Goal: Information Seeking & Learning: Compare options

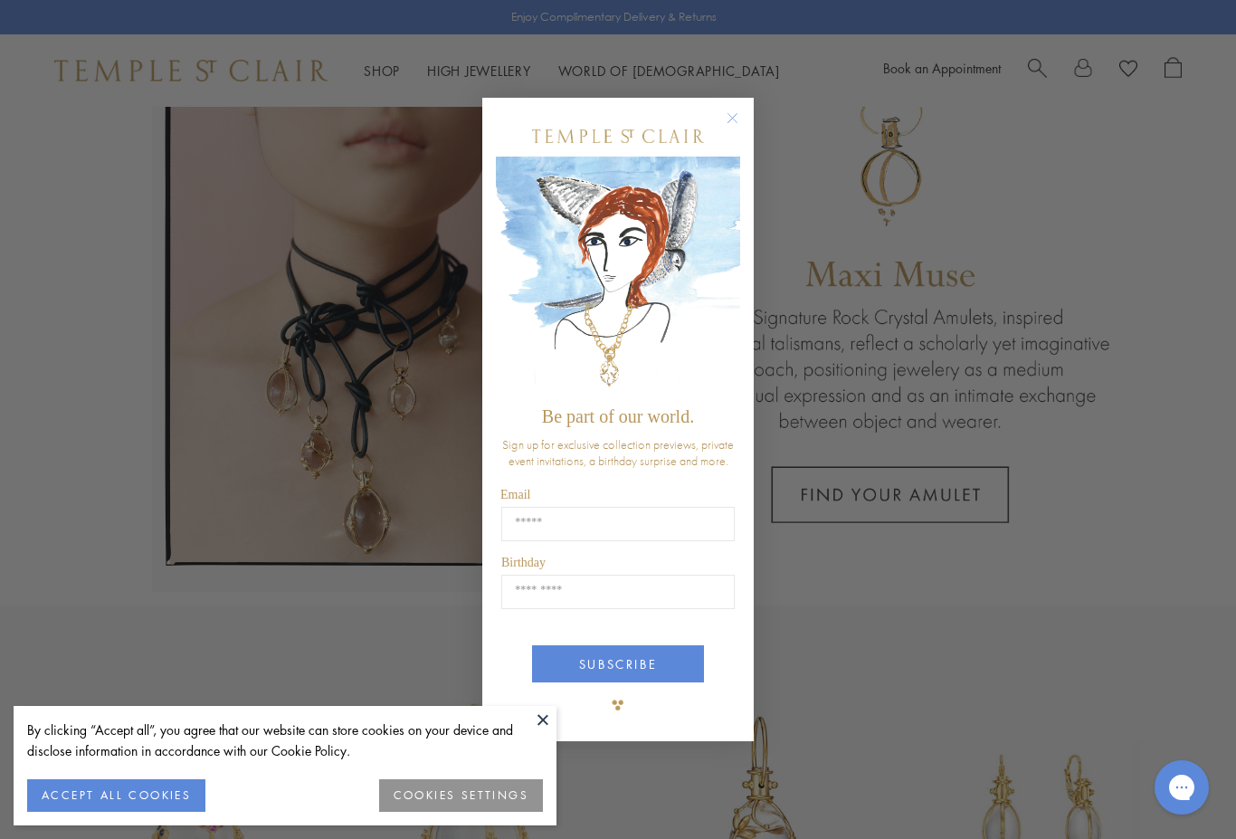
scroll to position [104, 0]
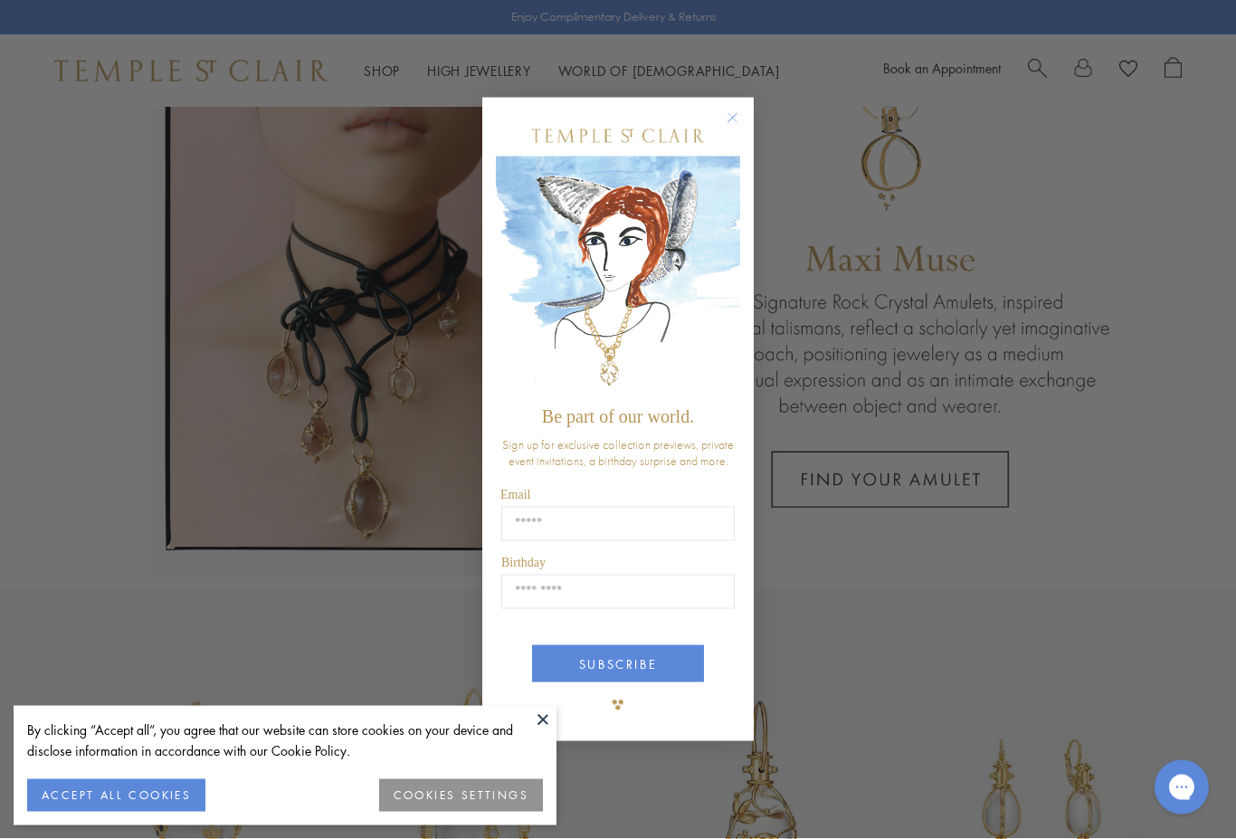
click at [740, 138] on button "Close dialog" at bounding box center [741, 127] width 23 height 23
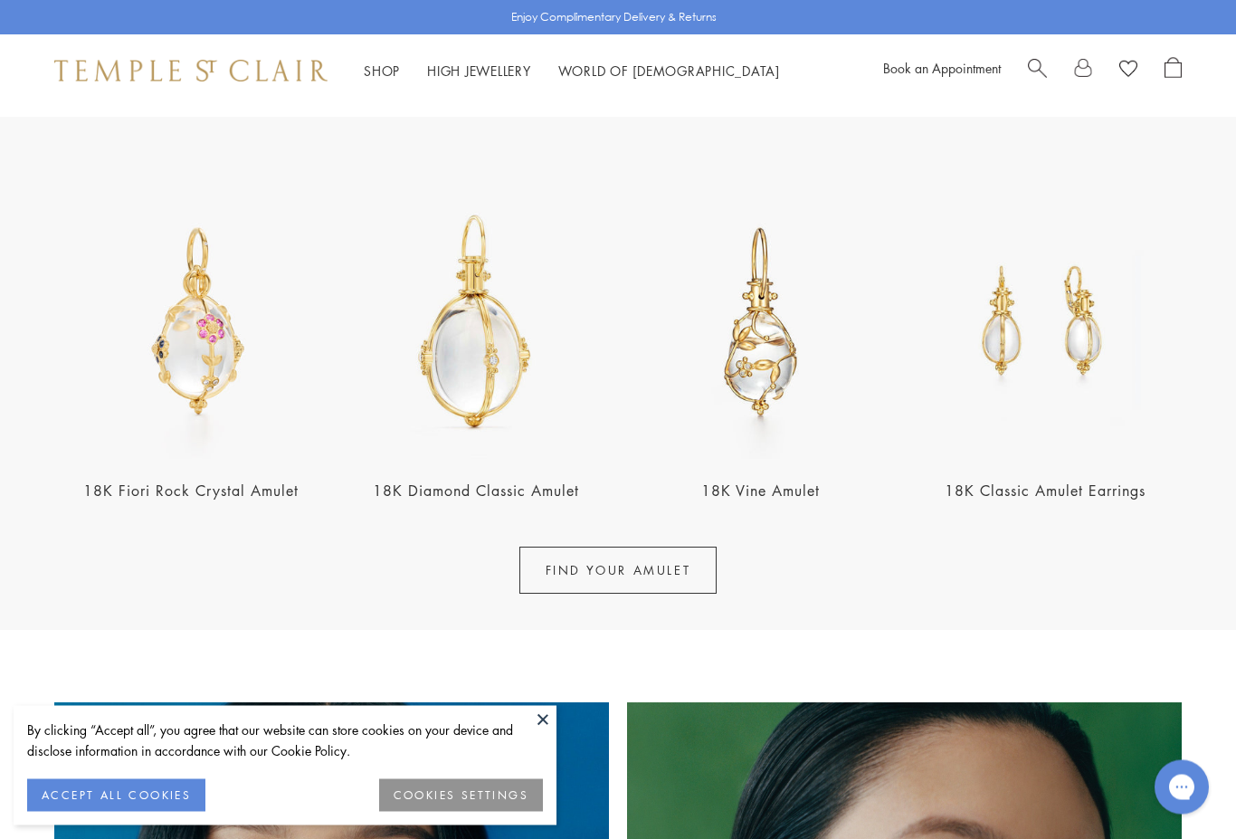
scroll to position [578, 0]
click at [1063, 342] on img at bounding box center [1046, 322] width 274 height 274
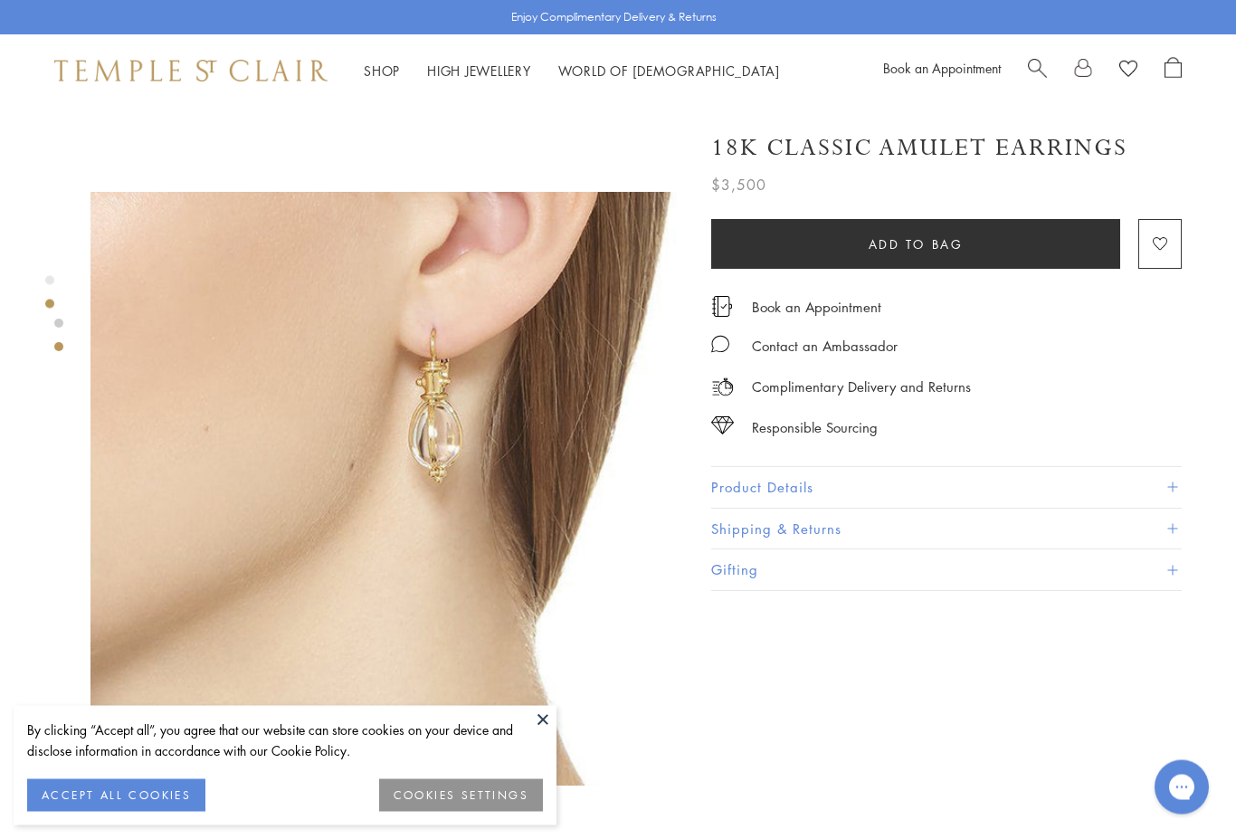
scroll to position [568, 0]
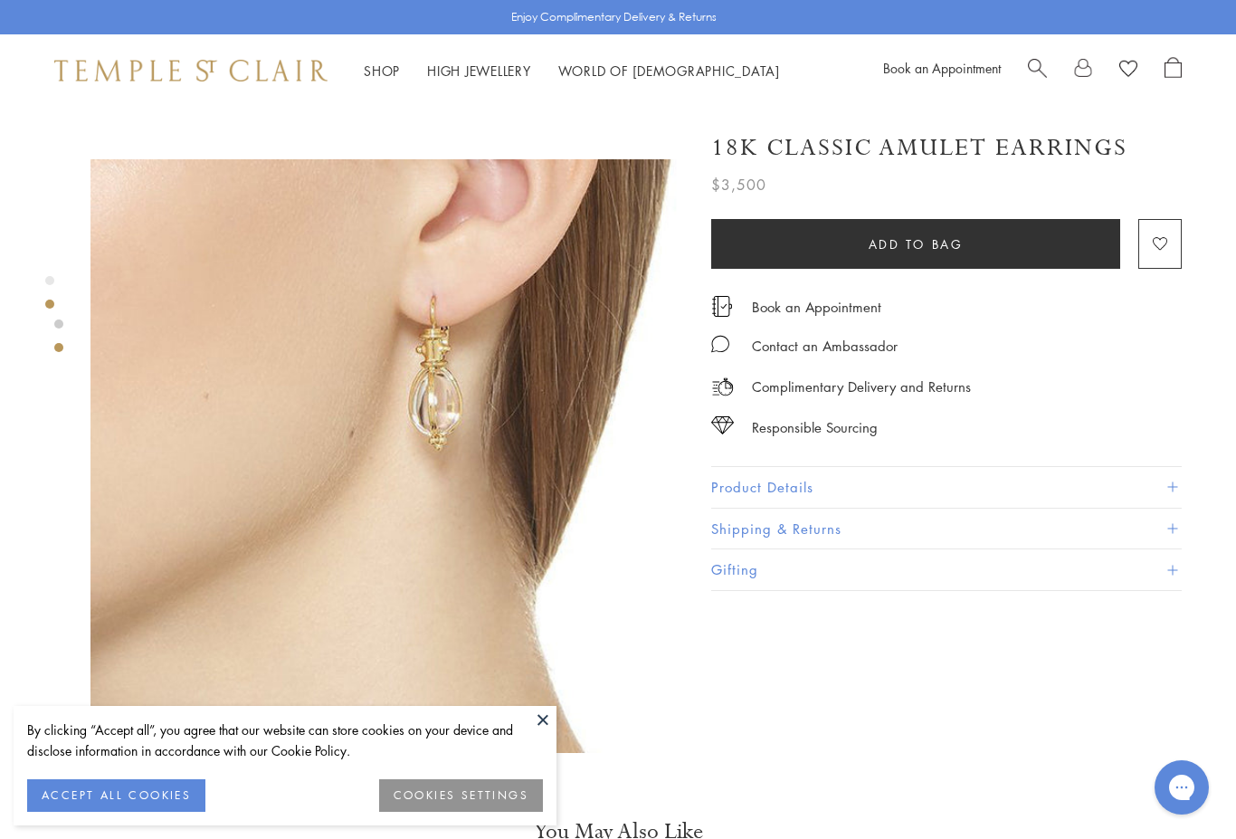
click at [549, 733] on button at bounding box center [542, 719] width 27 height 27
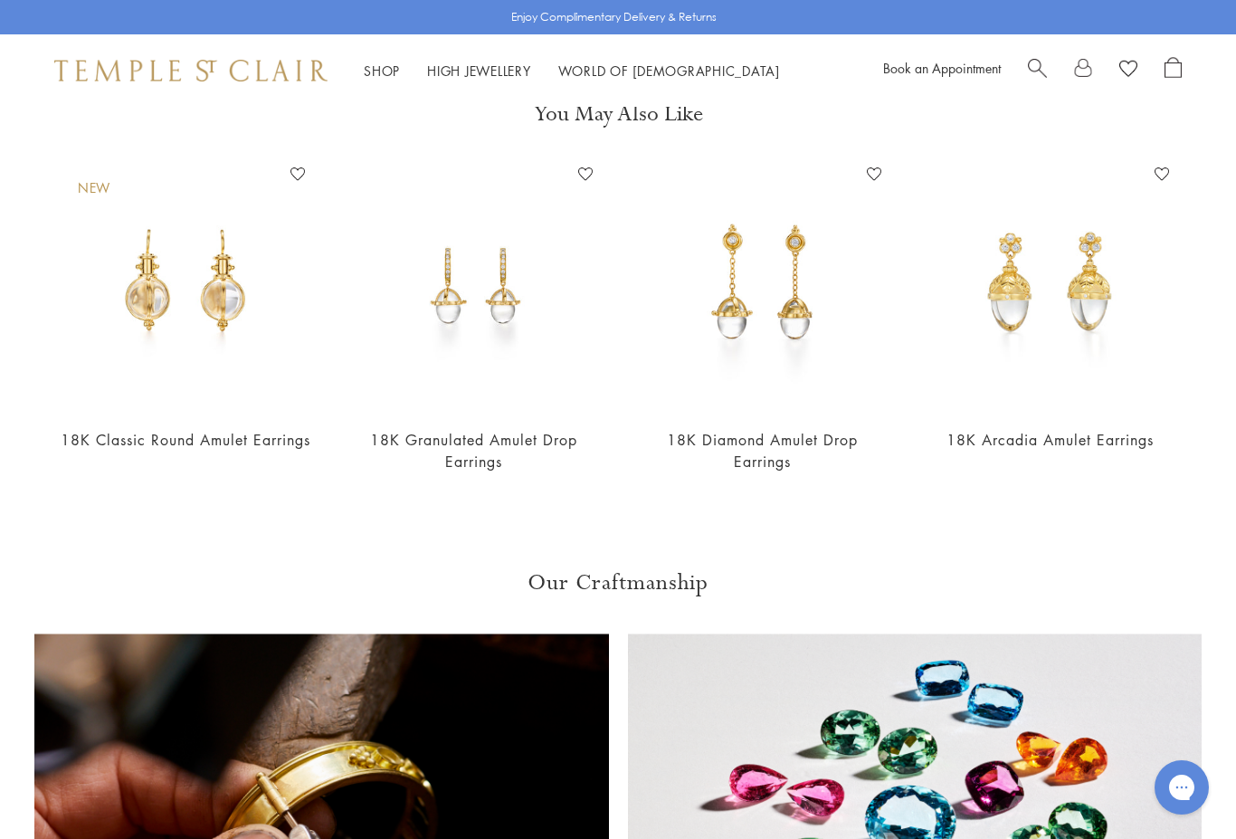
scroll to position [1265, 0]
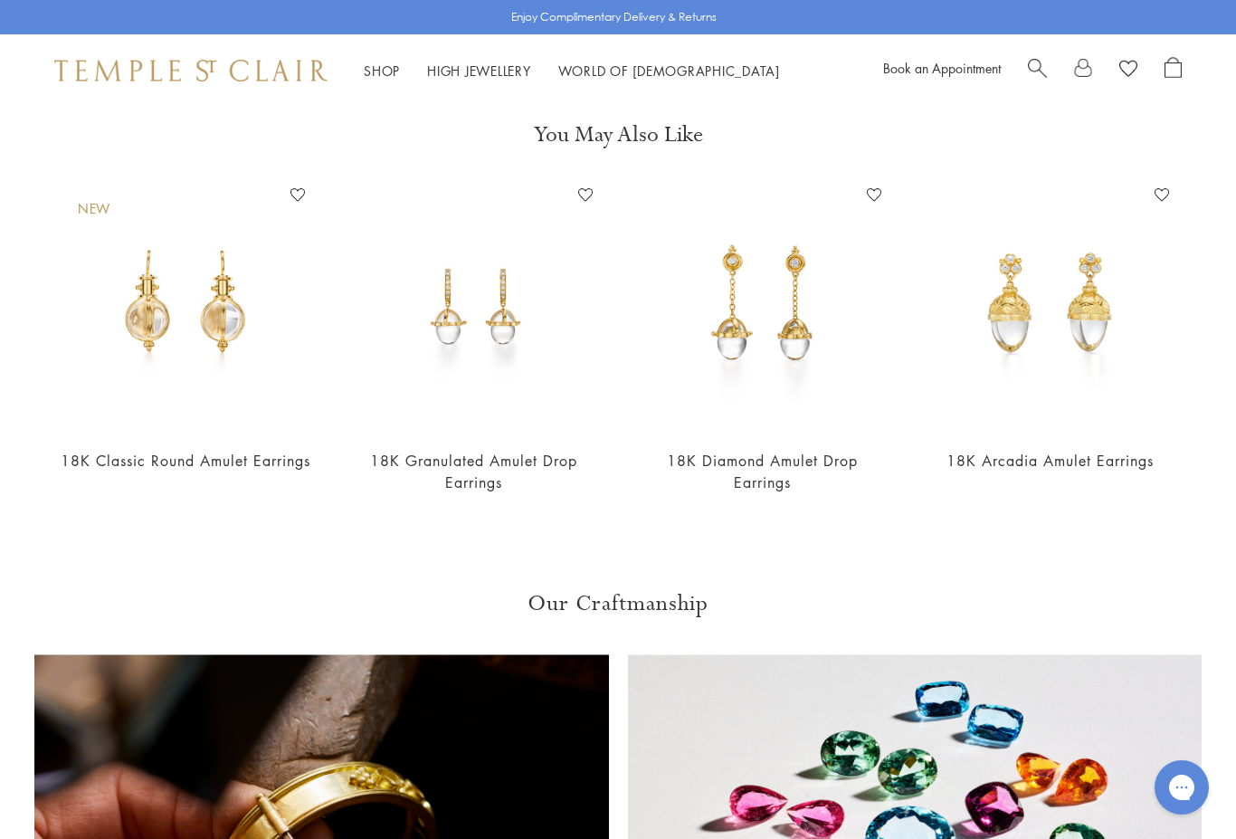
click at [1052, 308] on img at bounding box center [1051, 307] width 252 height 252
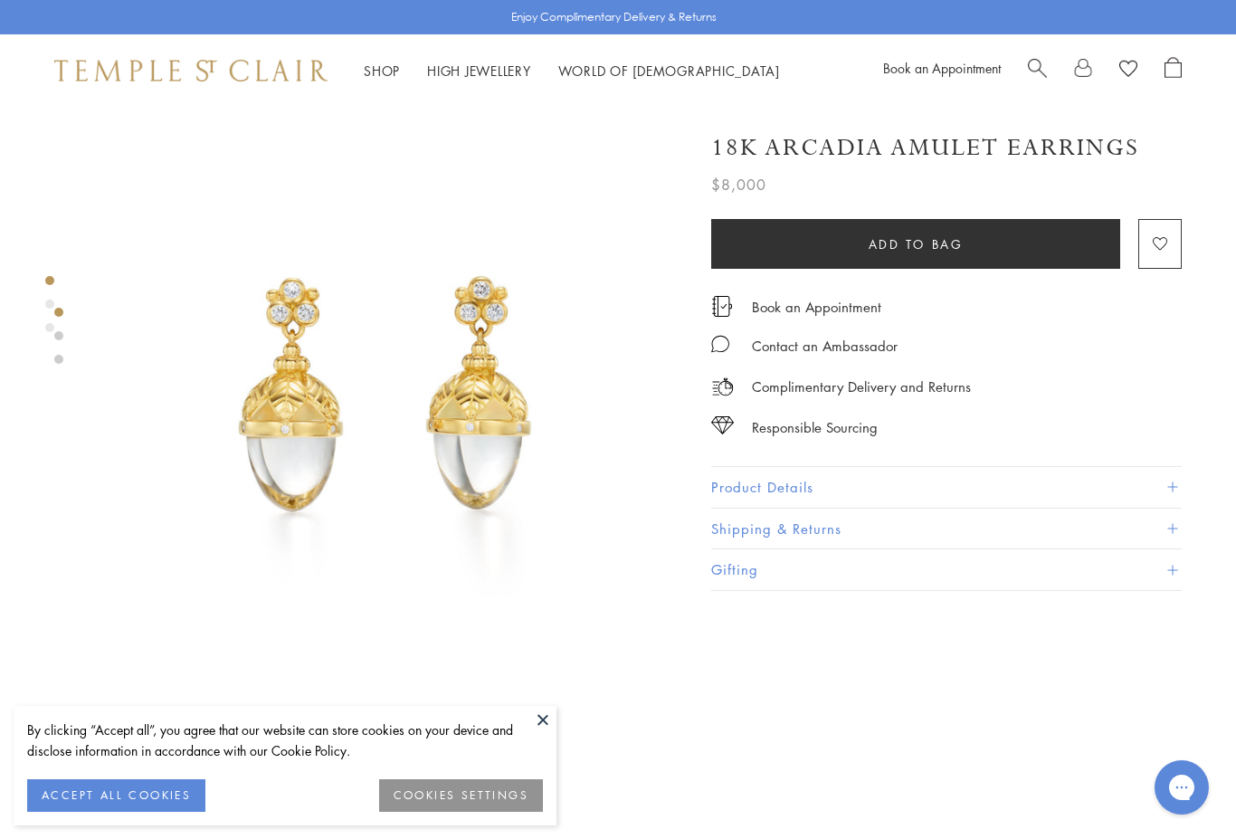
click at [551, 724] on button at bounding box center [542, 719] width 27 height 27
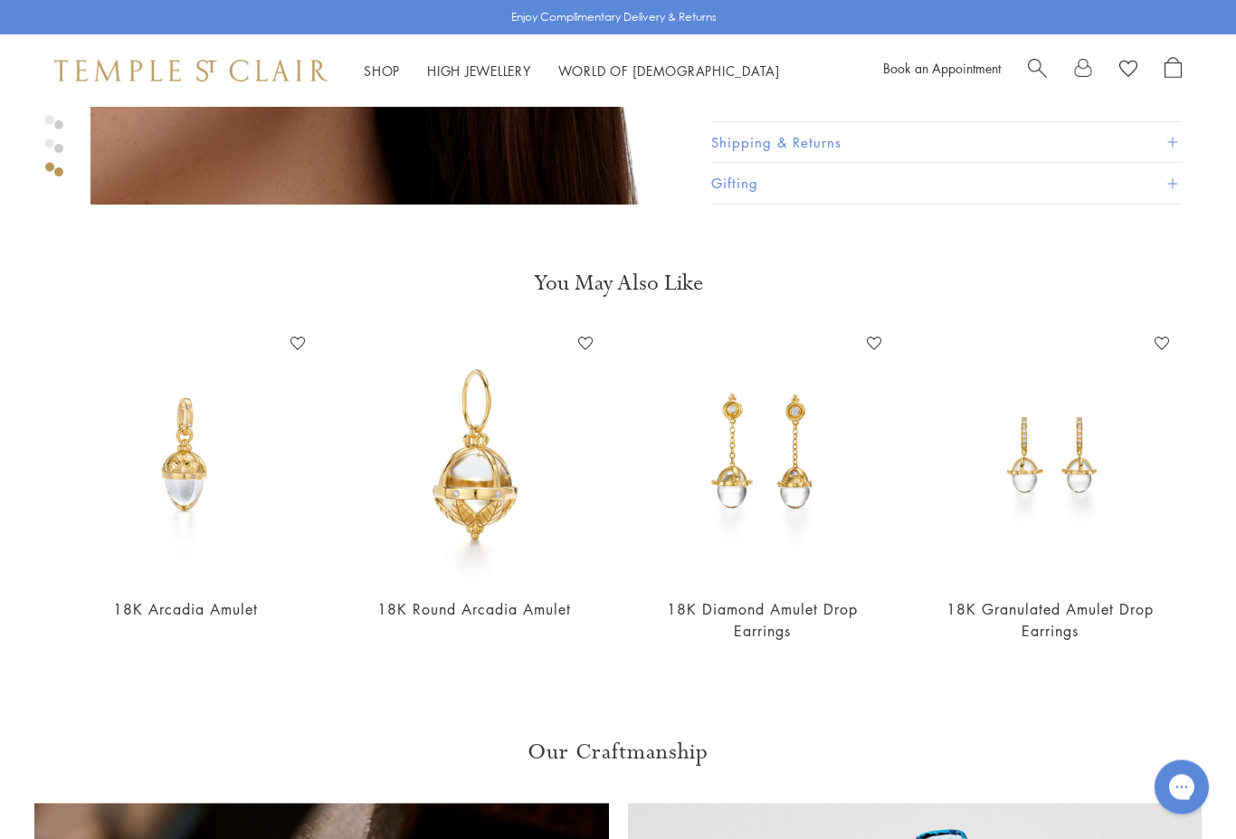
scroll to position [1737, 0]
click at [203, 467] on img at bounding box center [186, 455] width 252 height 252
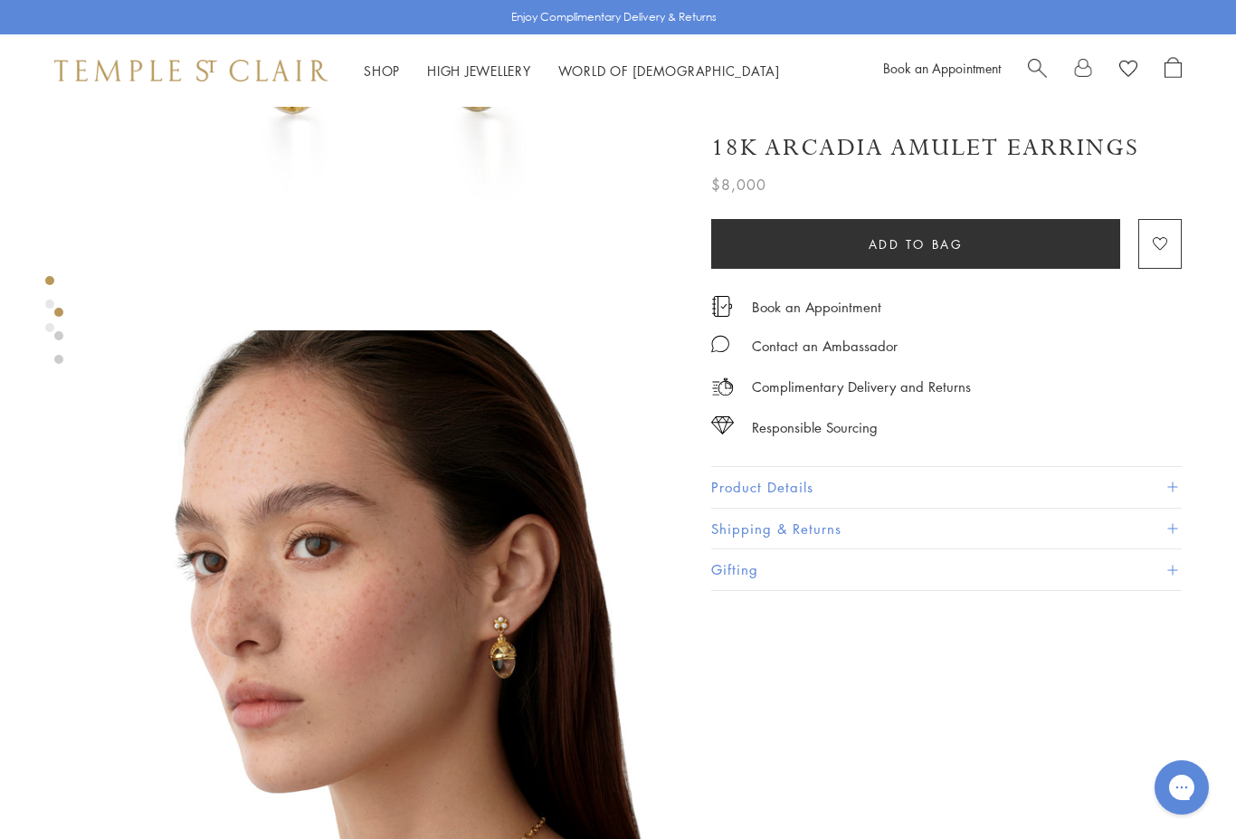
scroll to position [0, 0]
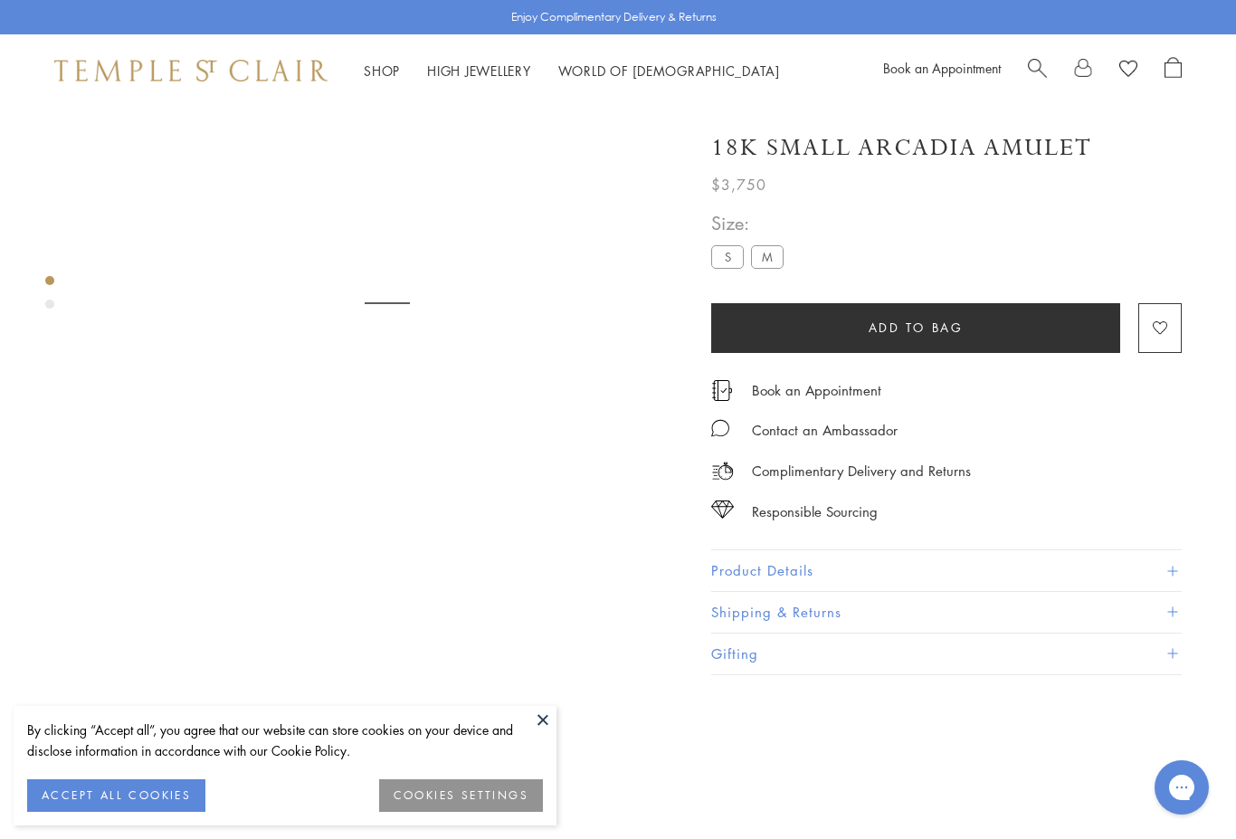
scroll to position [107, 0]
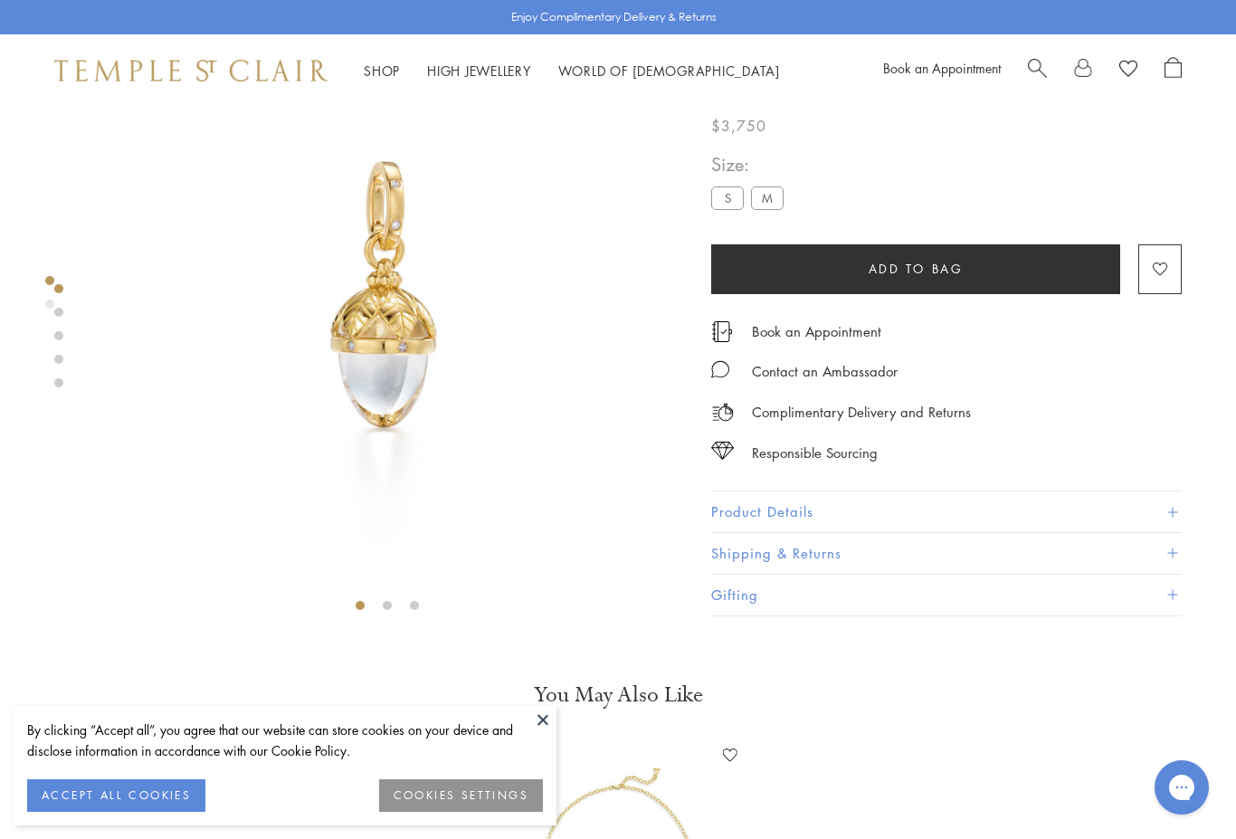
click at [551, 725] on button at bounding box center [542, 719] width 27 height 27
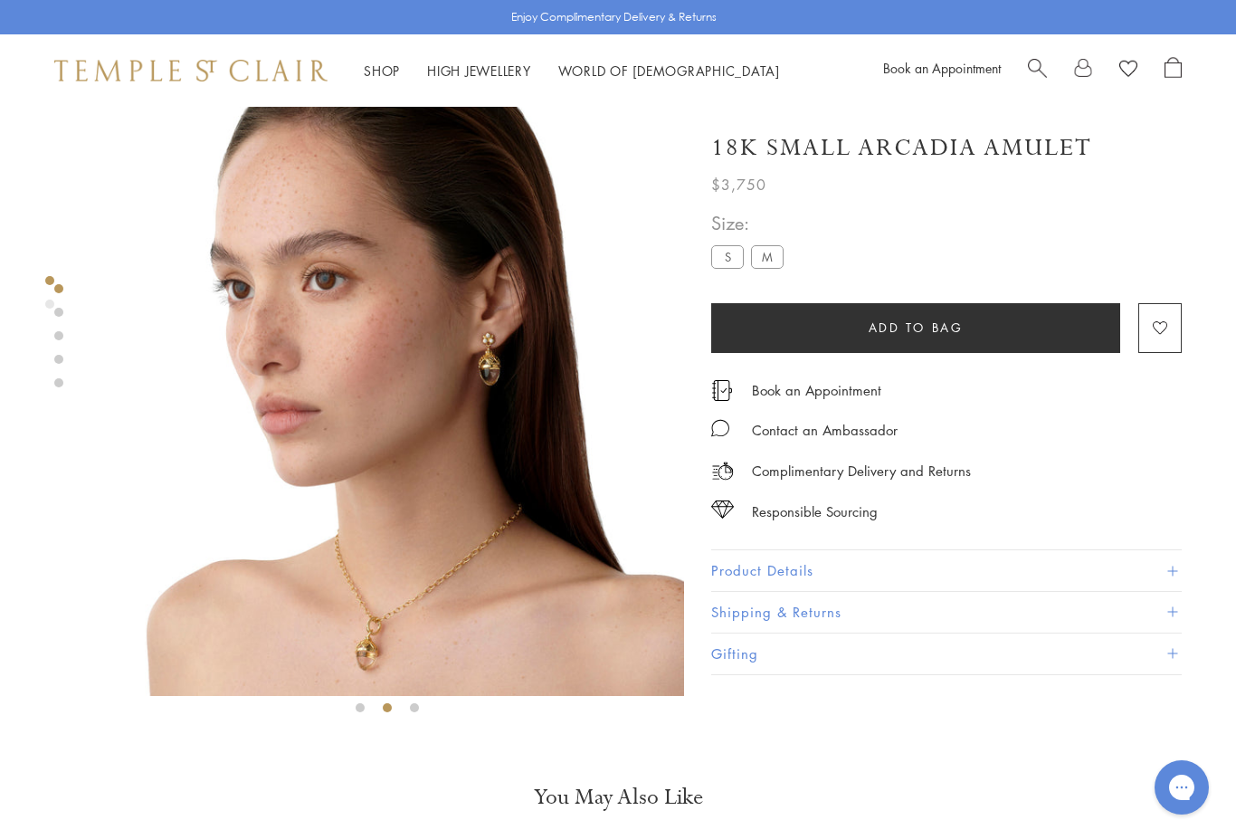
scroll to position [0, 0]
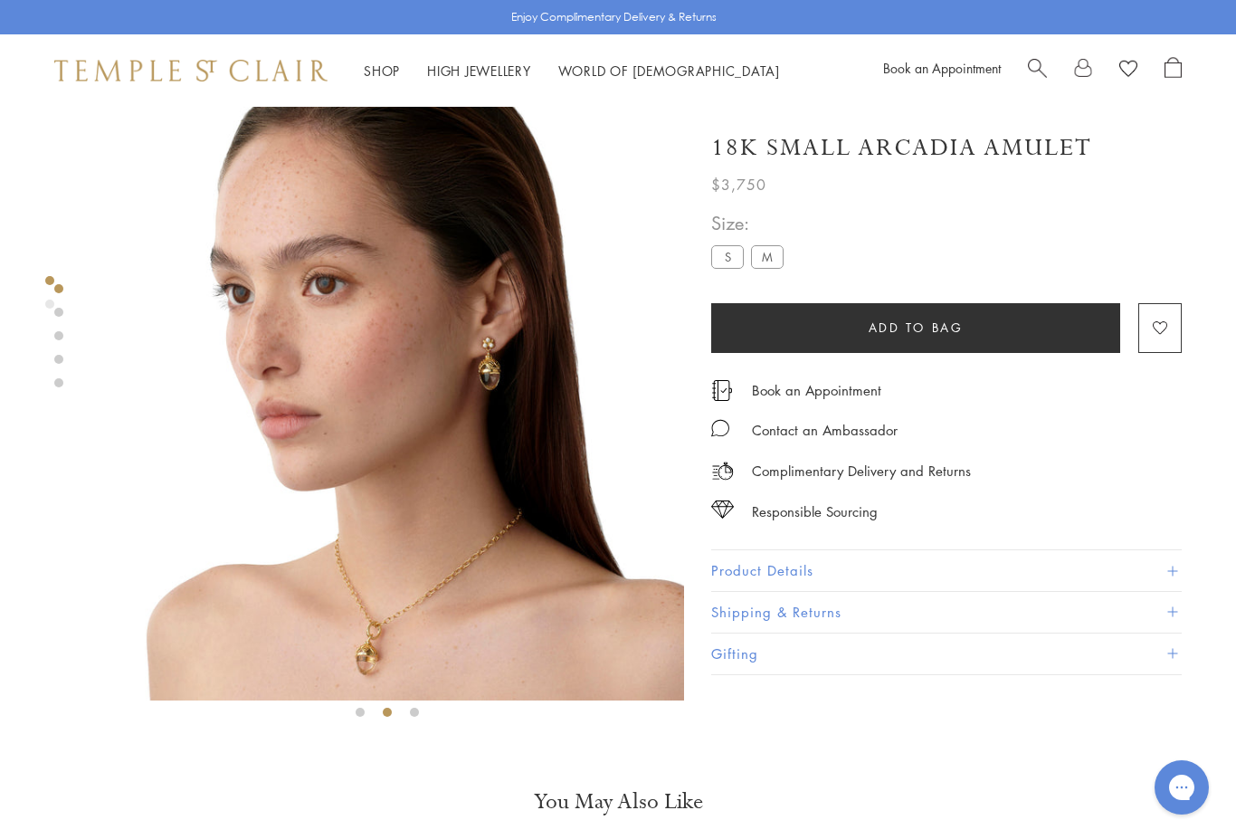
click at [501, 352] on img at bounding box center [387, 404] width 594 height 594
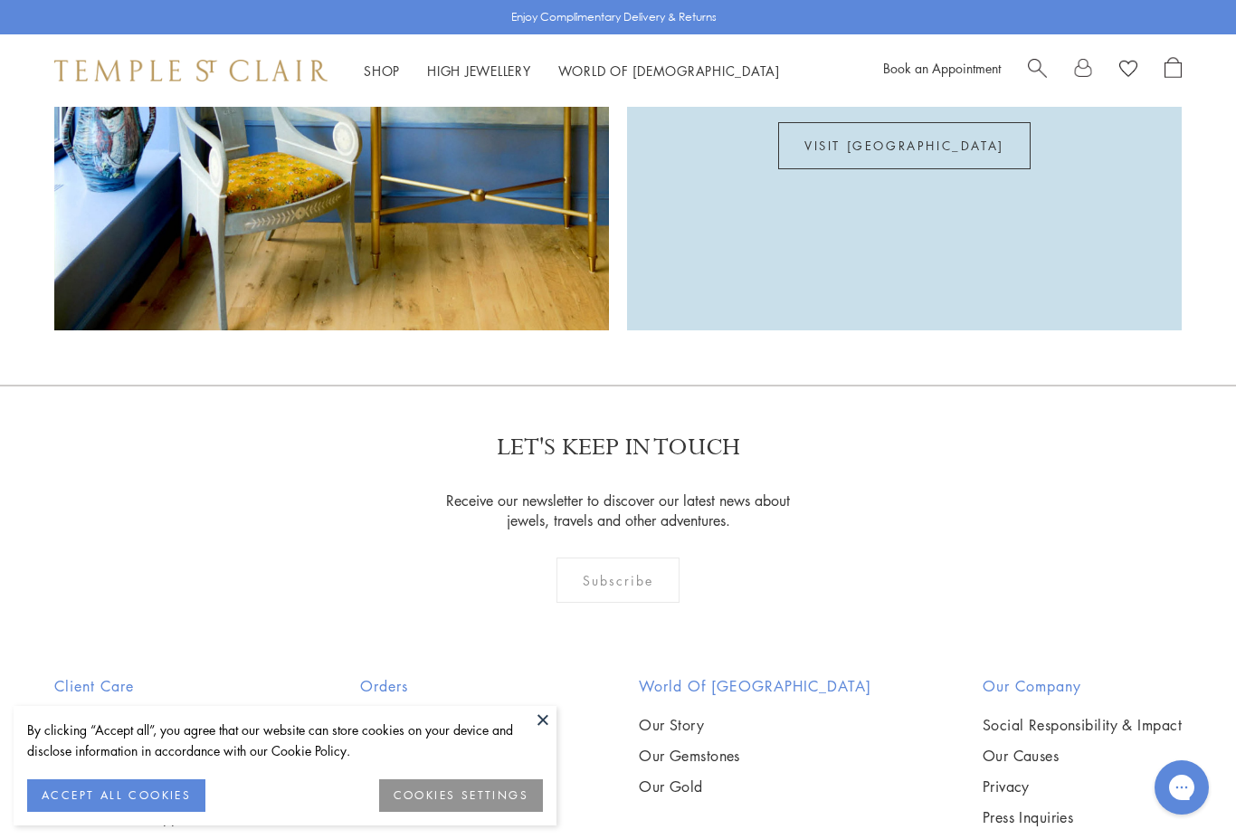
scroll to position [3333, 0]
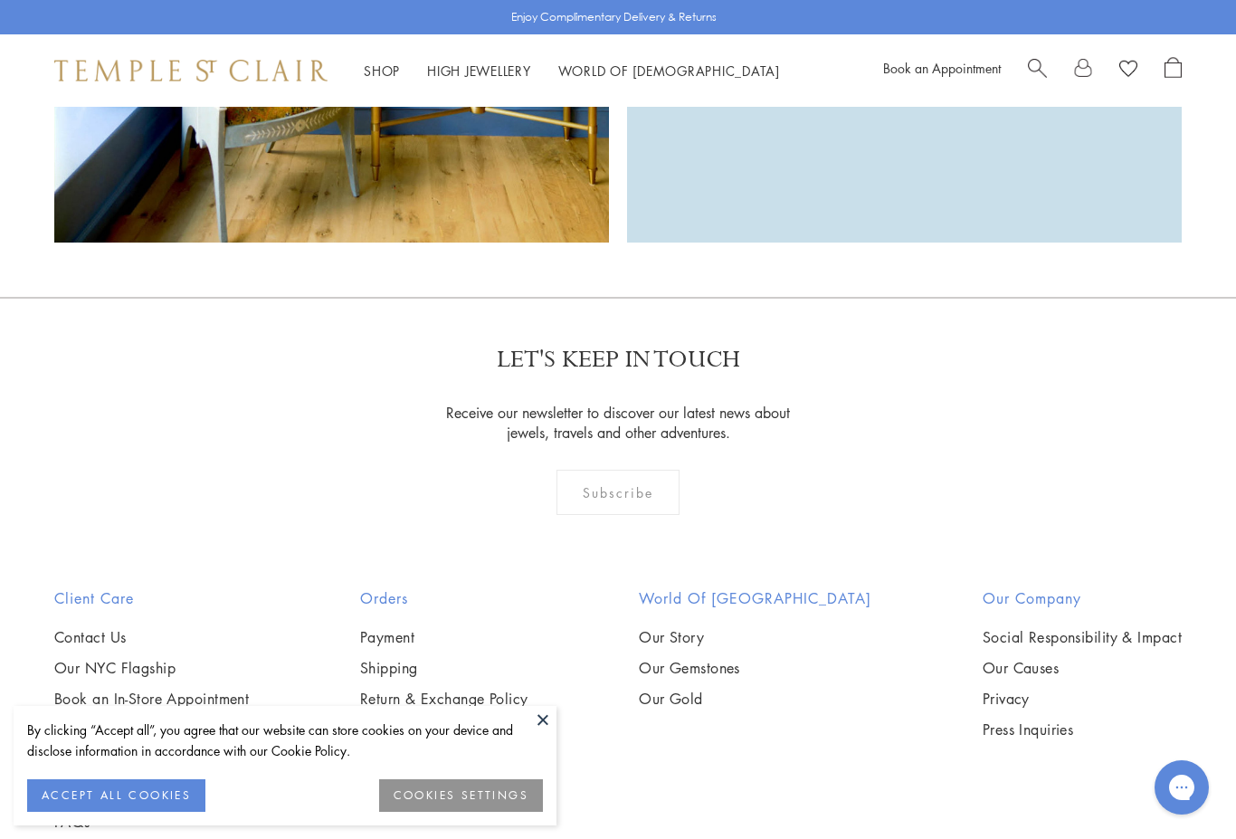
click at [546, 733] on button at bounding box center [542, 719] width 27 height 27
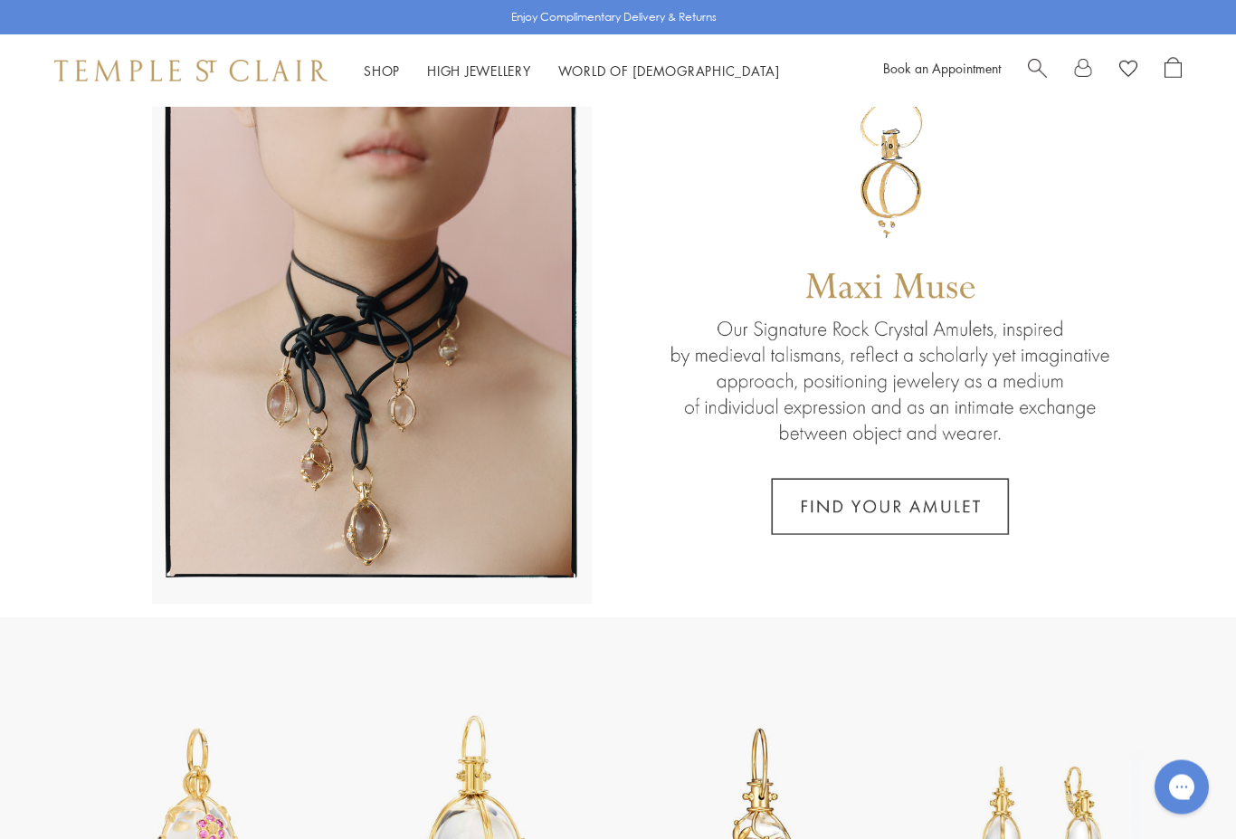
scroll to position [0, 0]
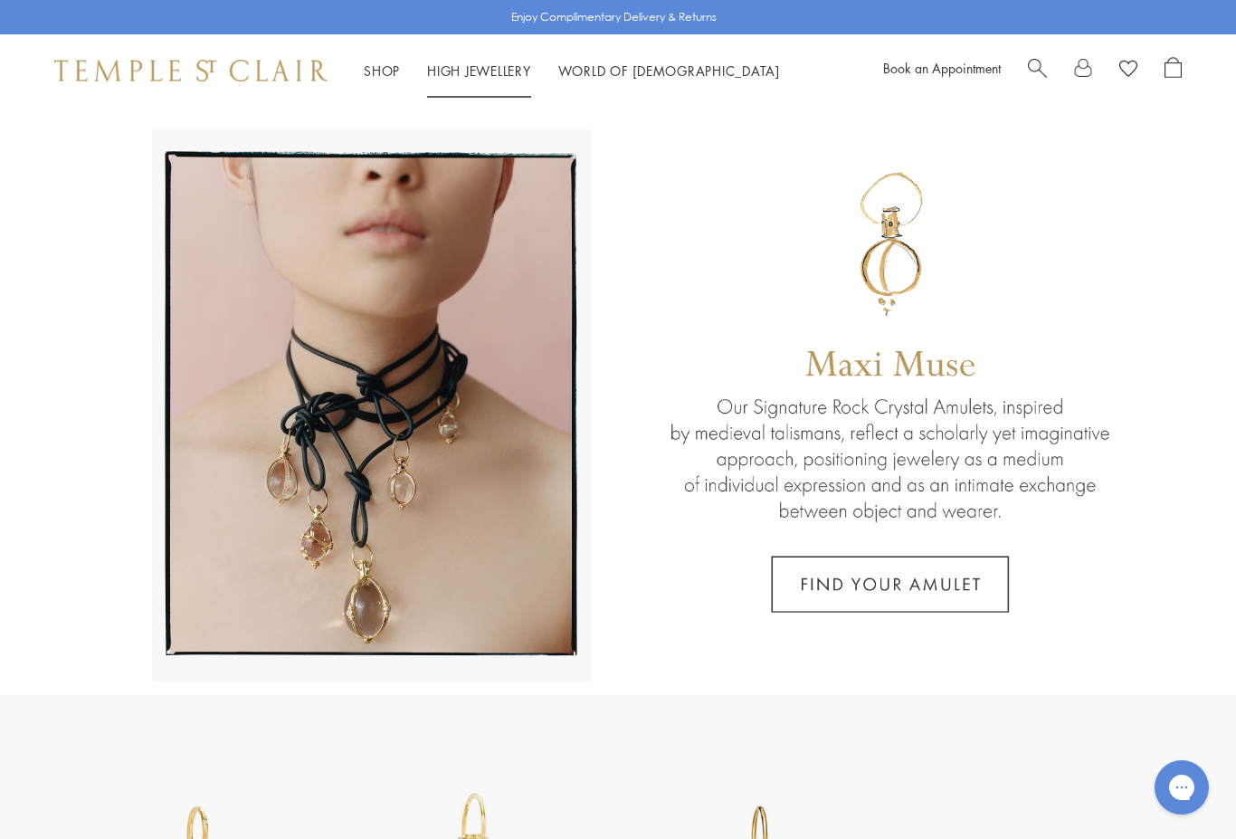
click at [491, 69] on link "High Jewellery High Jewellery" at bounding box center [479, 71] width 104 height 18
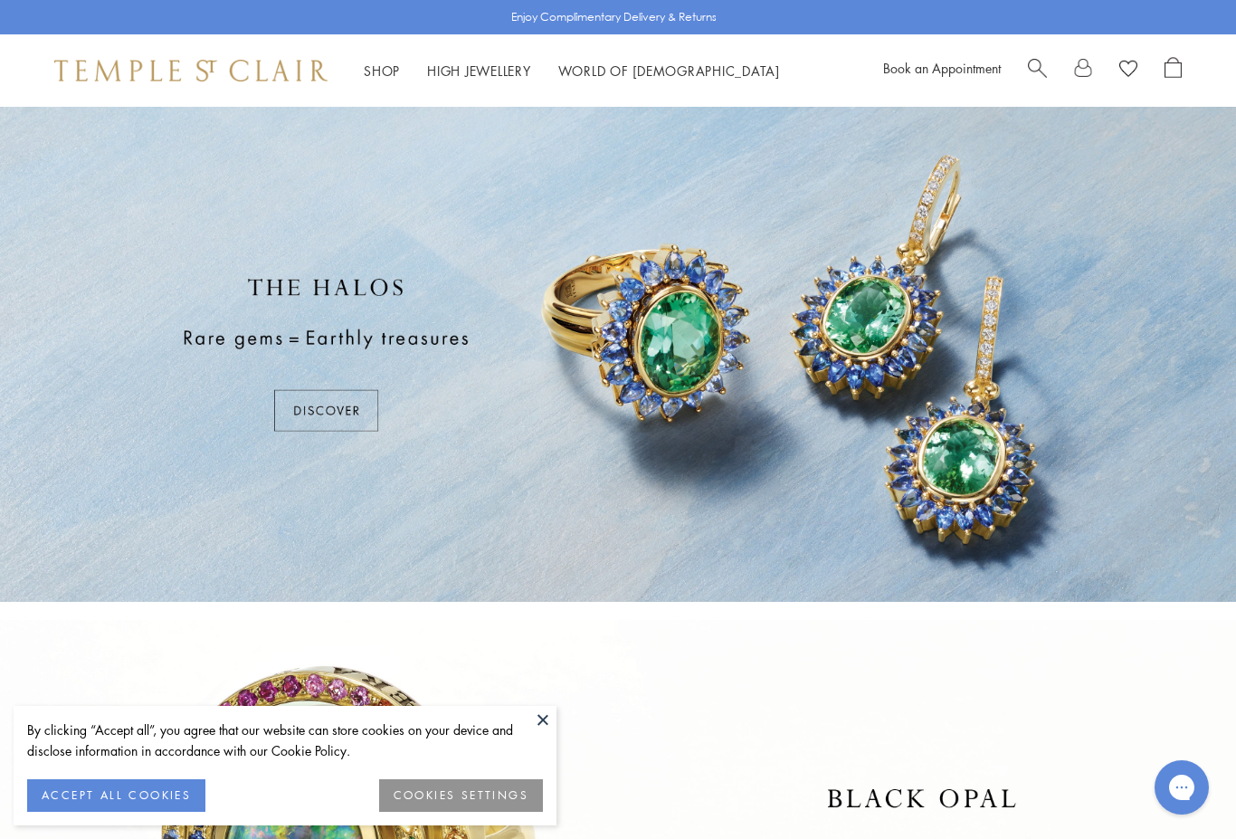
click at [546, 721] on button at bounding box center [542, 719] width 27 height 27
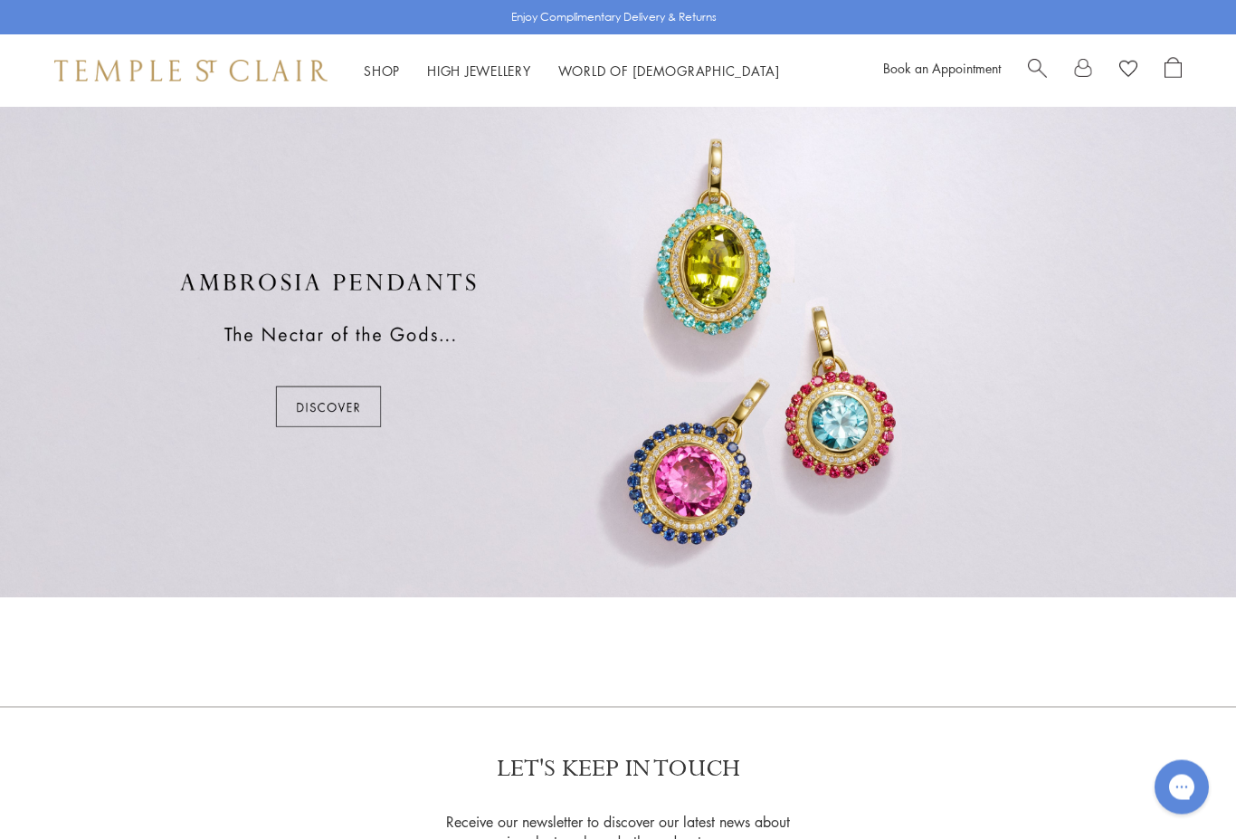
scroll to position [1056, 0]
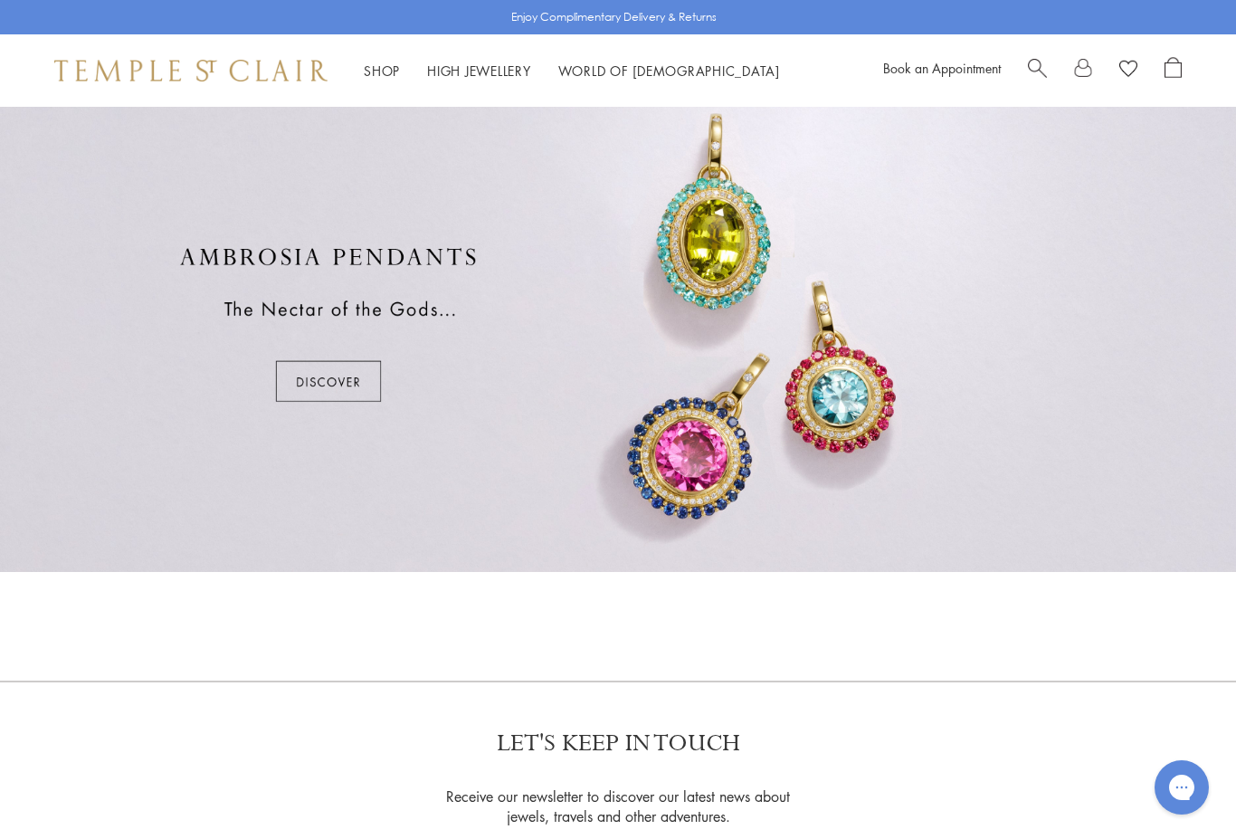
click at [345, 377] on div at bounding box center [618, 324] width 1236 height 495
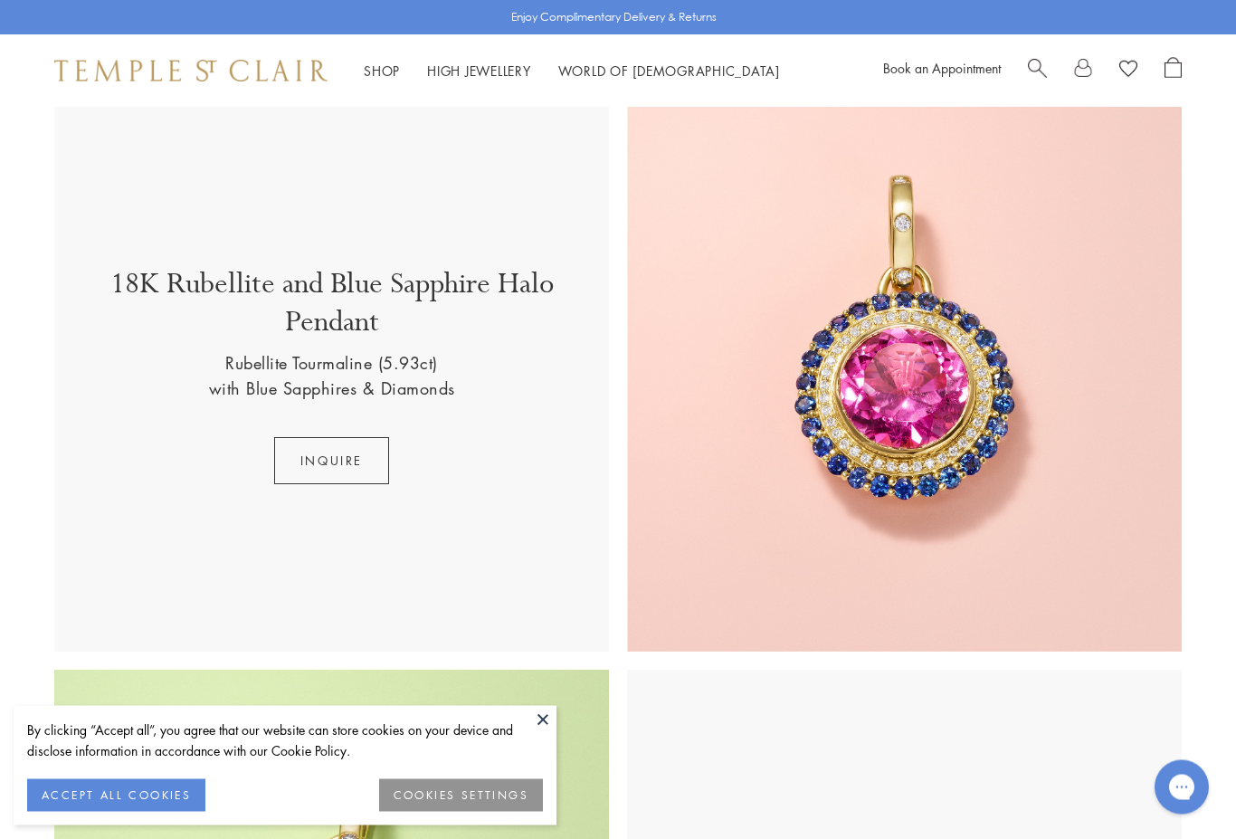
scroll to position [576, 0]
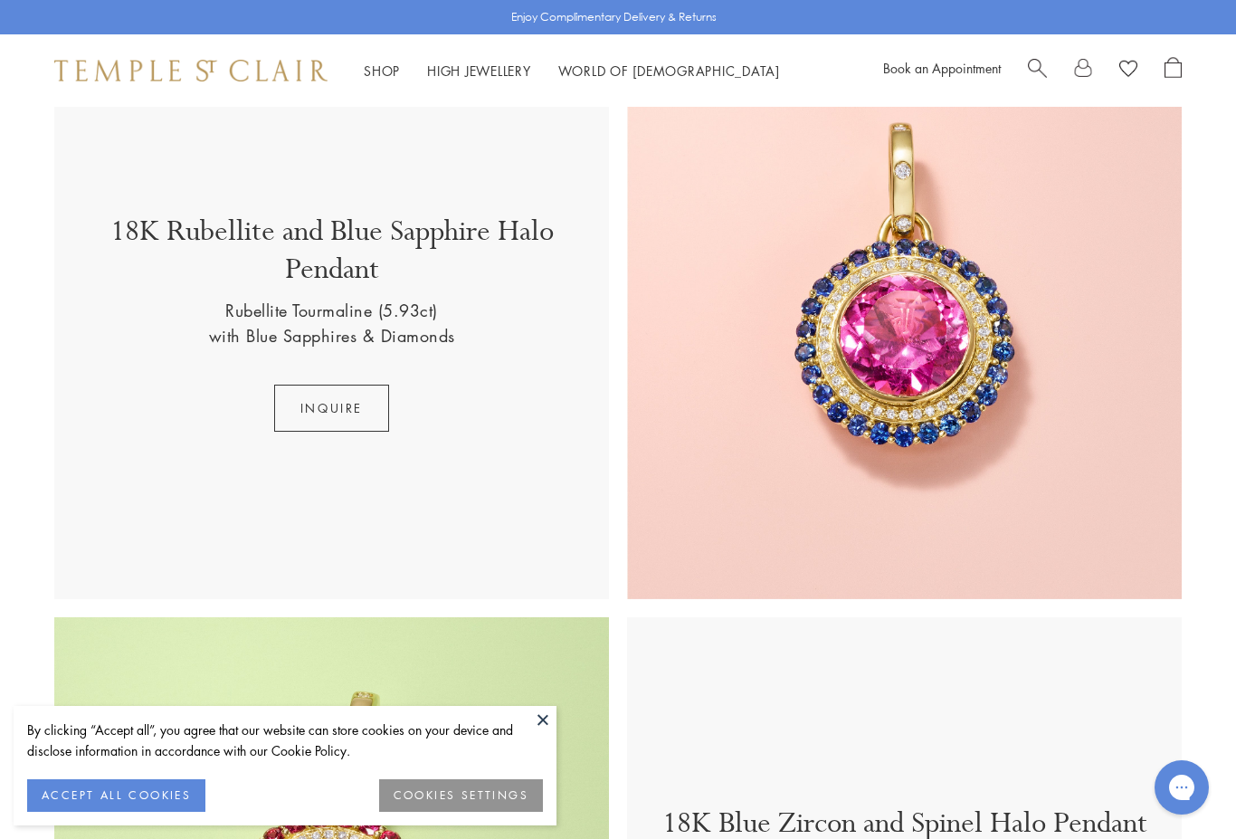
click at [342, 400] on button "inquire" at bounding box center [331, 408] width 115 height 47
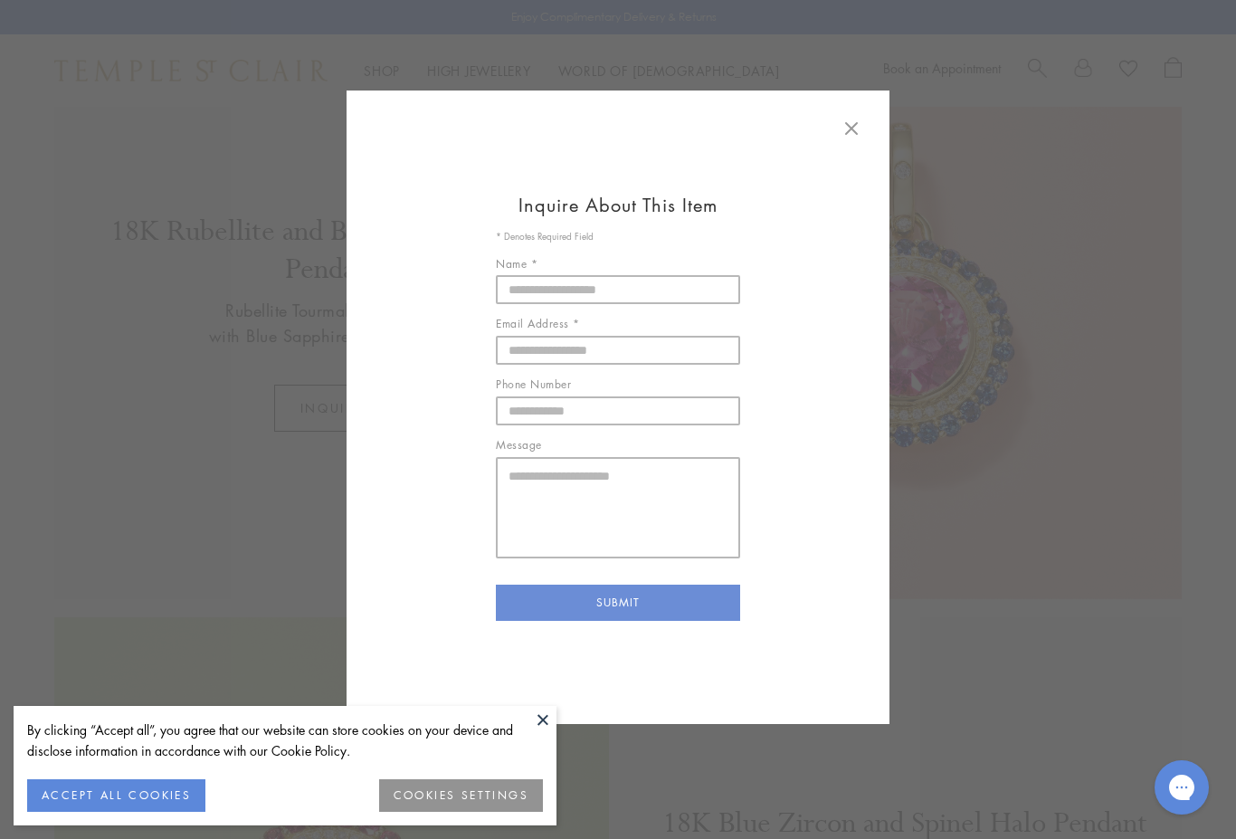
click at [853, 127] on icon at bounding box center [851, 128] width 11 height 11
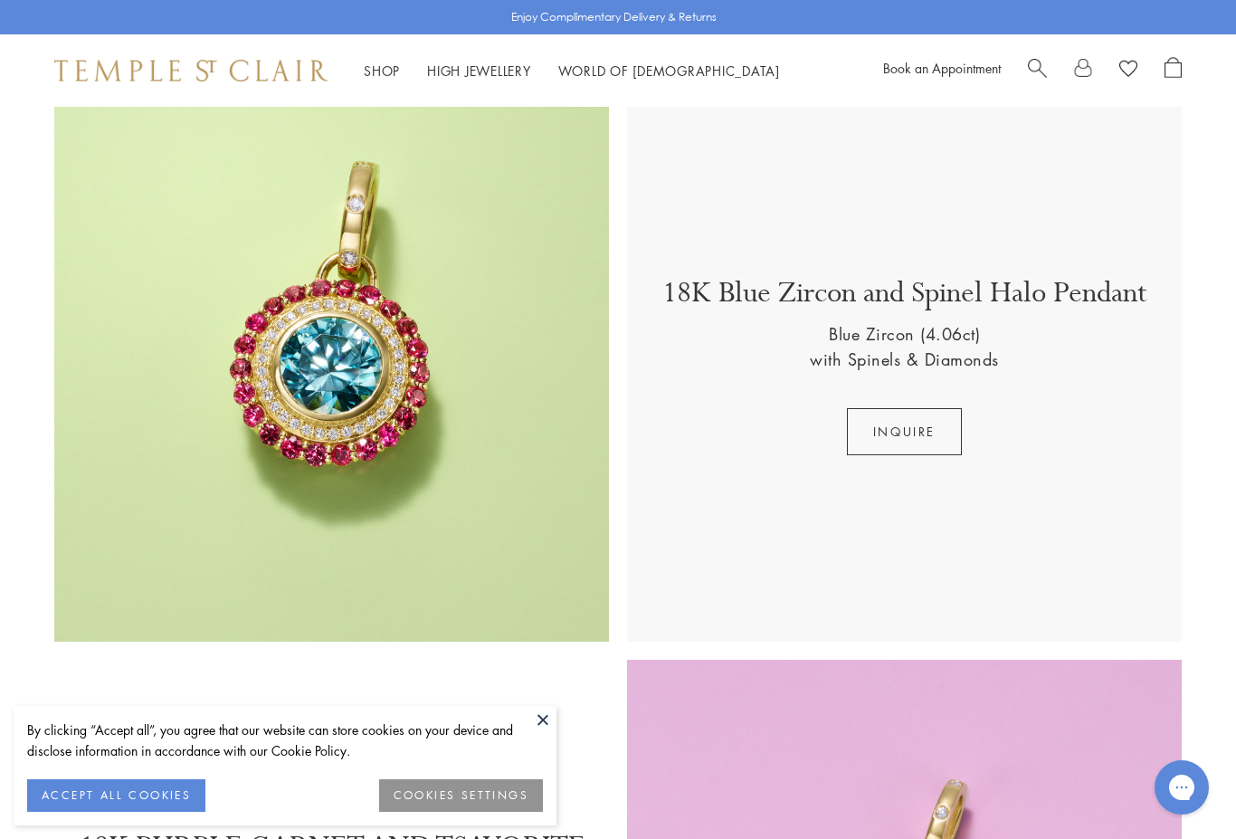
scroll to position [1118, 0]
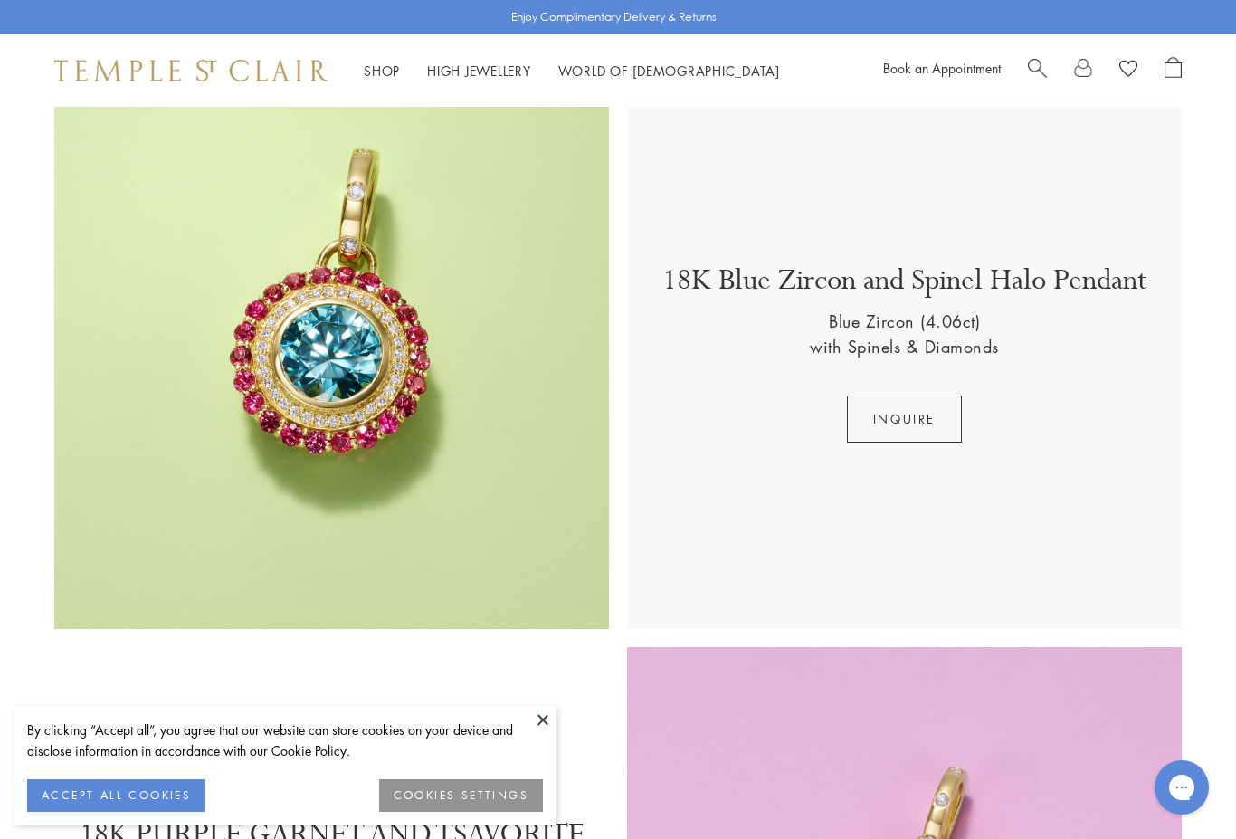
click at [919, 407] on button "inquire" at bounding box center [904, 418] width 115 height 47
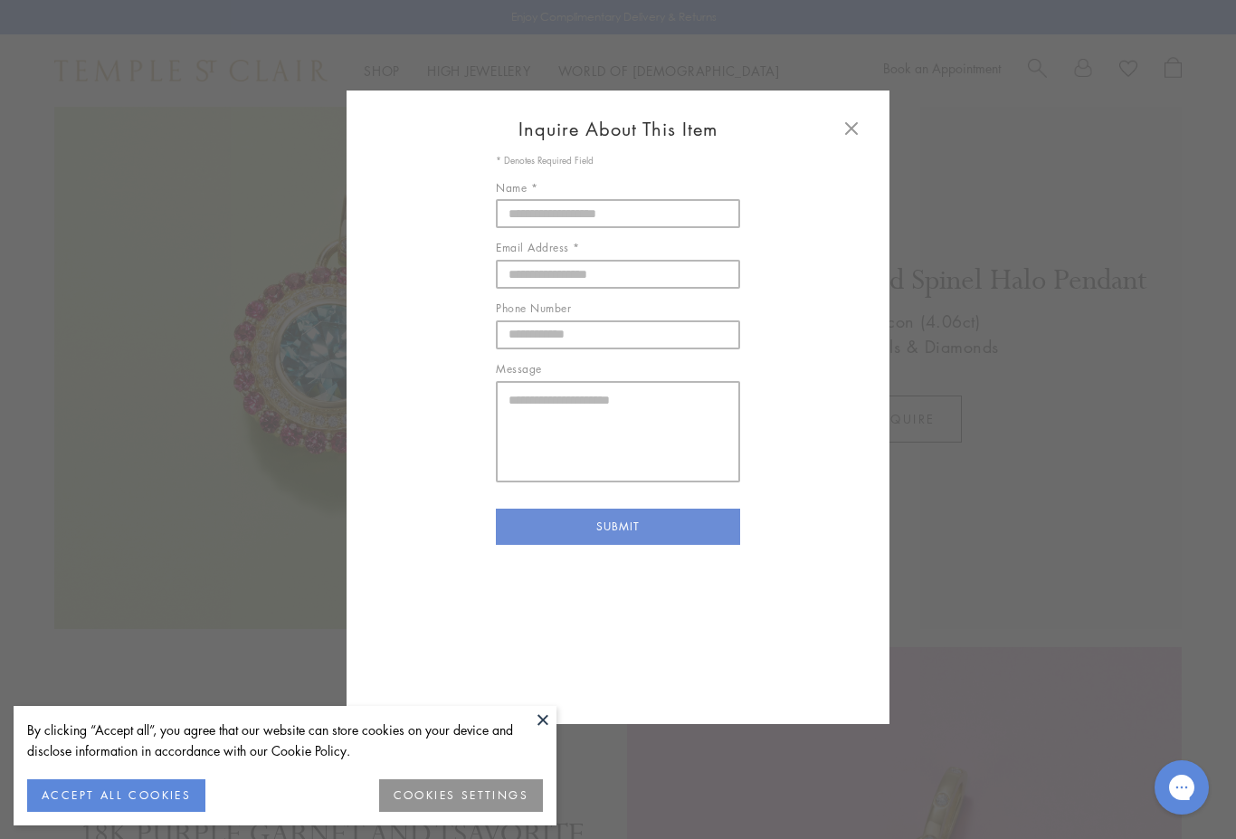
click at [857, 131] on icon at bounding box center [852, 129] width 22 height 22
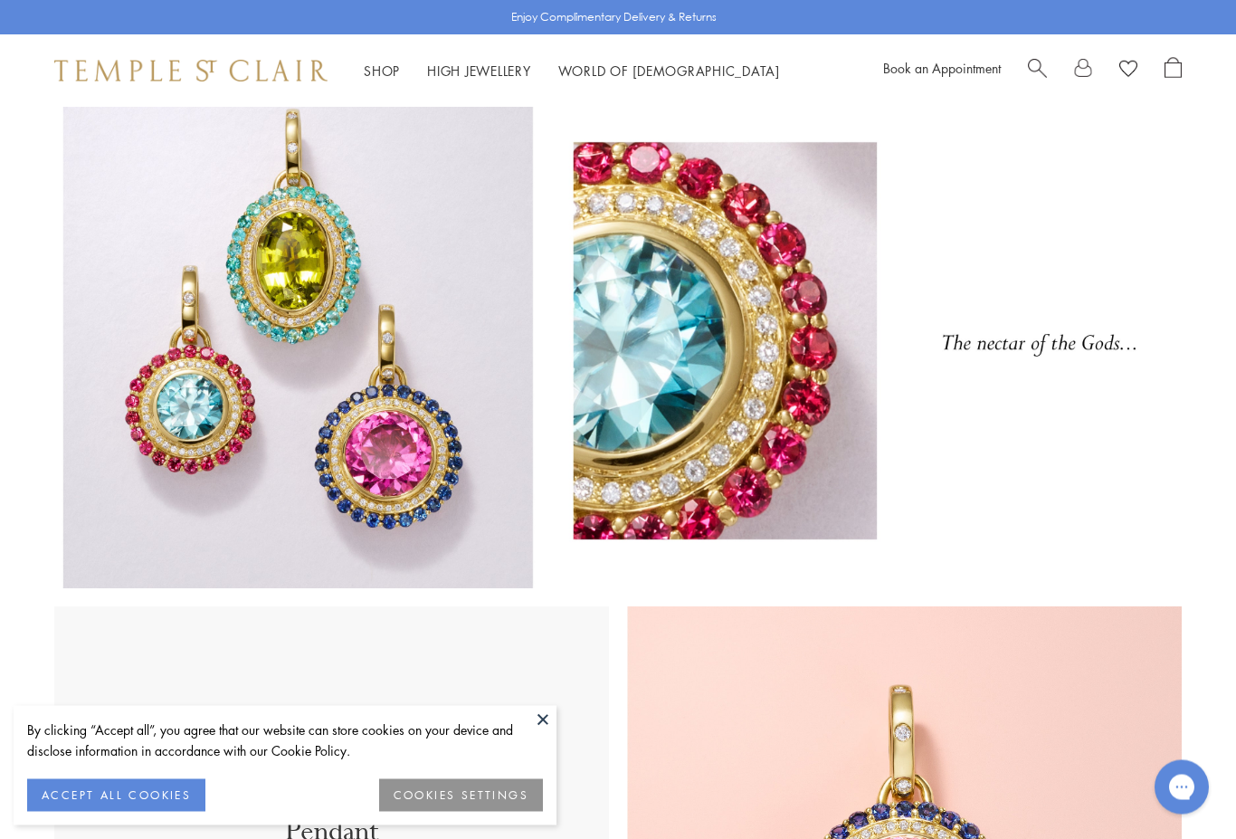
scroll to position [0, 0]
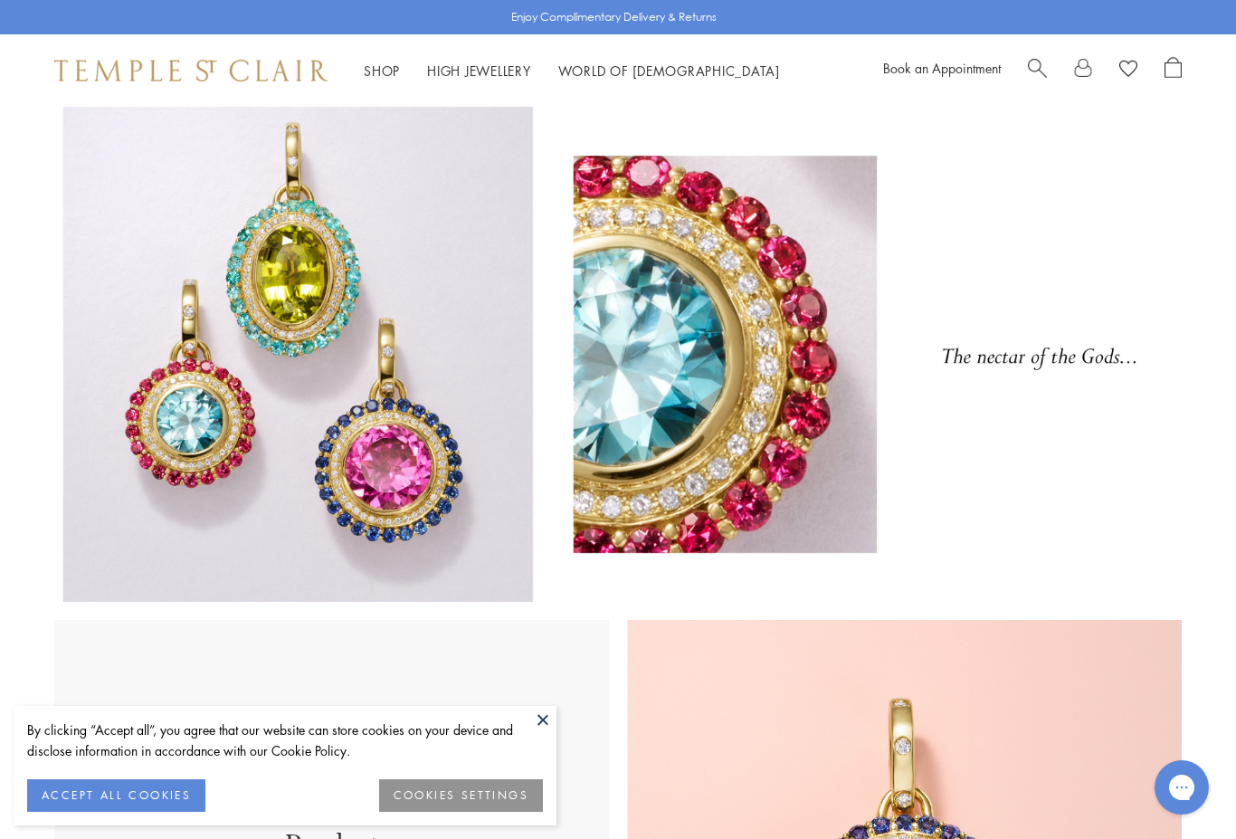
click at [388, 69] on link "Shop Shop" at bounding box center [382, 71] width 36 height 18
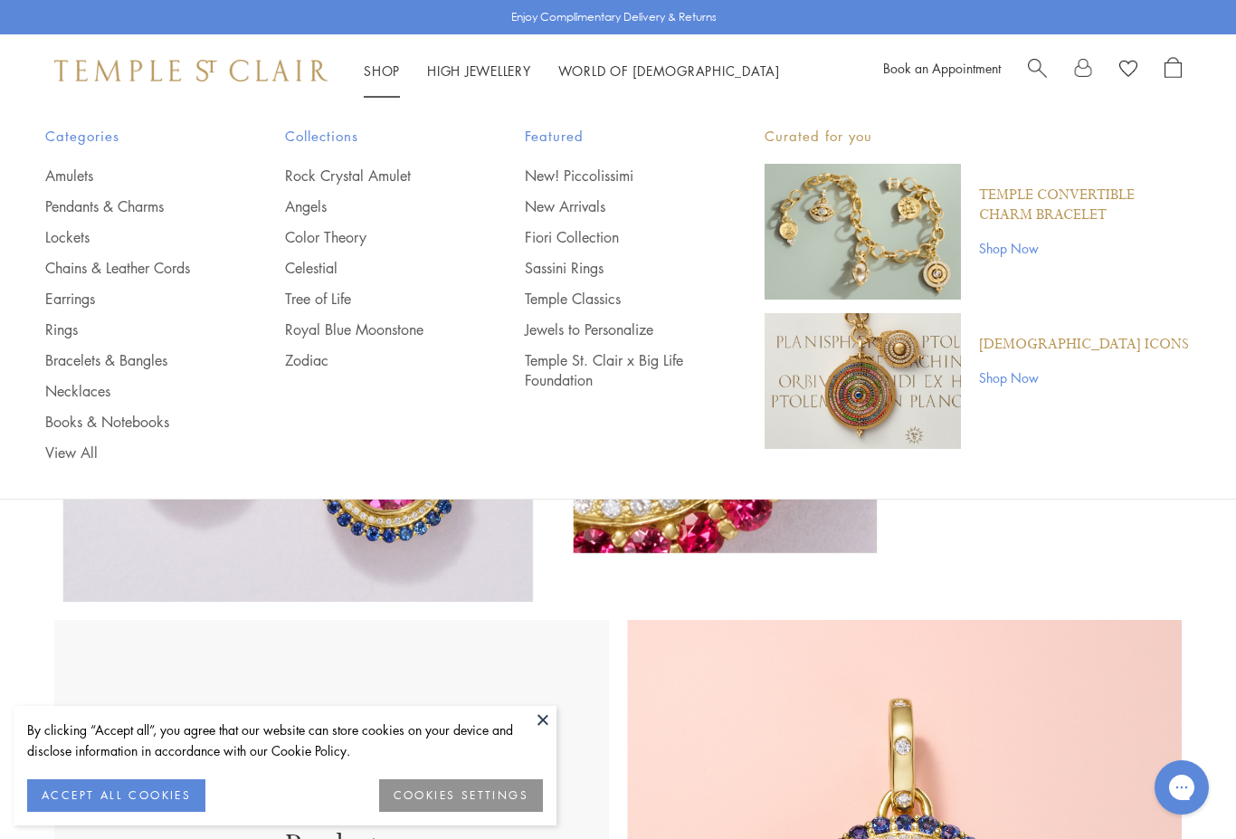
click at [137, 353] on link "Bracelets & Bangles" at bounding box center [128, 360] width 167 height 20
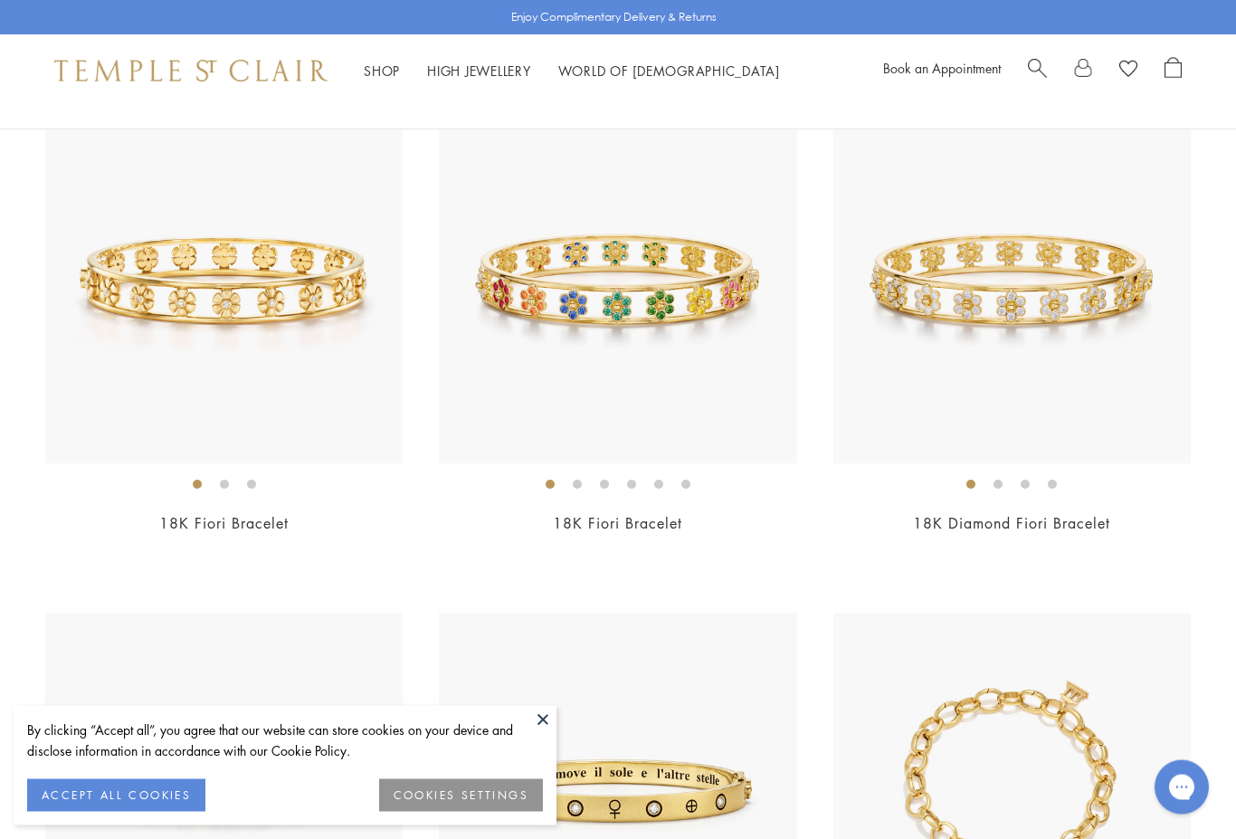
scroll to position [226, 0]
click at [656, 304] on img at bounding box center [617, 284] width 357 height 357
click at [242, 308] on img at bounding box center [223, 284] width 357 height 357
click at [1039, 300] on img at bounding box center [1011, 284] width 357 height 357
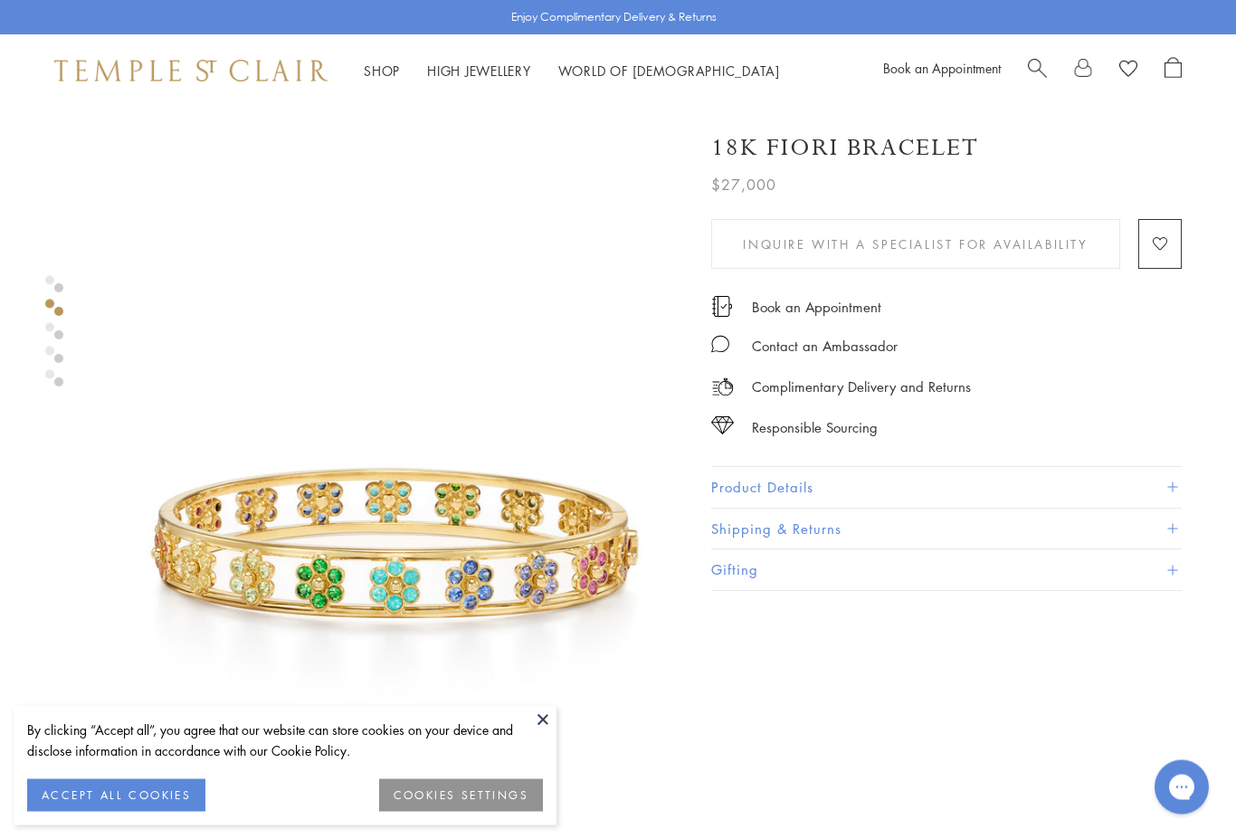
scroll to position [474, 0]
click at [546, 733] on button at bounding box center [542, 719] width 27 height 27
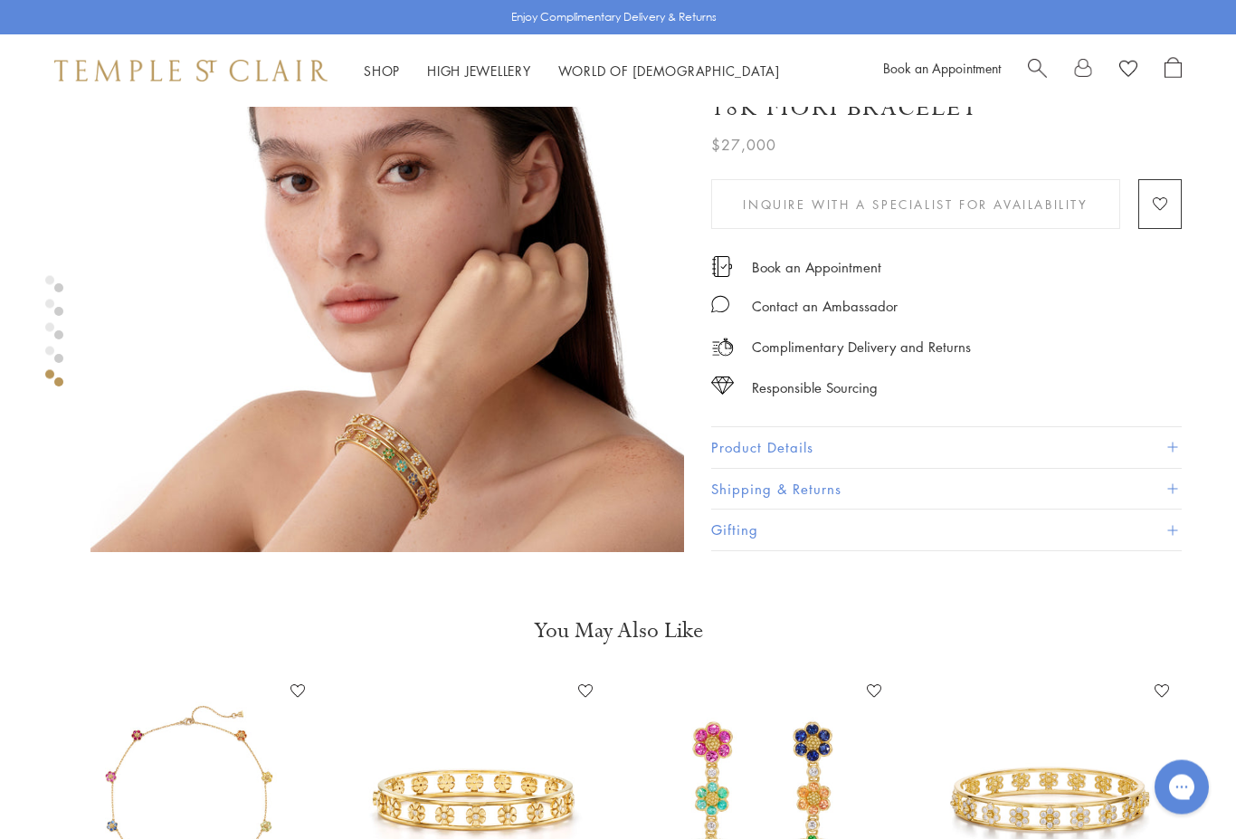
scroll to position [2628, 0]
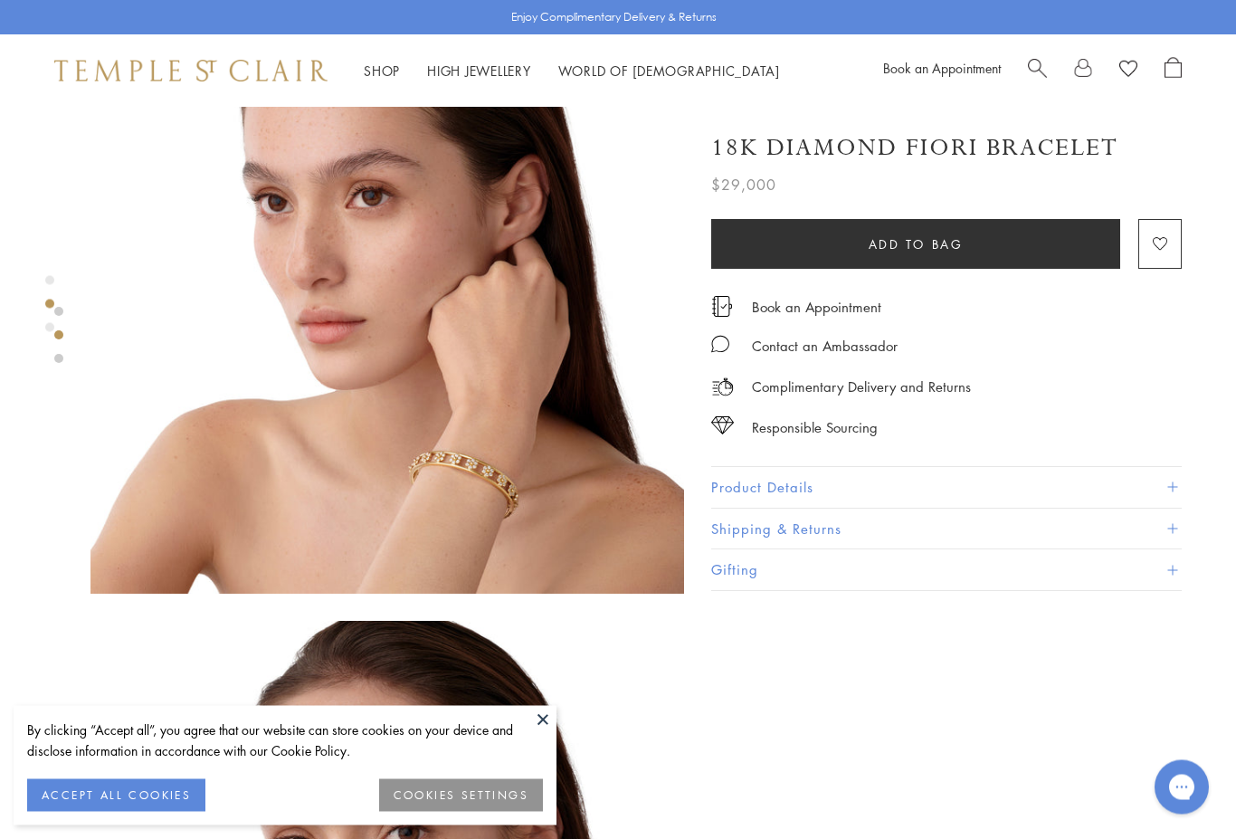
scroll to position [728, 0]
click at [550, 733] on button at bounding box center [542, 719] width 27 height 27
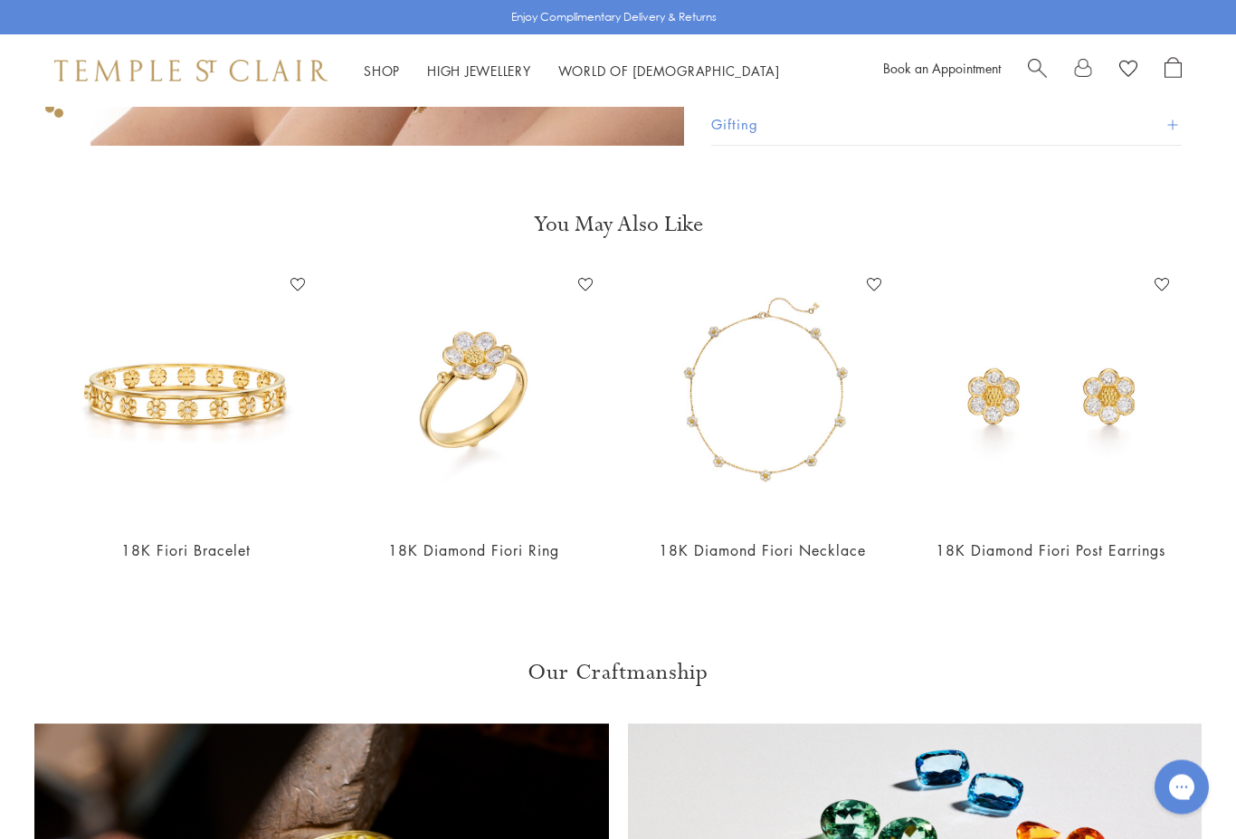
scroll to position [1796, 0]
click at [204, 407] on img at bounding box center [186, 397] width 252 height 252
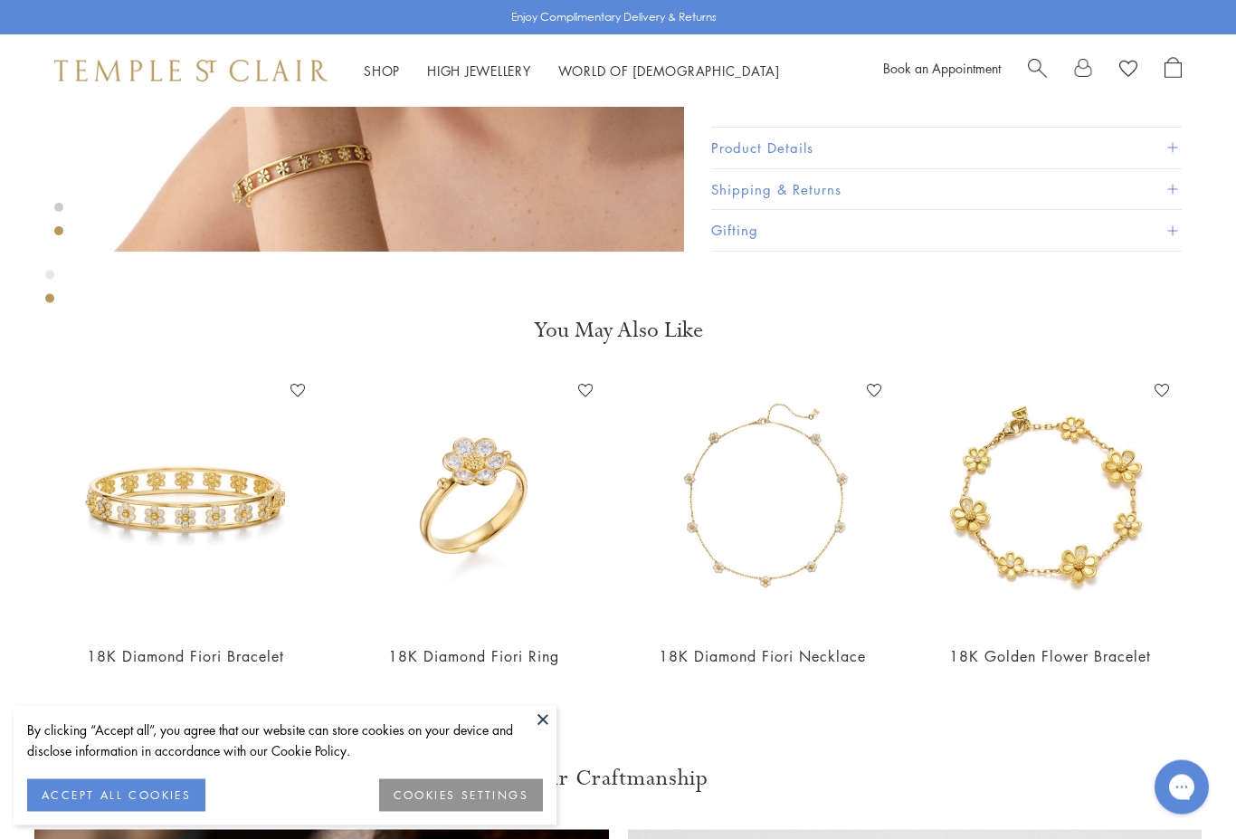
scroll to position [1141, 0]
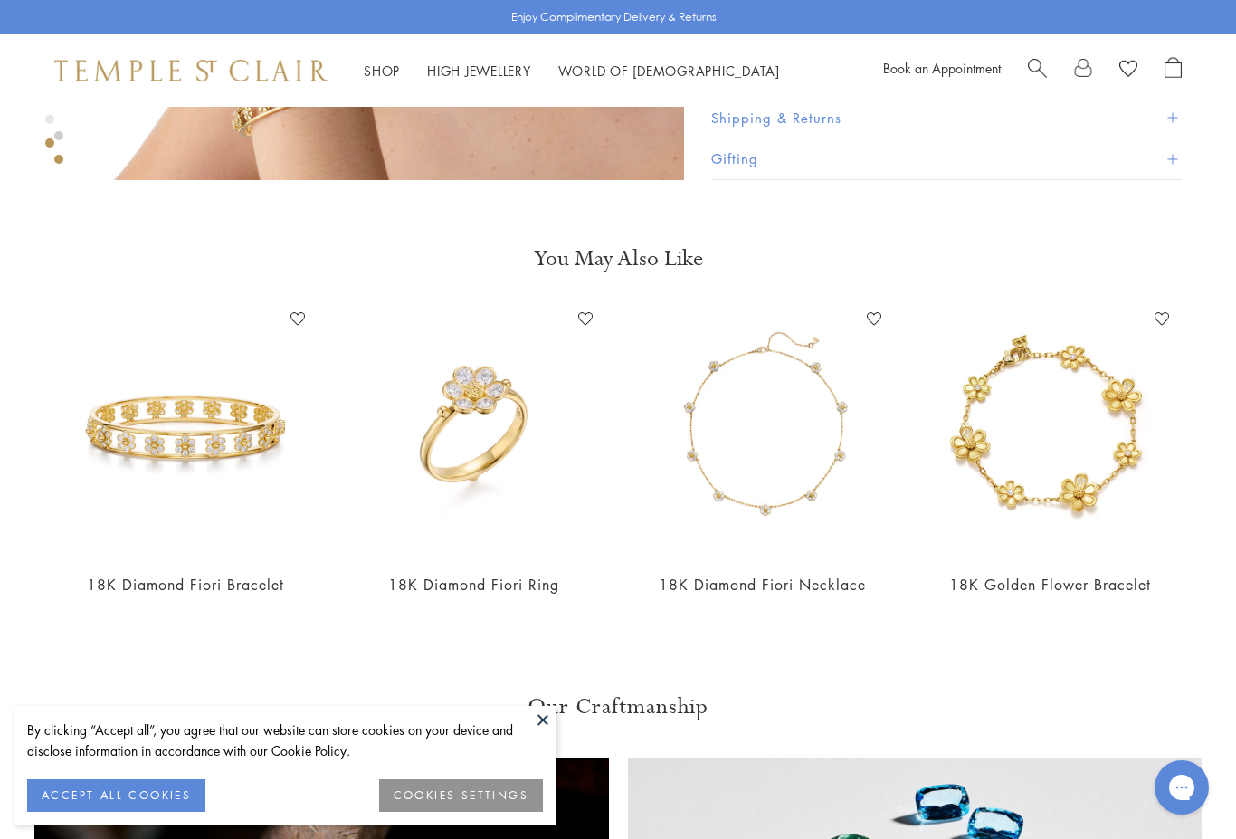
click at [1066, 456] on img at bounding box center [1051, 431] width 252 height 252
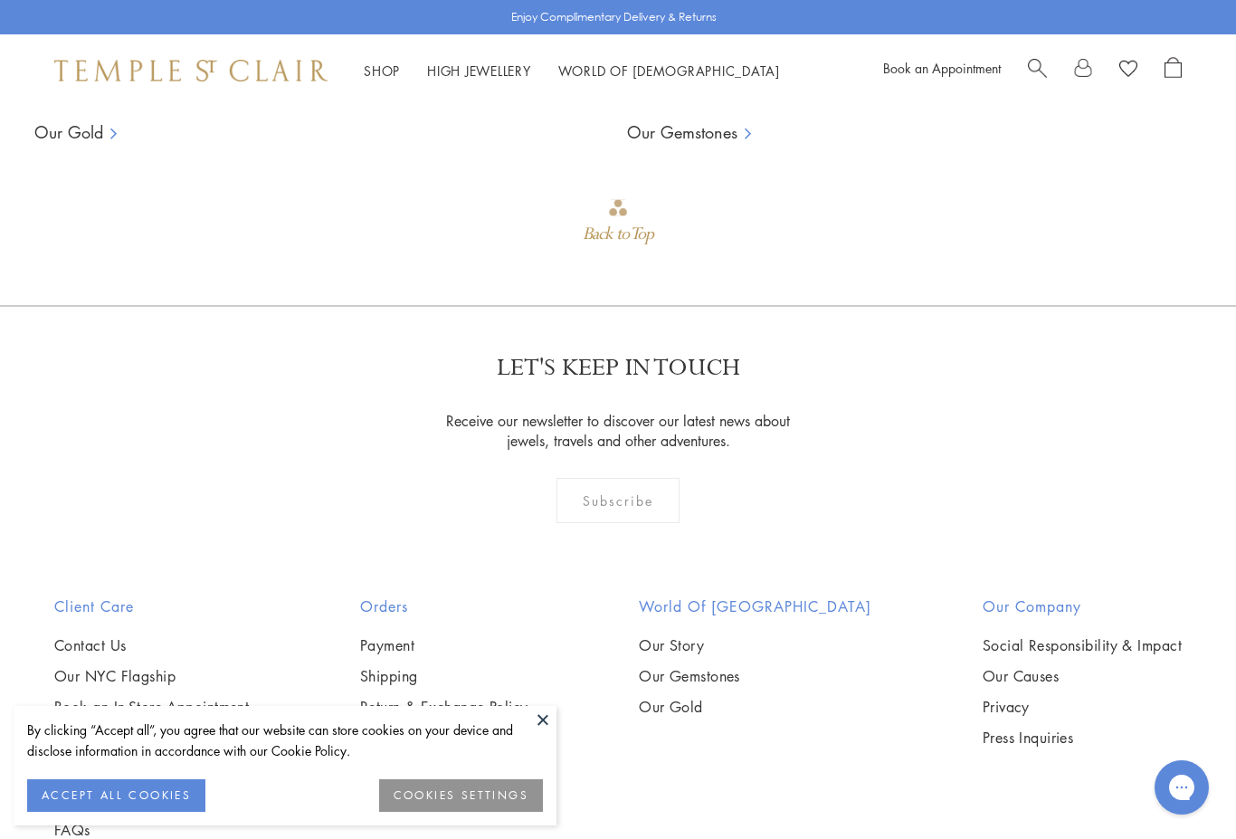
scroll to position [2249, 0]
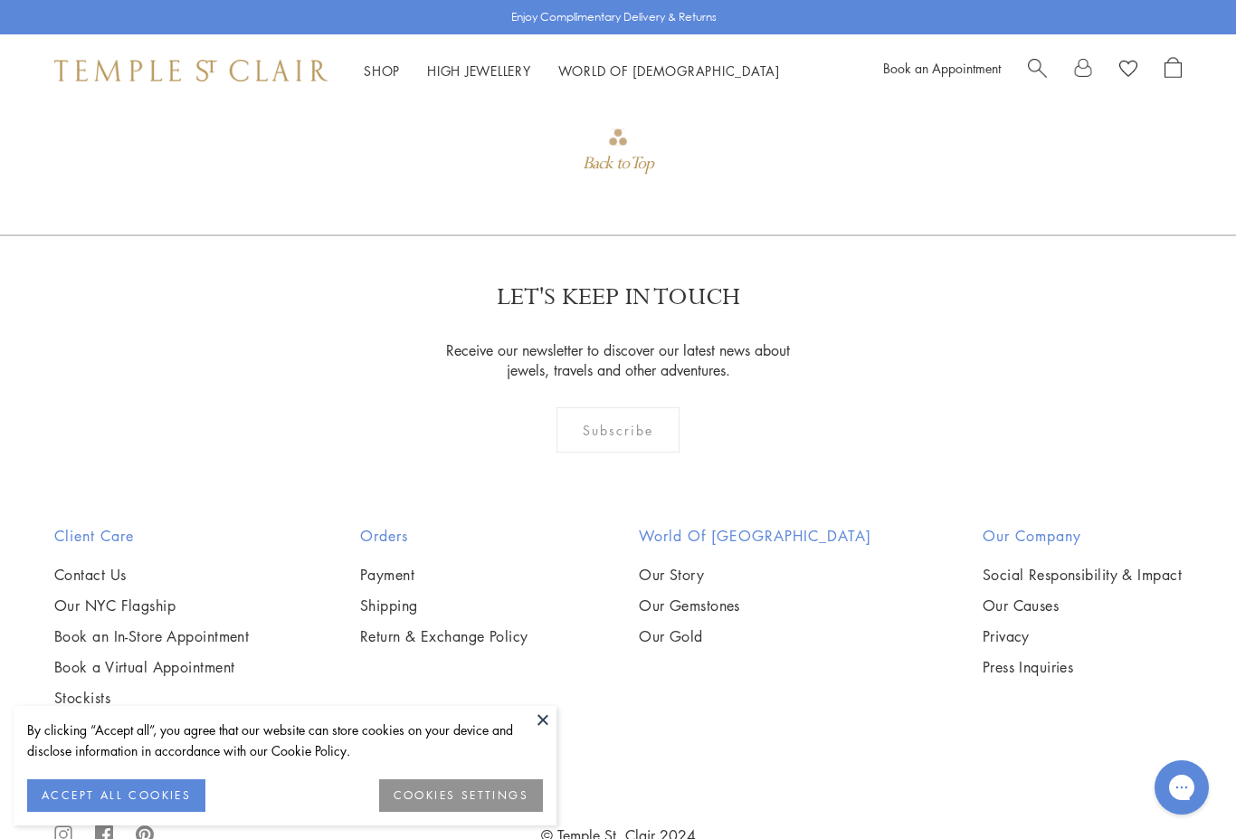
click at [542, 733] on button at bounding box center [542, 719] width 27 height 27
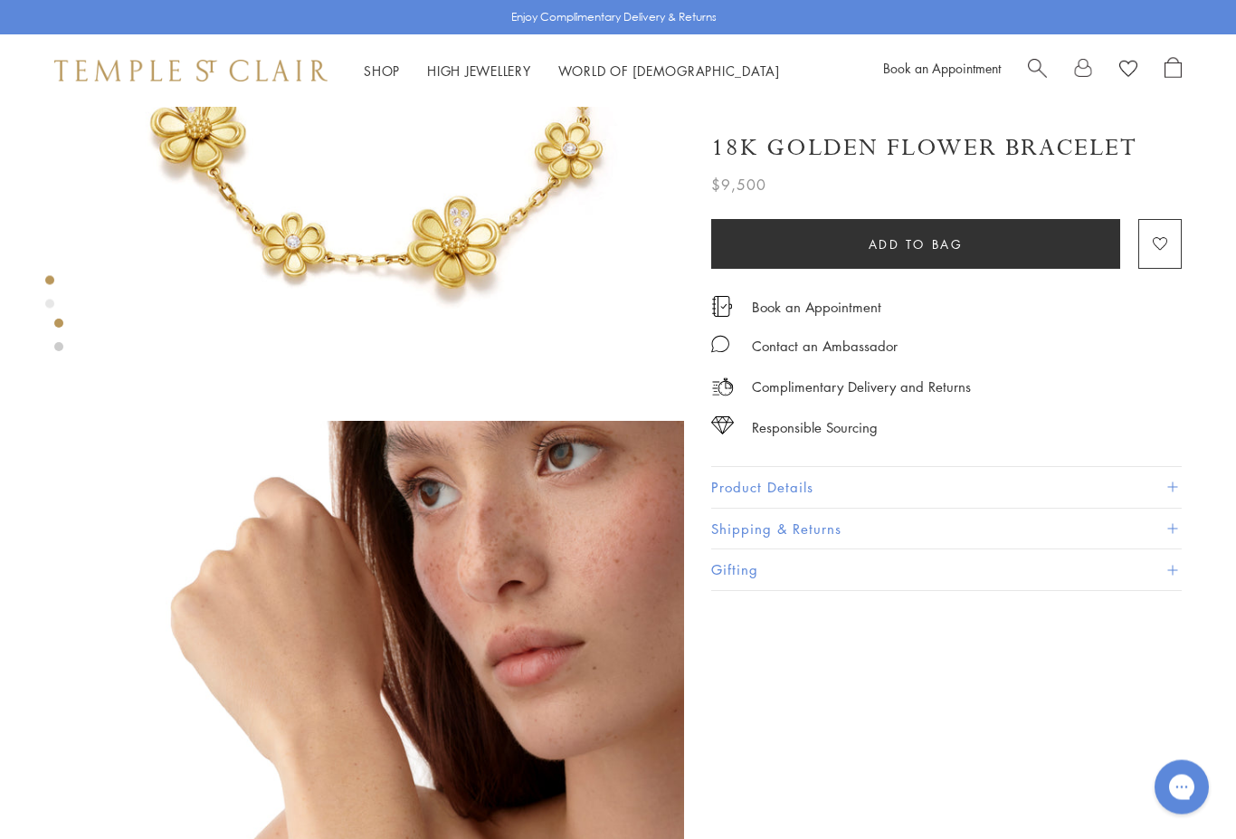
scroll to position [0, 0]
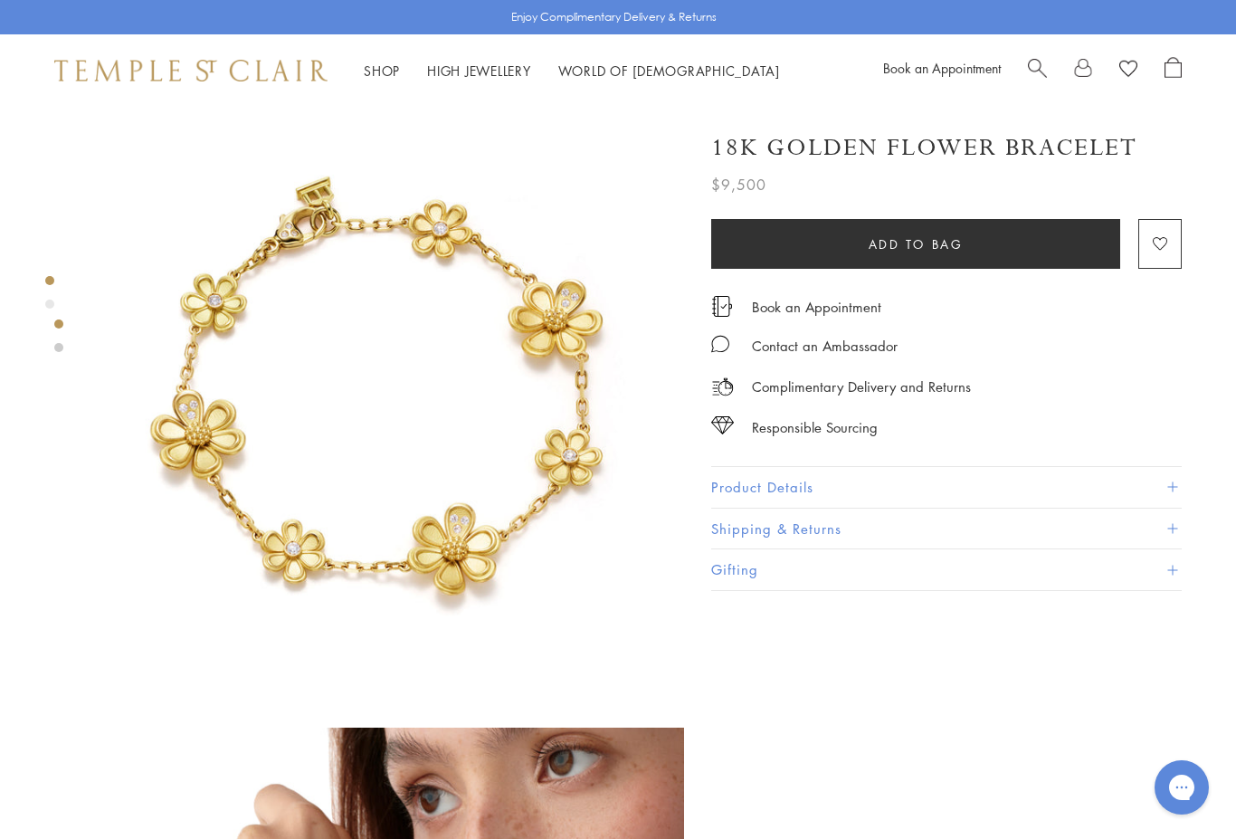
click at [384, 76] on link "Shop Shop" at bounding box center [382, 71] width 36 height 18
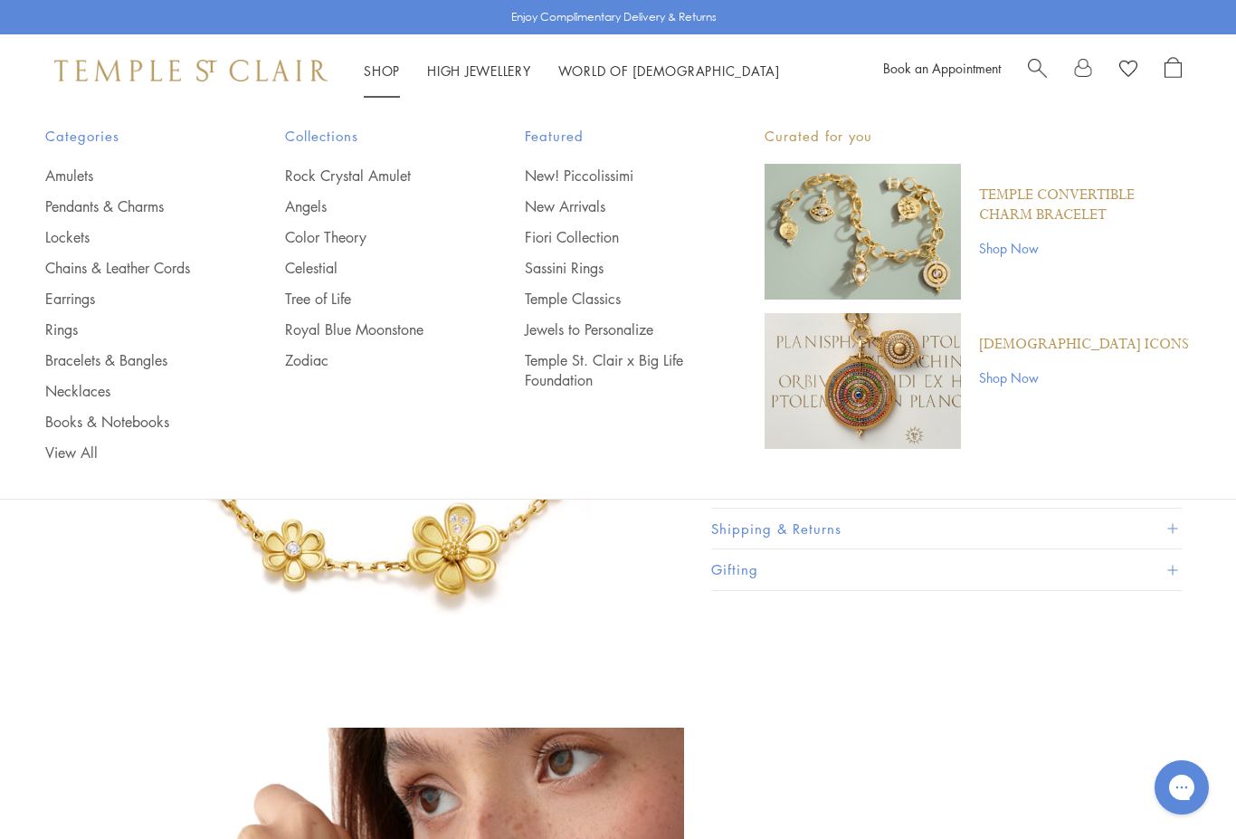
click at [149, 262] on link "Chains & Leather Cords" at bounding box center [128, 268] width 167 height 20
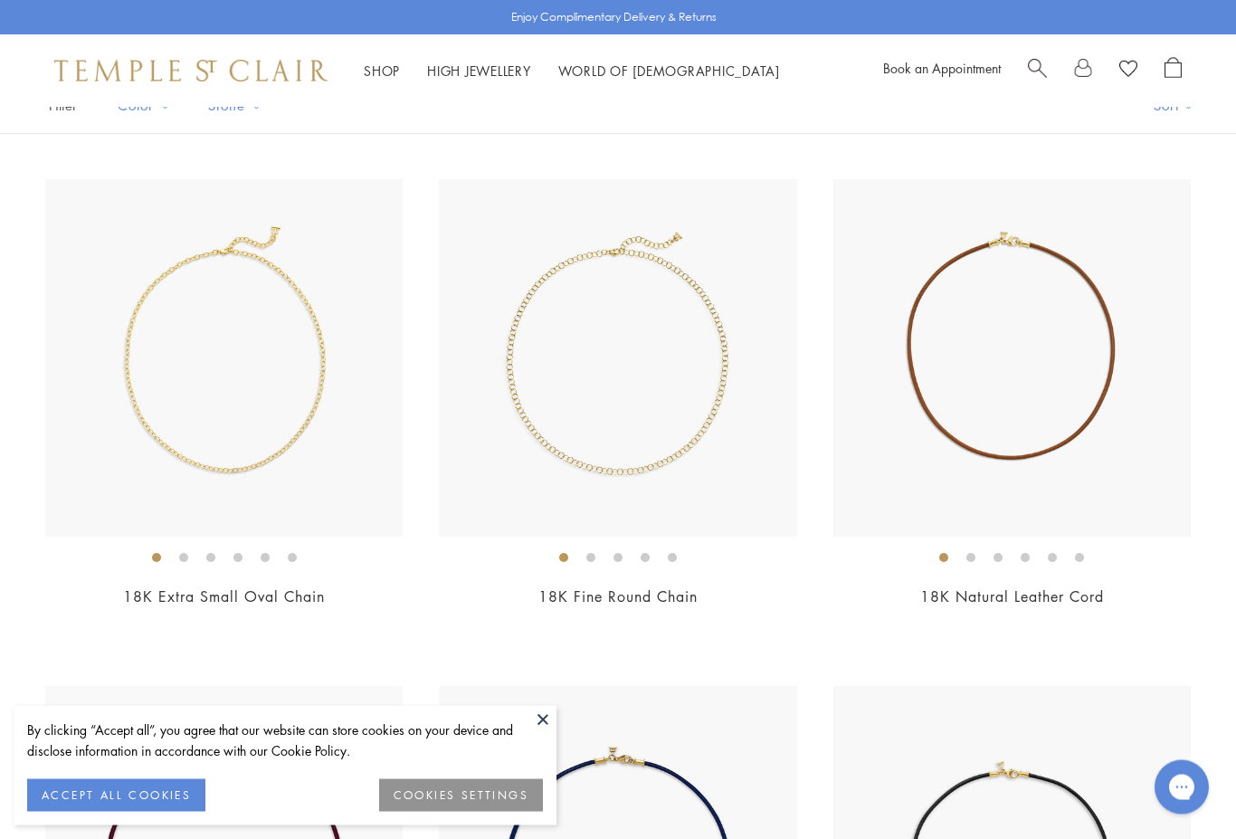
scroll to position [239, 0]
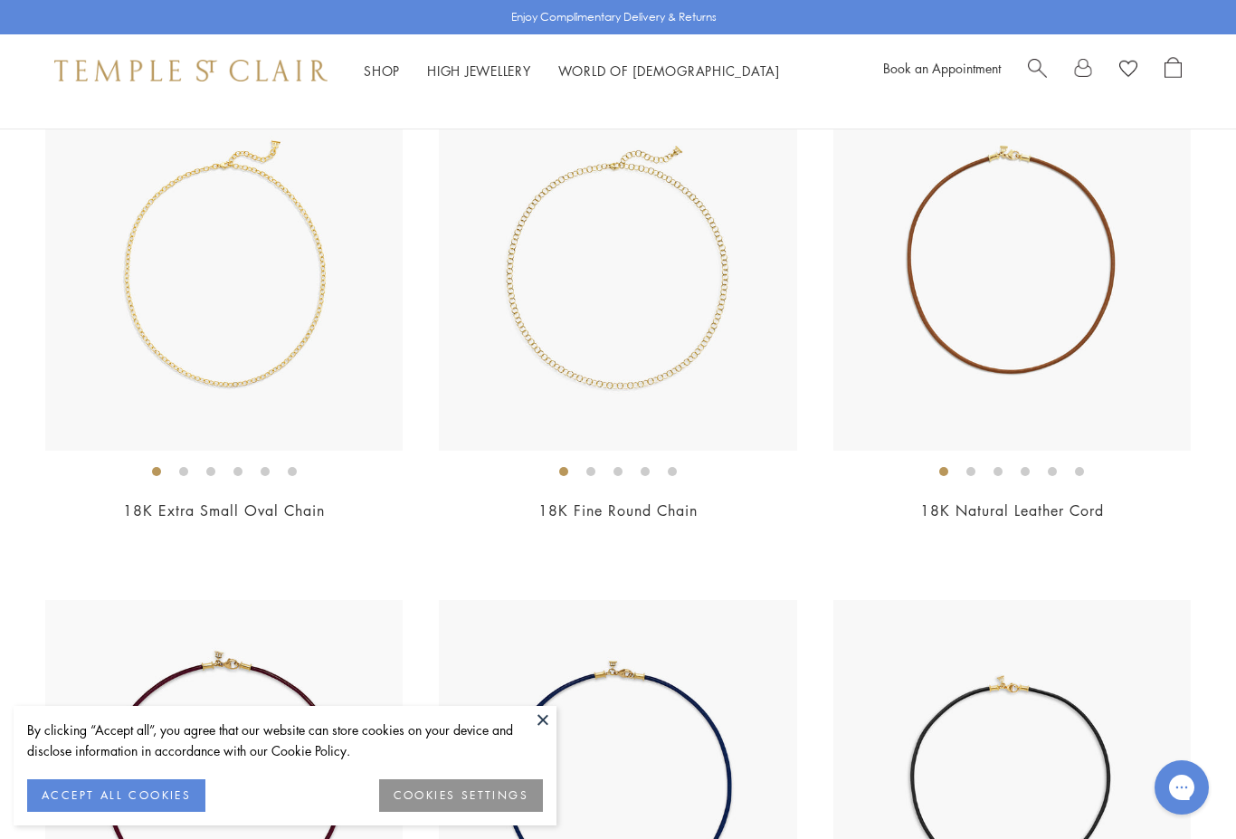
click at [547, 733] on button at bounding box center [542, 719] width 27 height 27
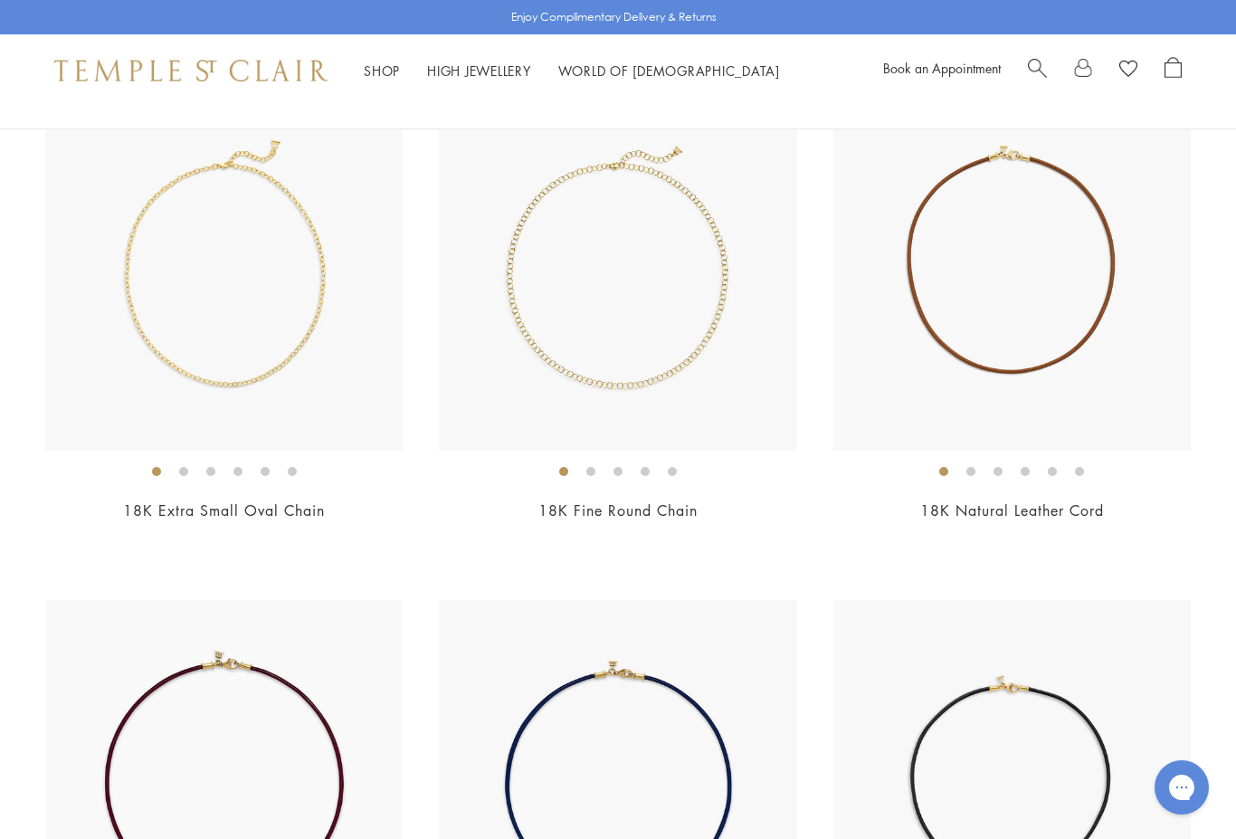
click at [669, 501] on link "18K Fine Round Chain" at bounding box center [617, 510] width 159 height 20
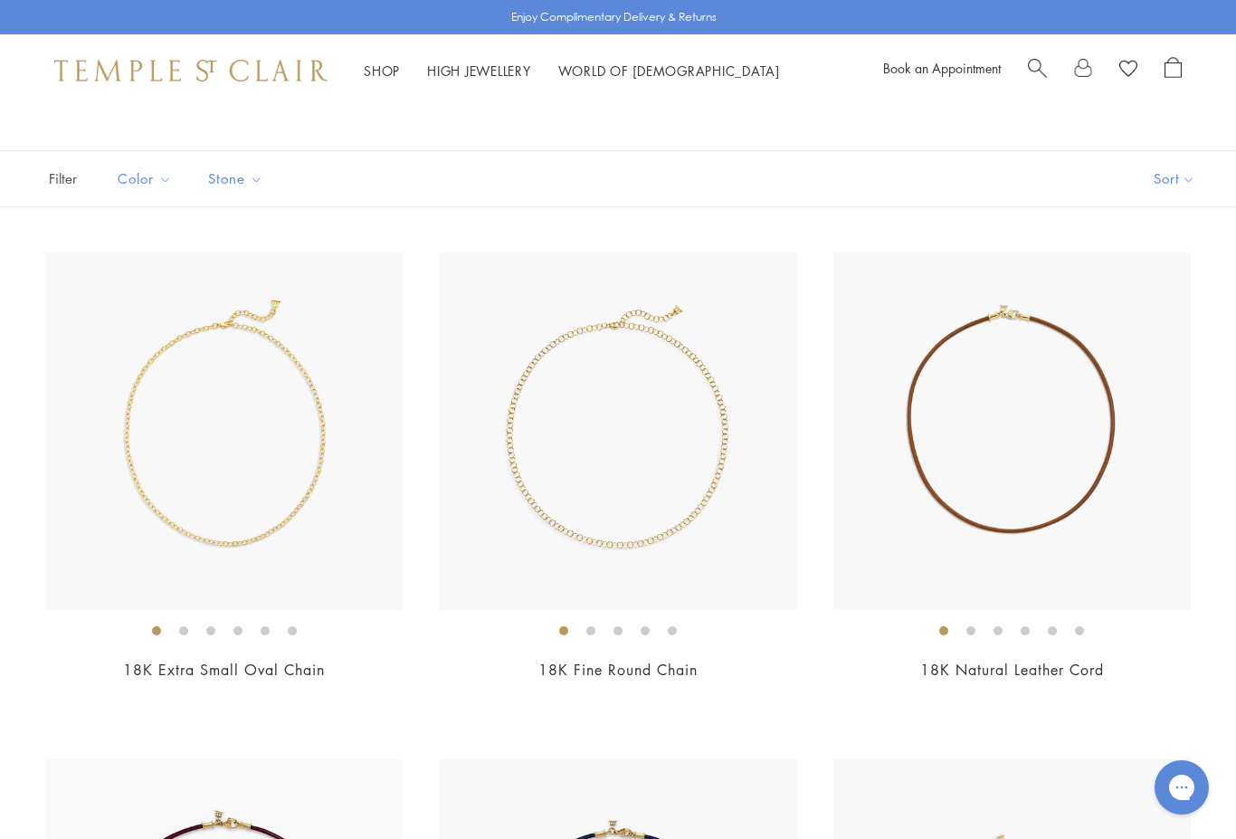
scroll to position [0, 0]
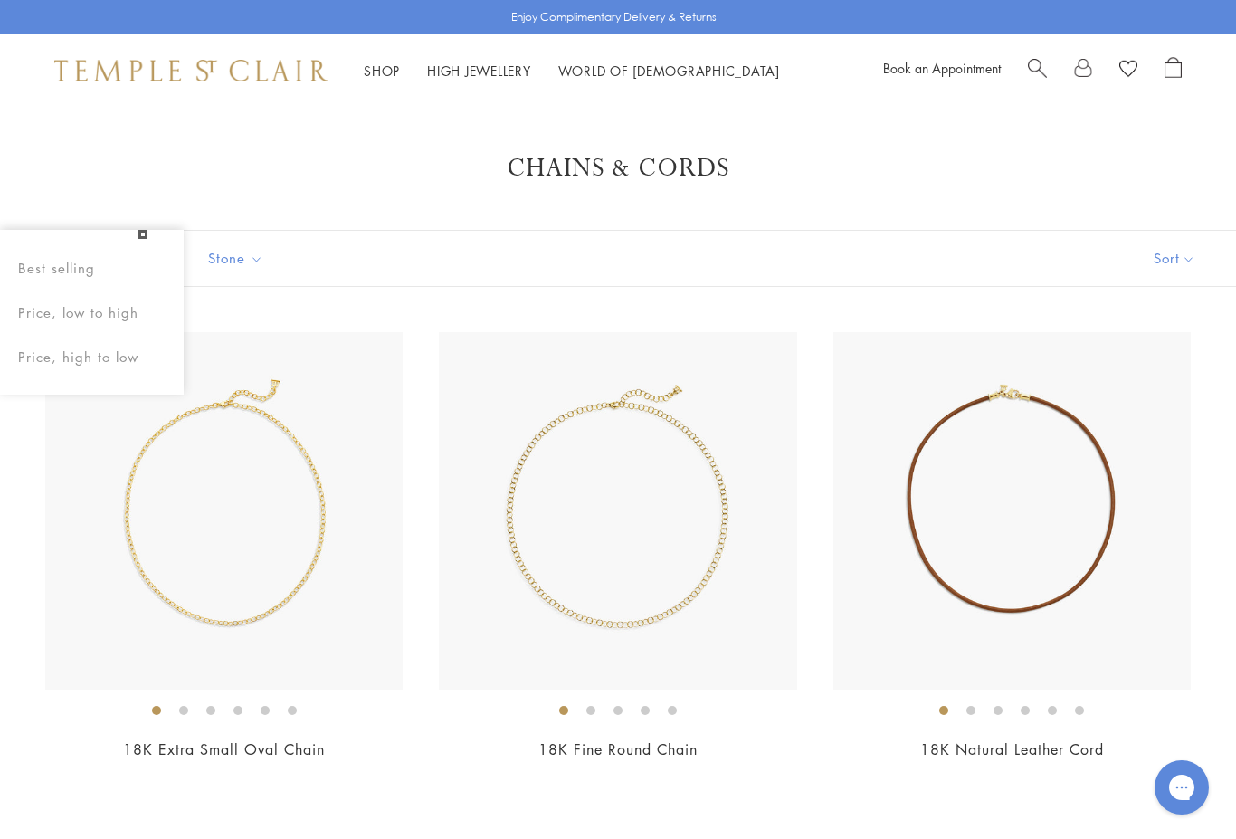
click at [1175, 266] on button "Sort" at bounding box center [1174, 258] width 123 height 55
click at [1185, 256] on button "Sort" at bounding box center [1174, 258] width 123 height 55
click at [1155, 421] on button "Price, high to low" at bounding box center [1144, 430] width 184 height 44
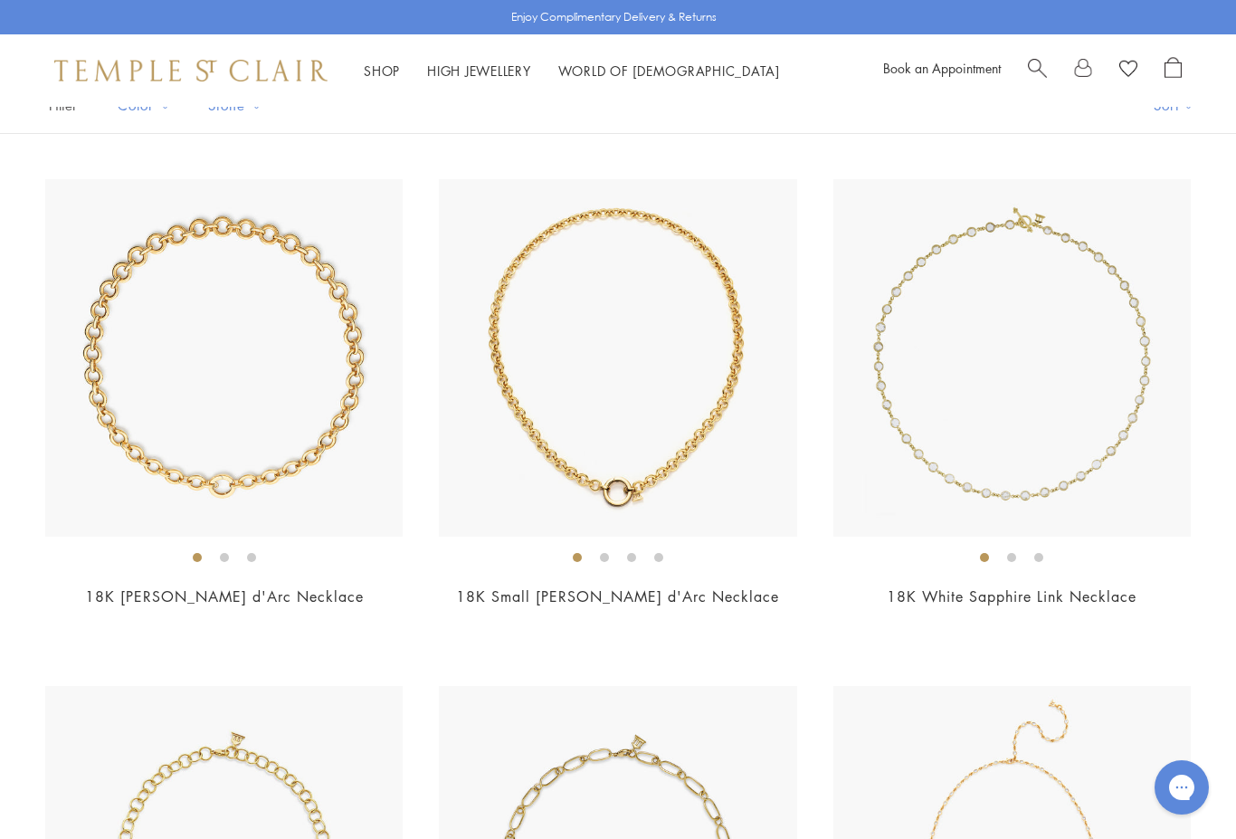
scroll to position [163, 0]
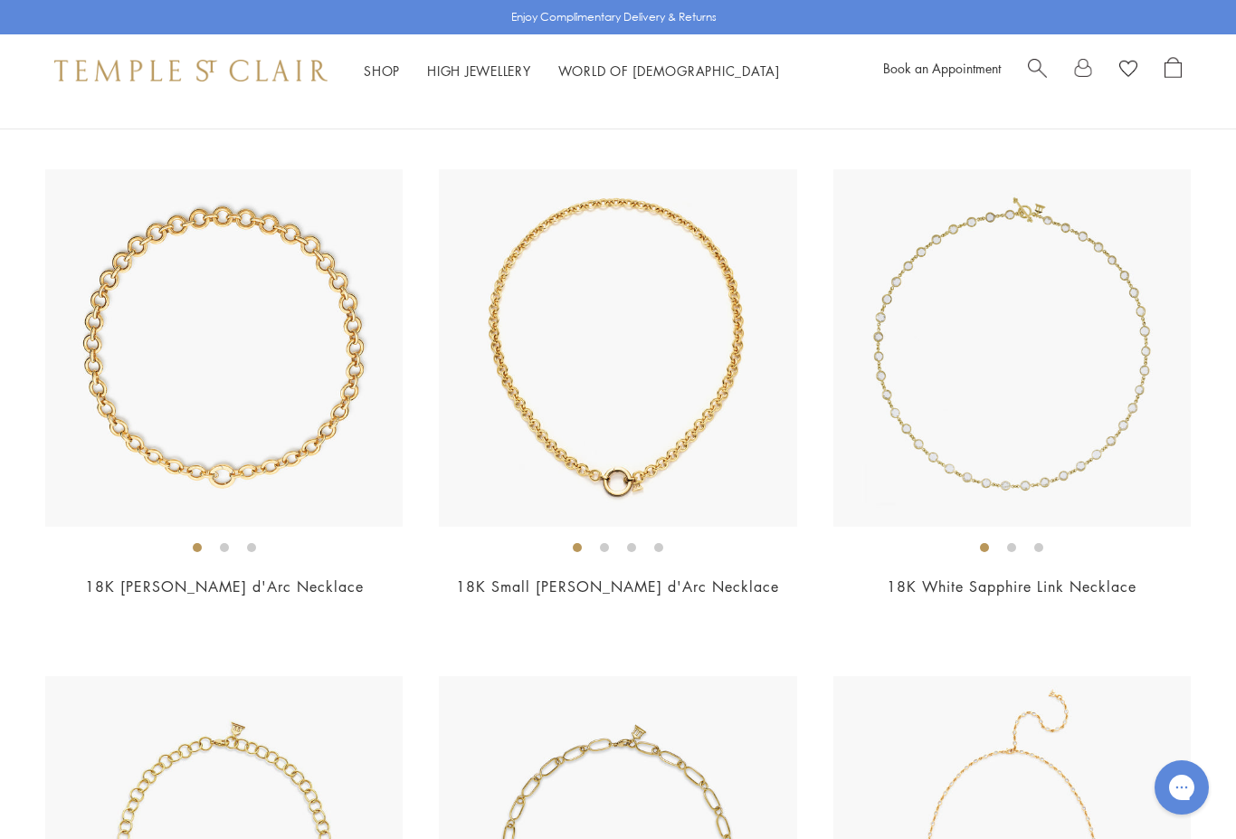
click at [275, 442] on img at bounding box center [223, 347] width 357 height 357
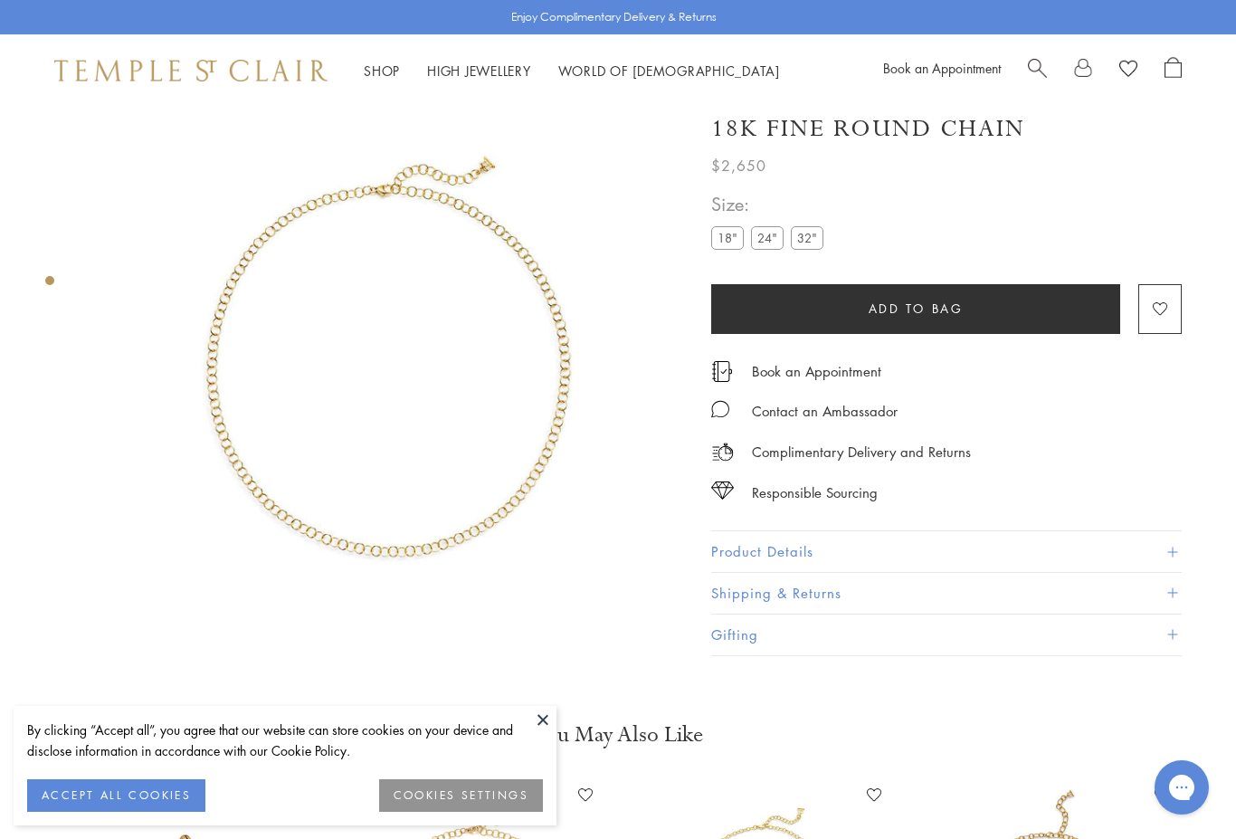
scroll to position [107, 0]
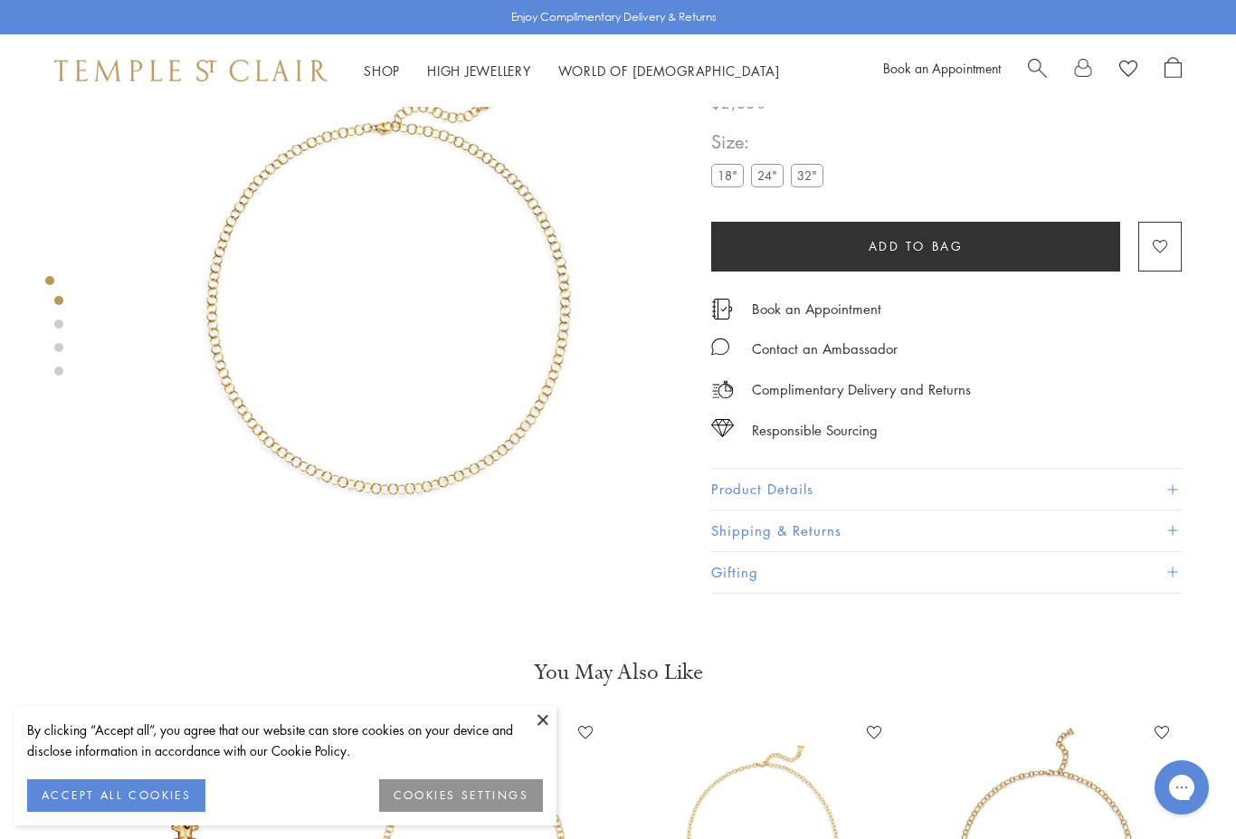
click at [771, 181] on label "24"" at bounding box center [767, 176] width 33 height 23
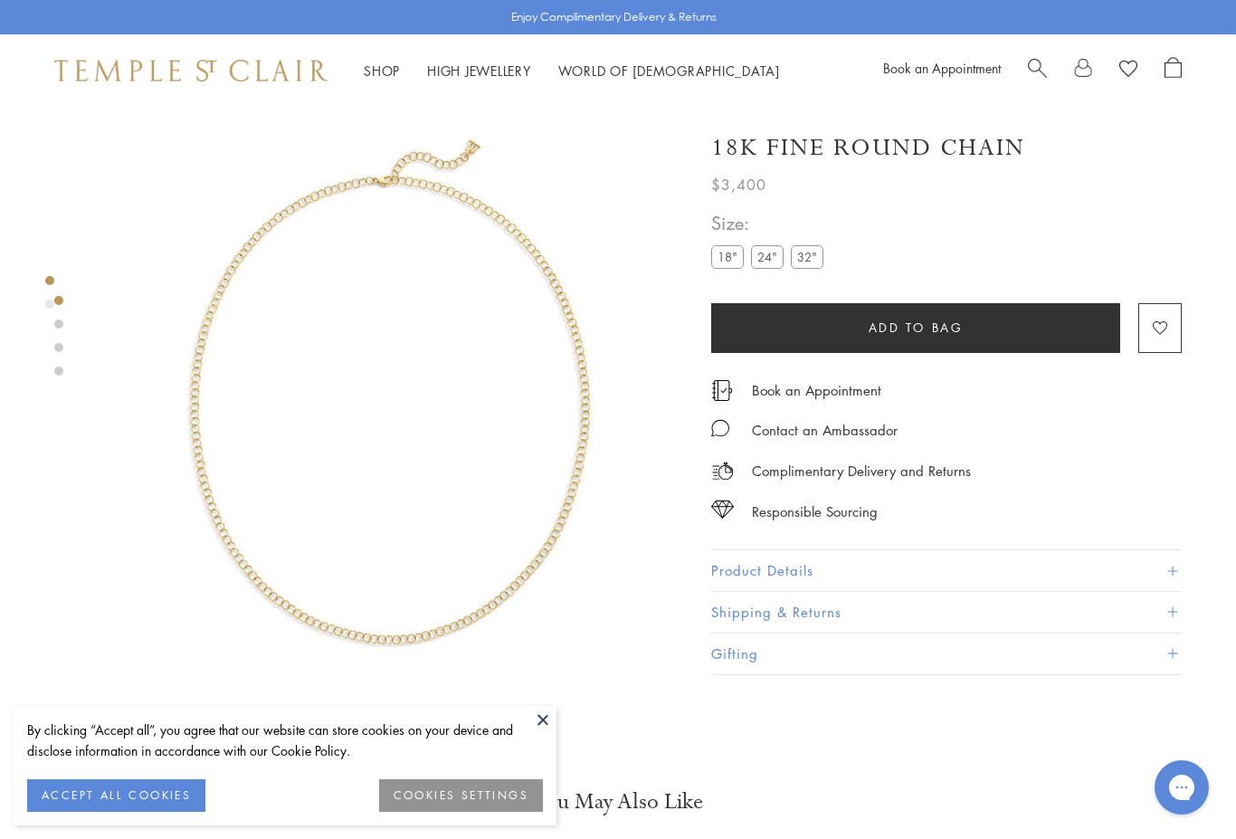
click at [810, 258] on label "32"" at bounding box center [807, 256] width 33 height 23
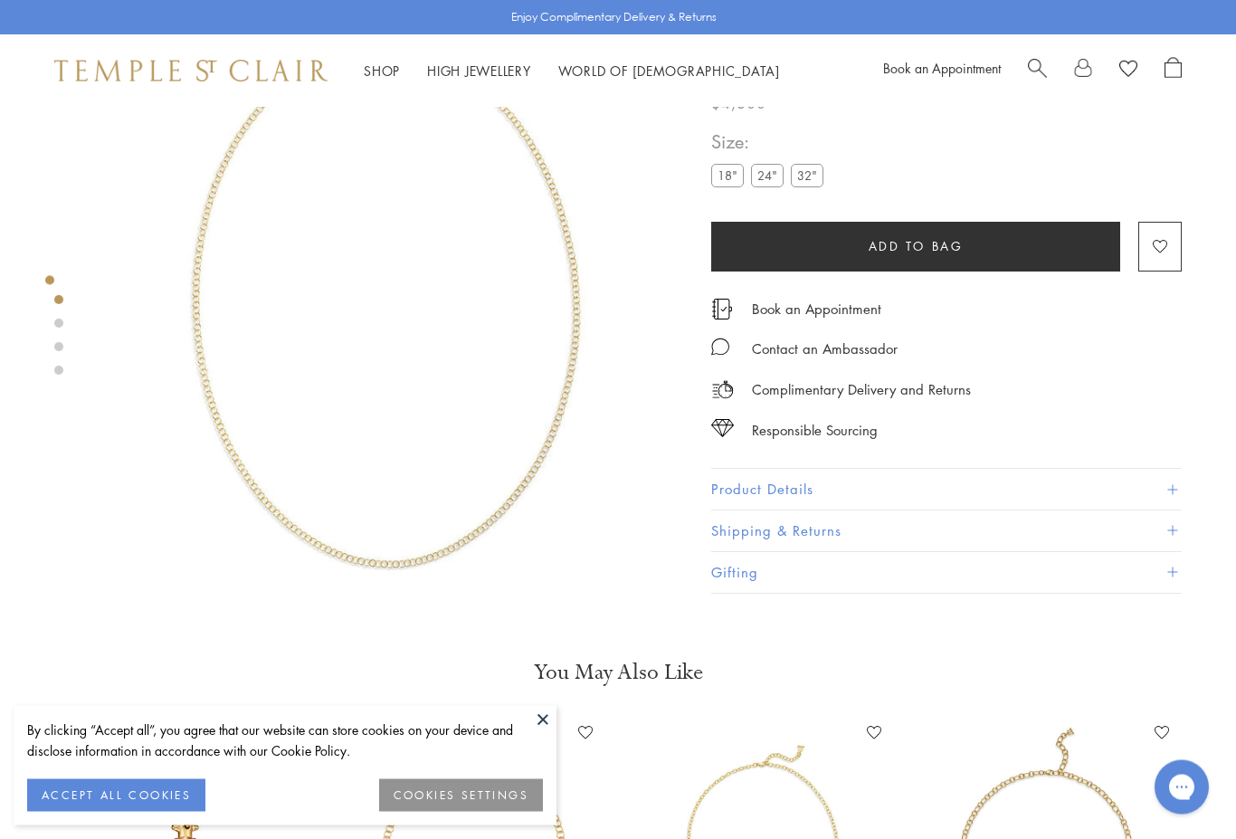
scroll to position [107, 0]
click at [772, 186] on label "24"" at bounding box center [767, 176] width 33 height 23
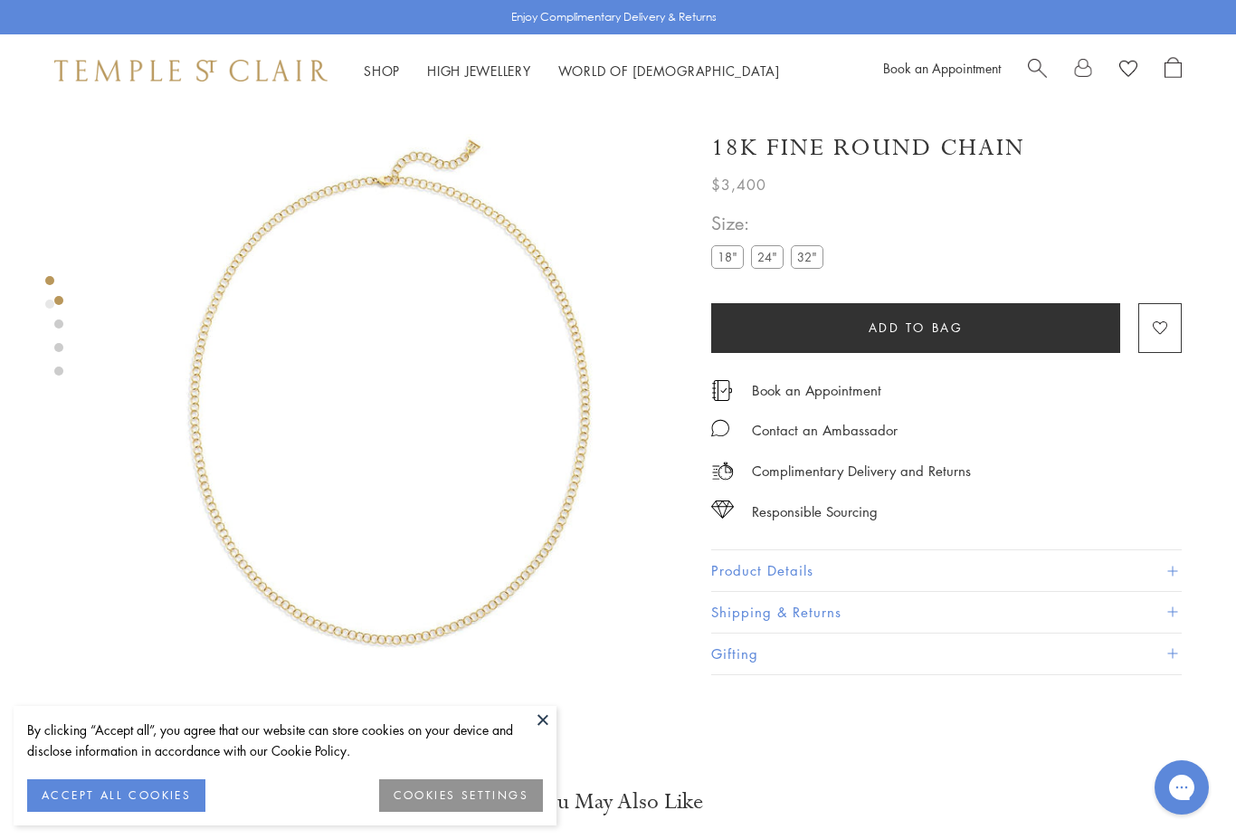
click at [729, 254] on label "18"" at bounding box center [727, 256] width 33 height 23
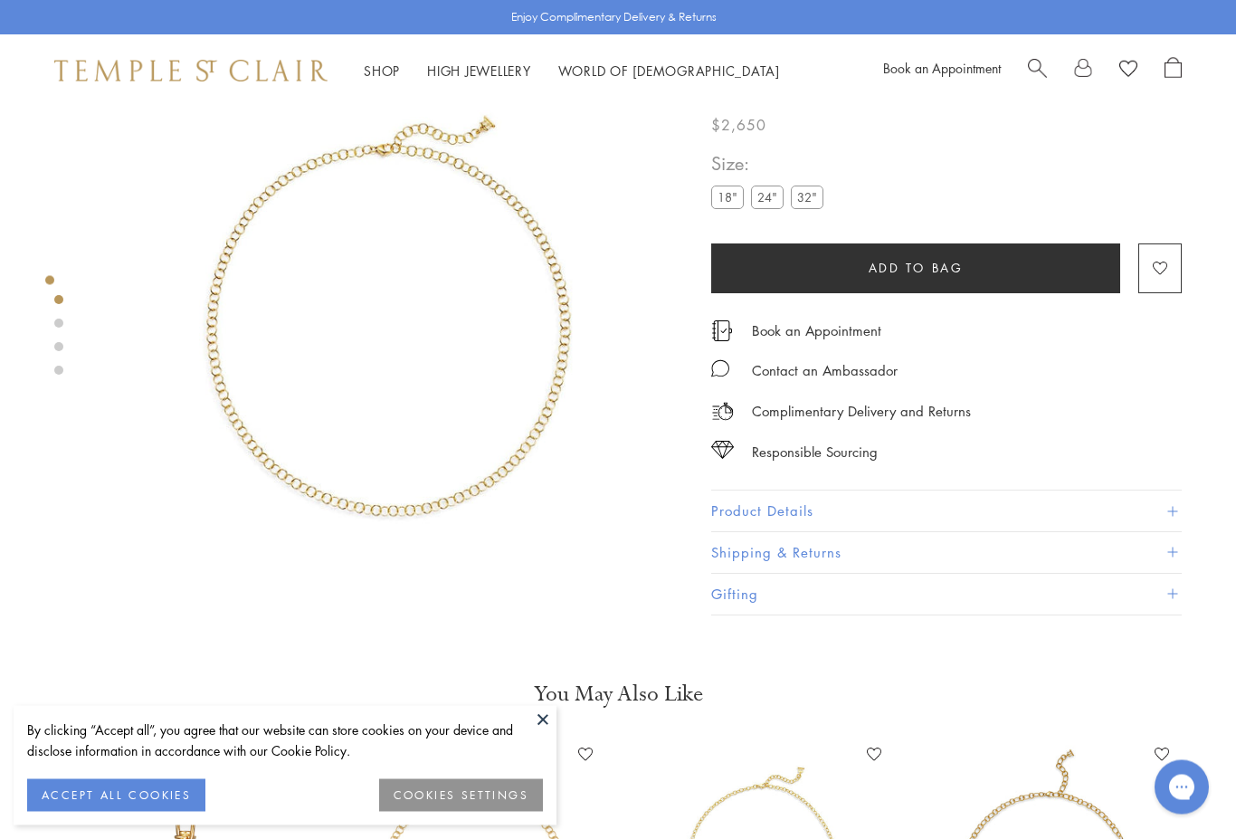
scroll to position [107, 0]
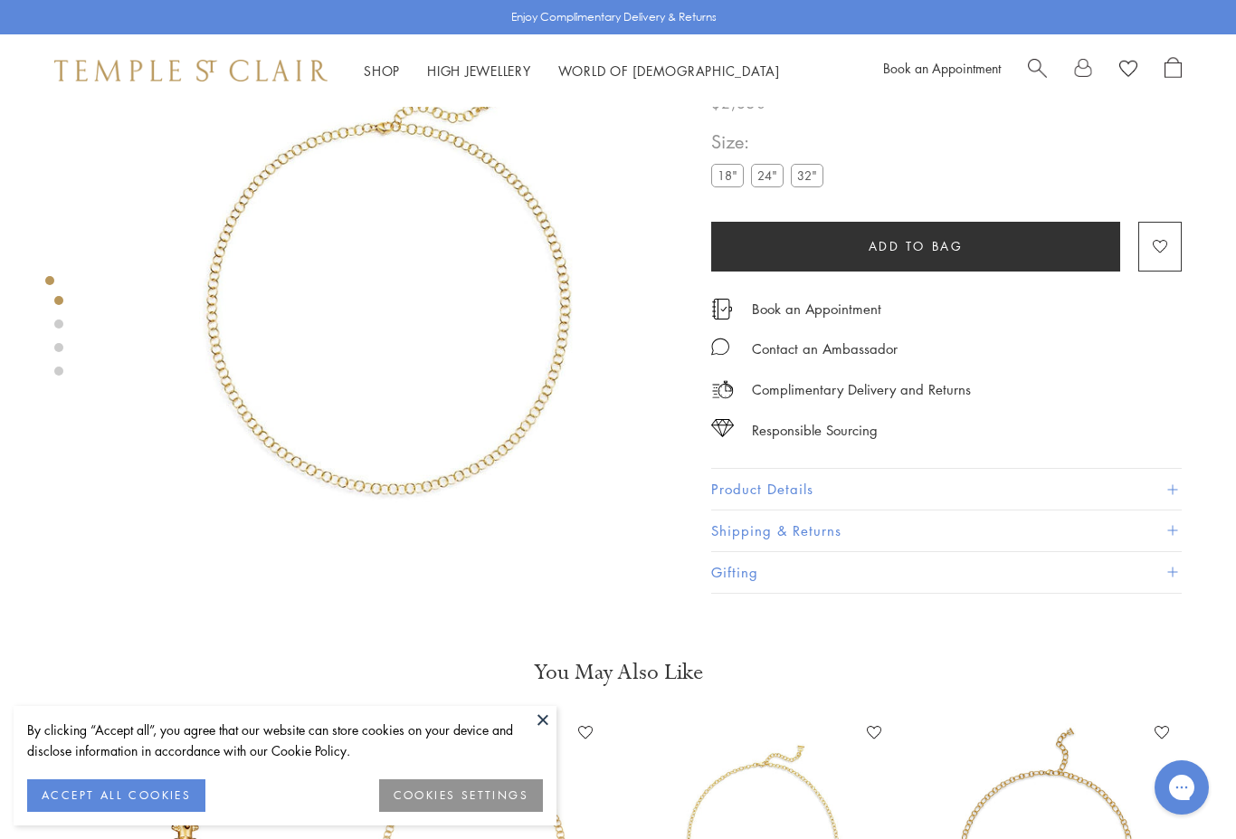
click at [772, 177] on label "24"" at bounding box center [767, 176] width 33 height 23
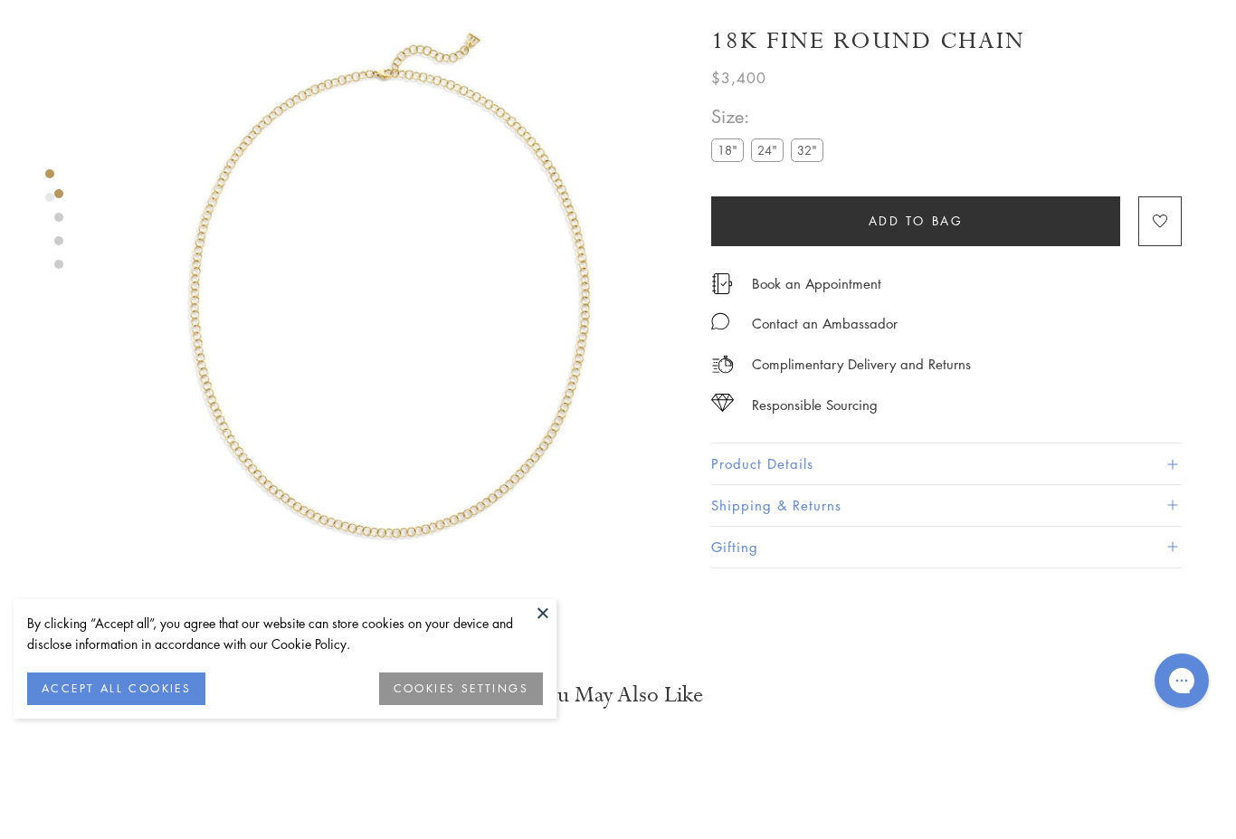
scroll to position [107, 0]
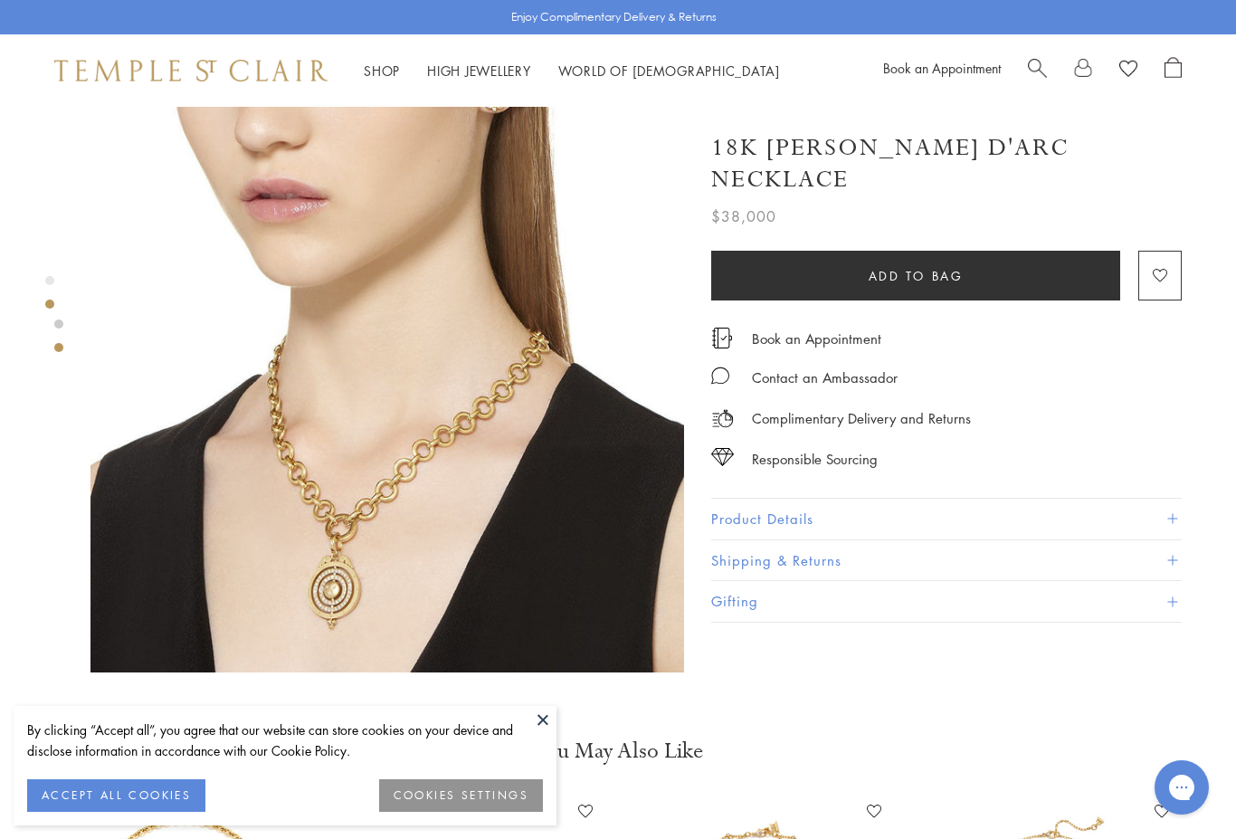
scroll to position [699, 0]
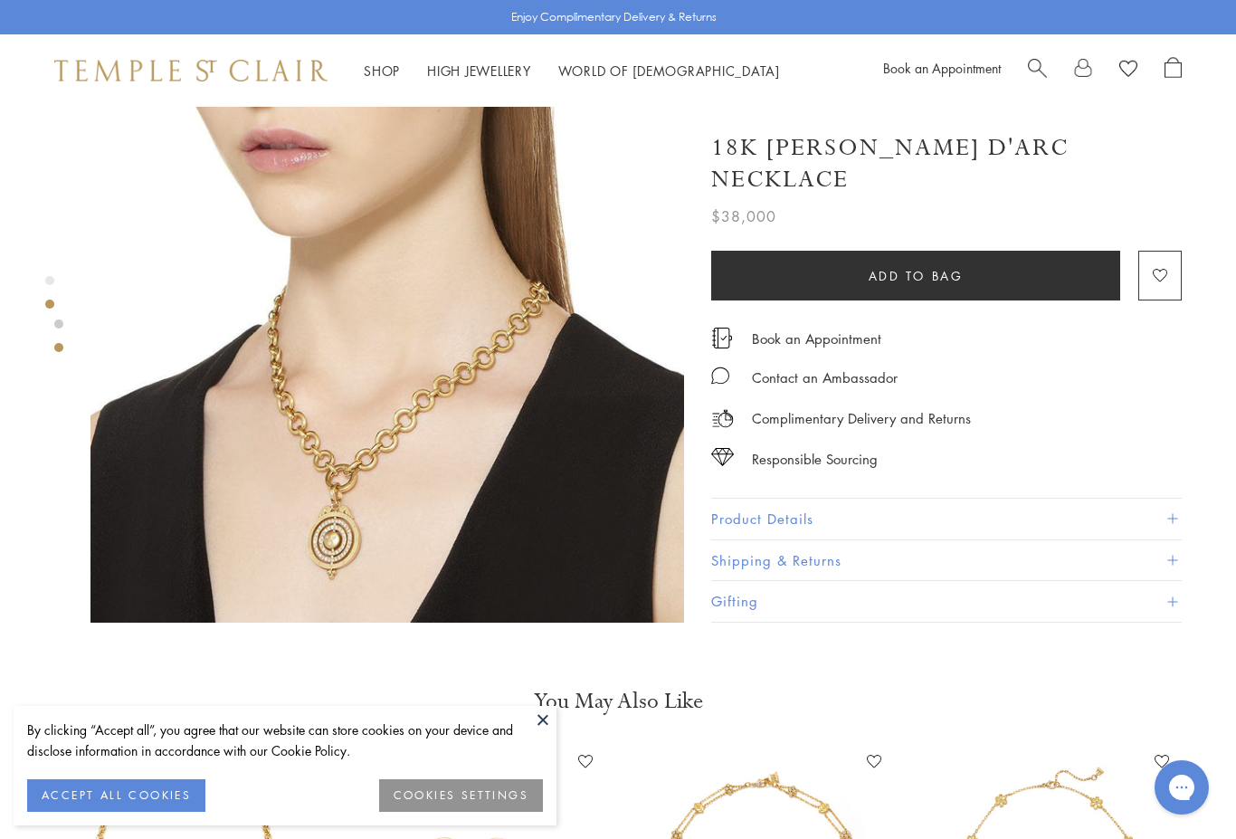
click at [547, 733] on button at bounding box center [542, 719] width 27 height 27
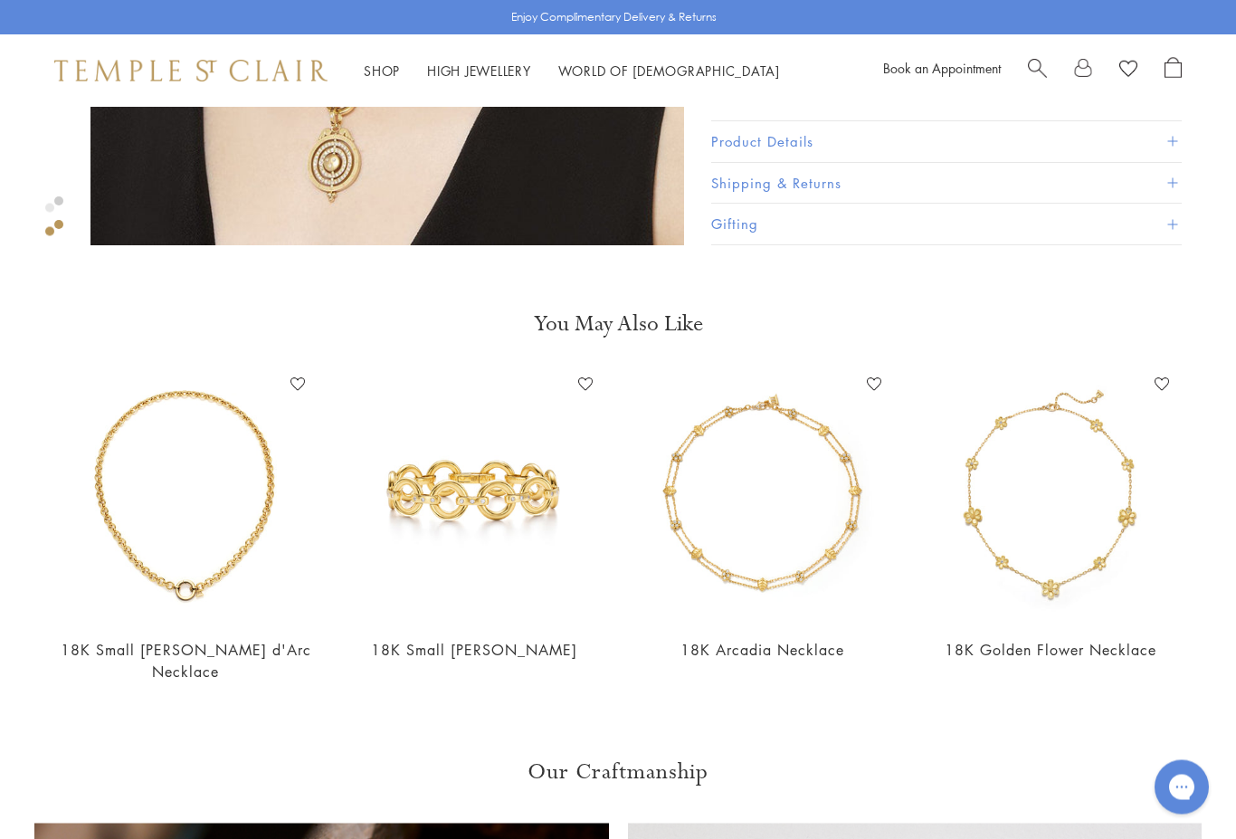
scroll to position [1106, 0]
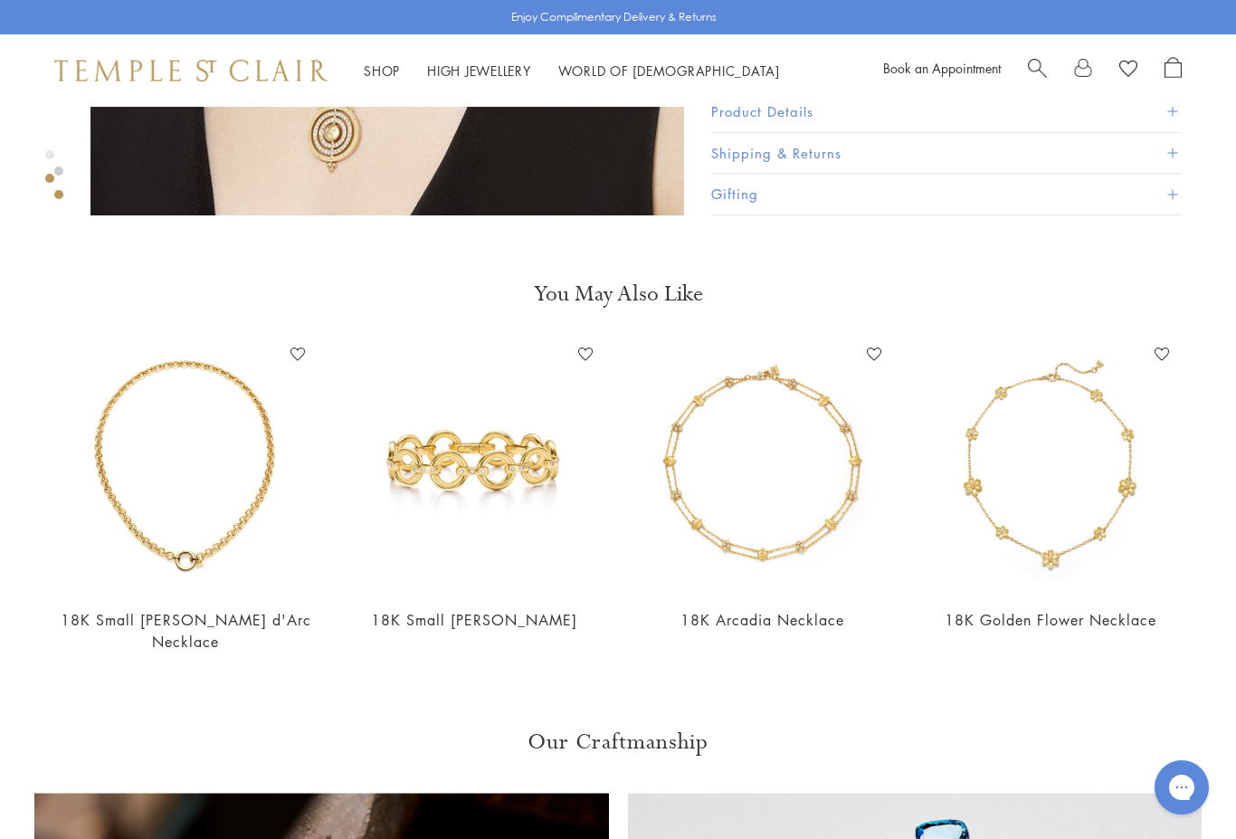
click at [495, 465] on img at bounding box center [474, 466] width 252 height 252
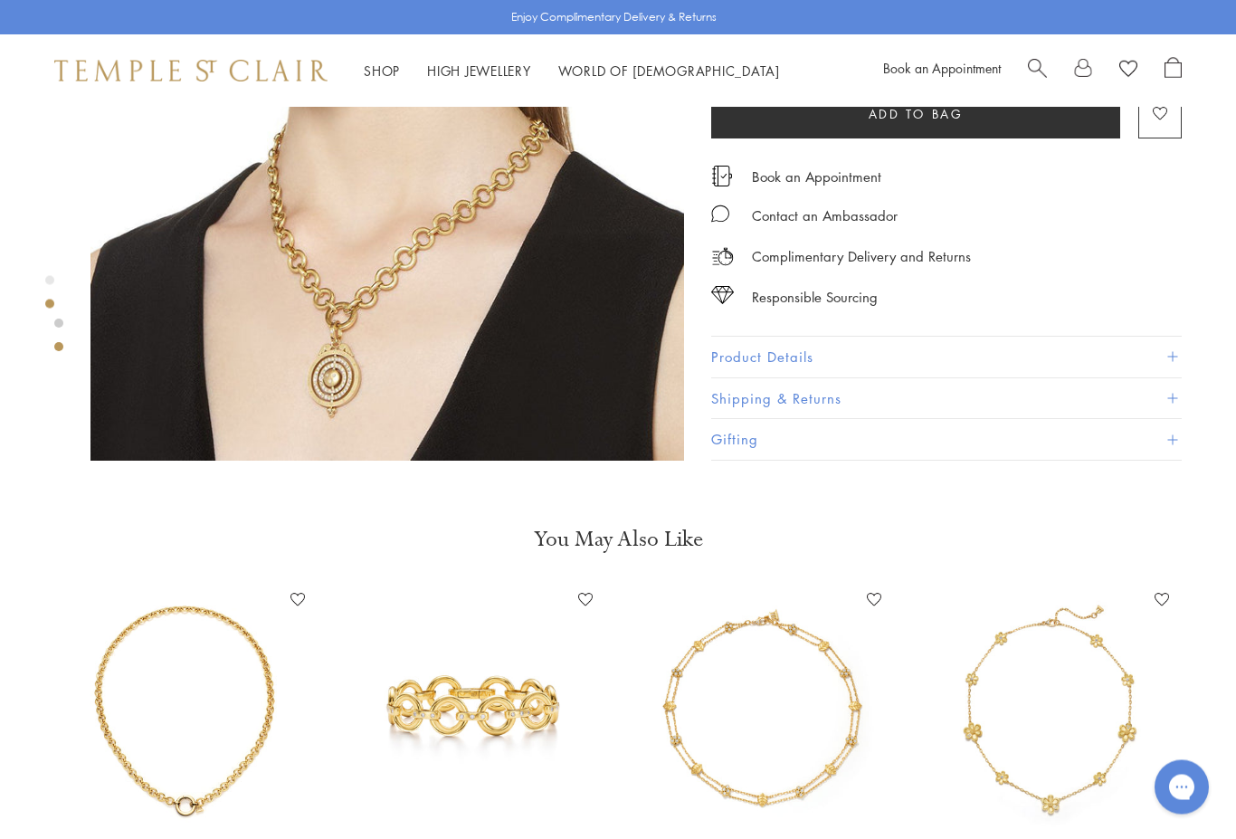
scroll to position [853, 0]
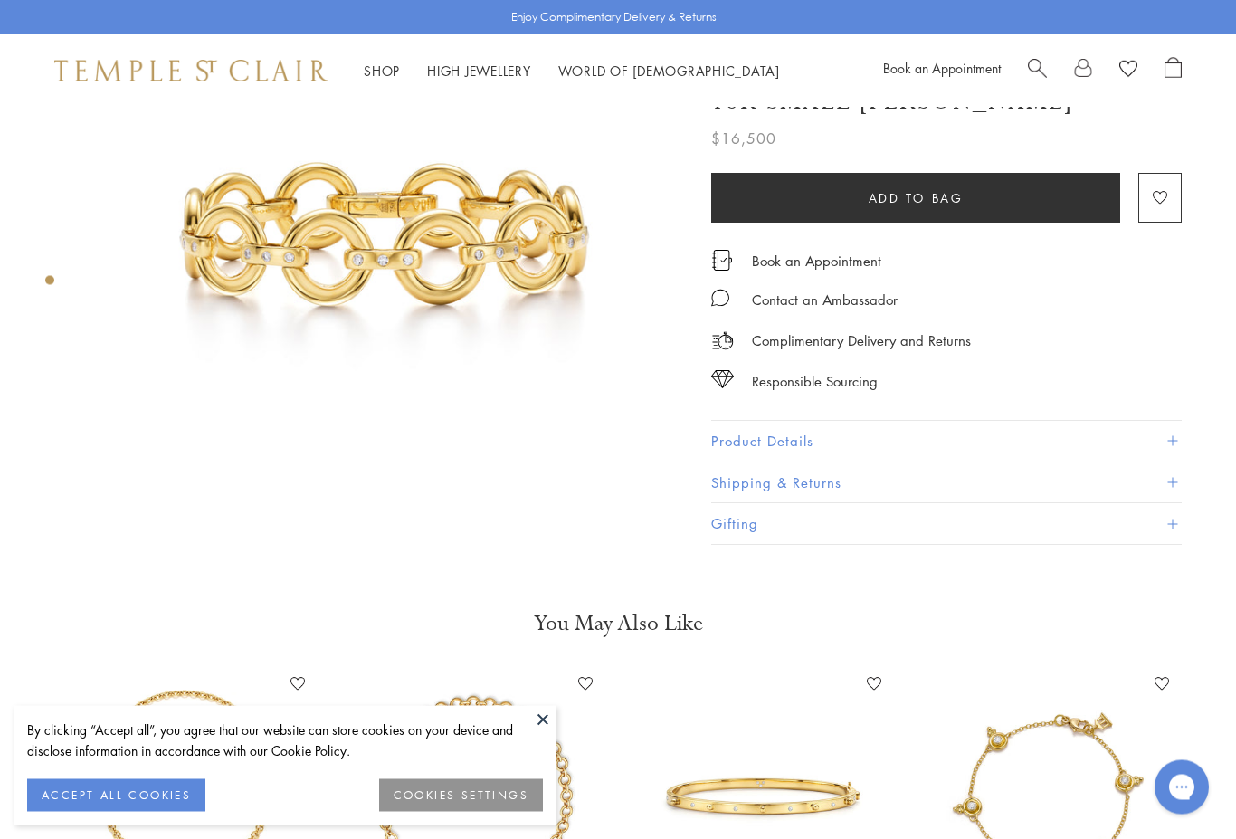
scroll to position [81, 0]
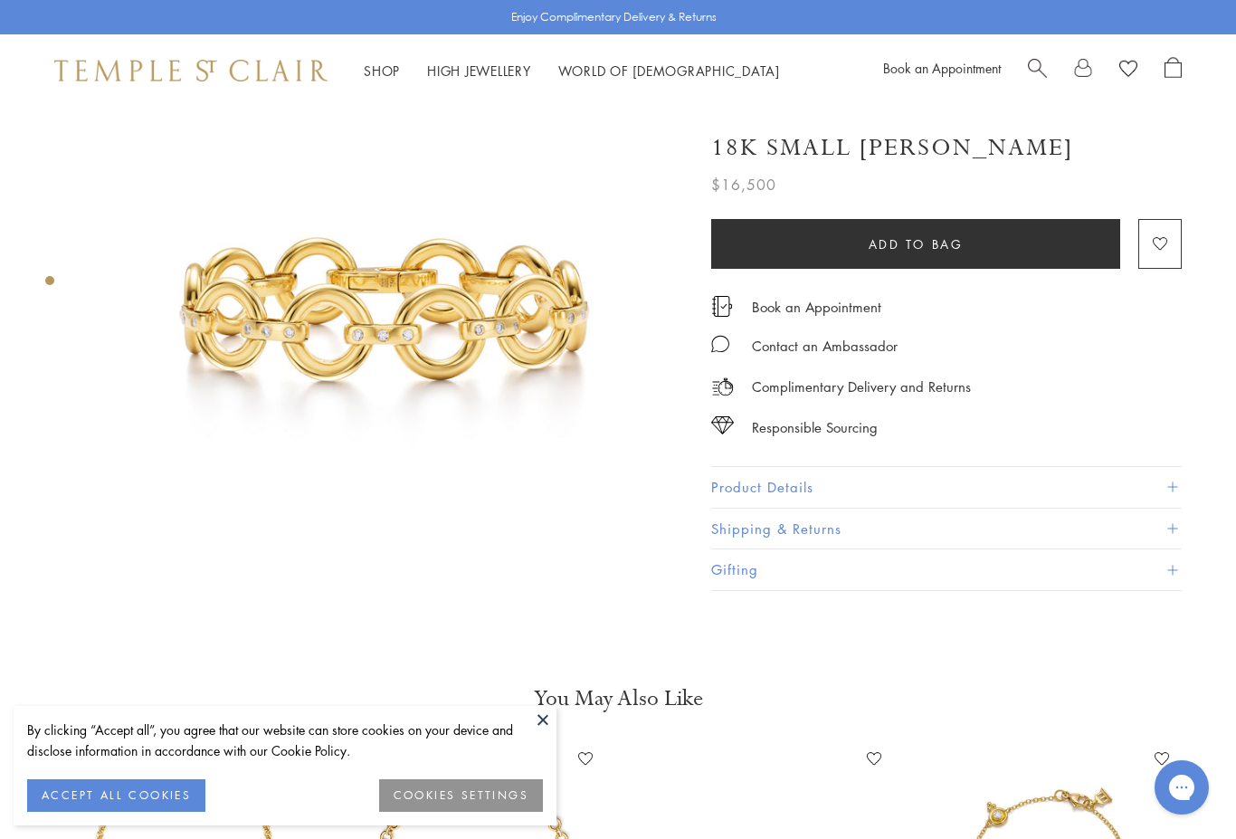
click at [462, 345] on img at bounding box center [387, 322] width 594 height 595
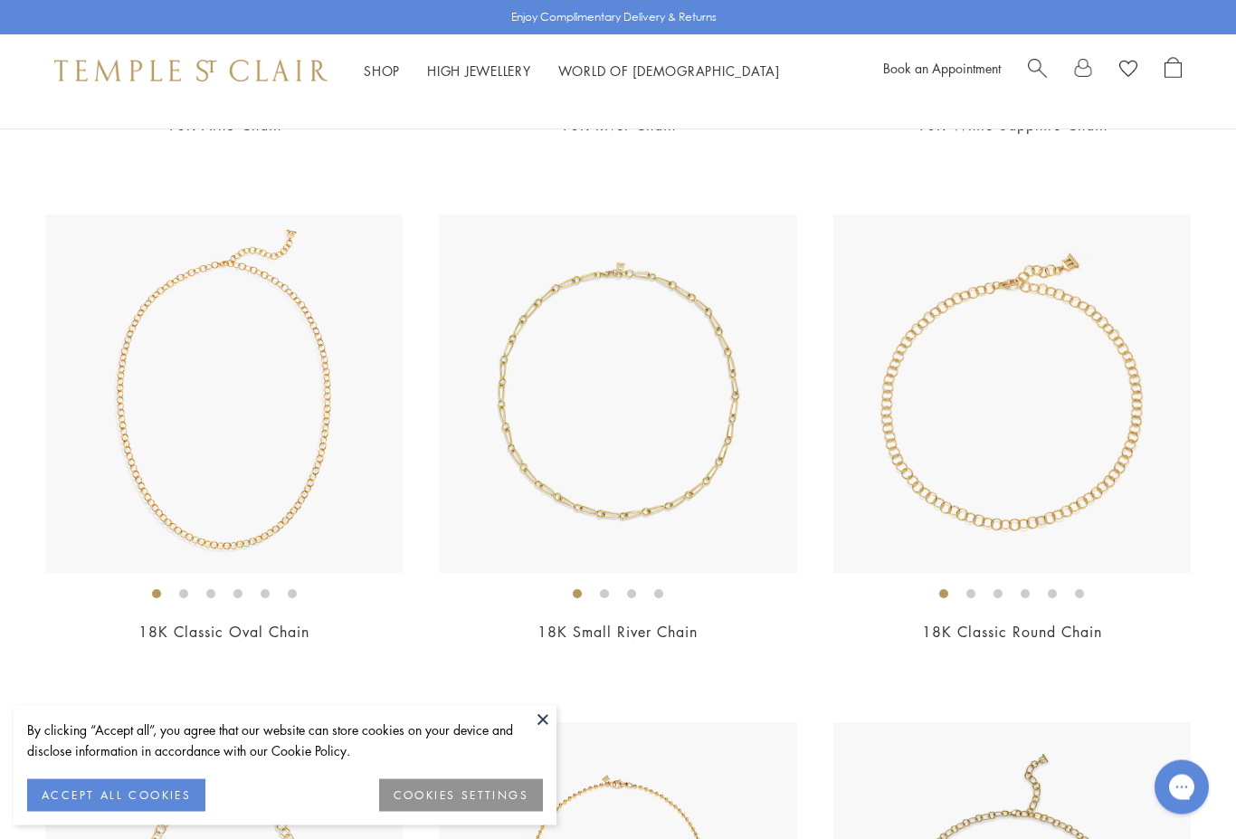
scroll to position [1131, 0]
click at [240, 424] on img at bounding box center [223, 392] width 357 height 357
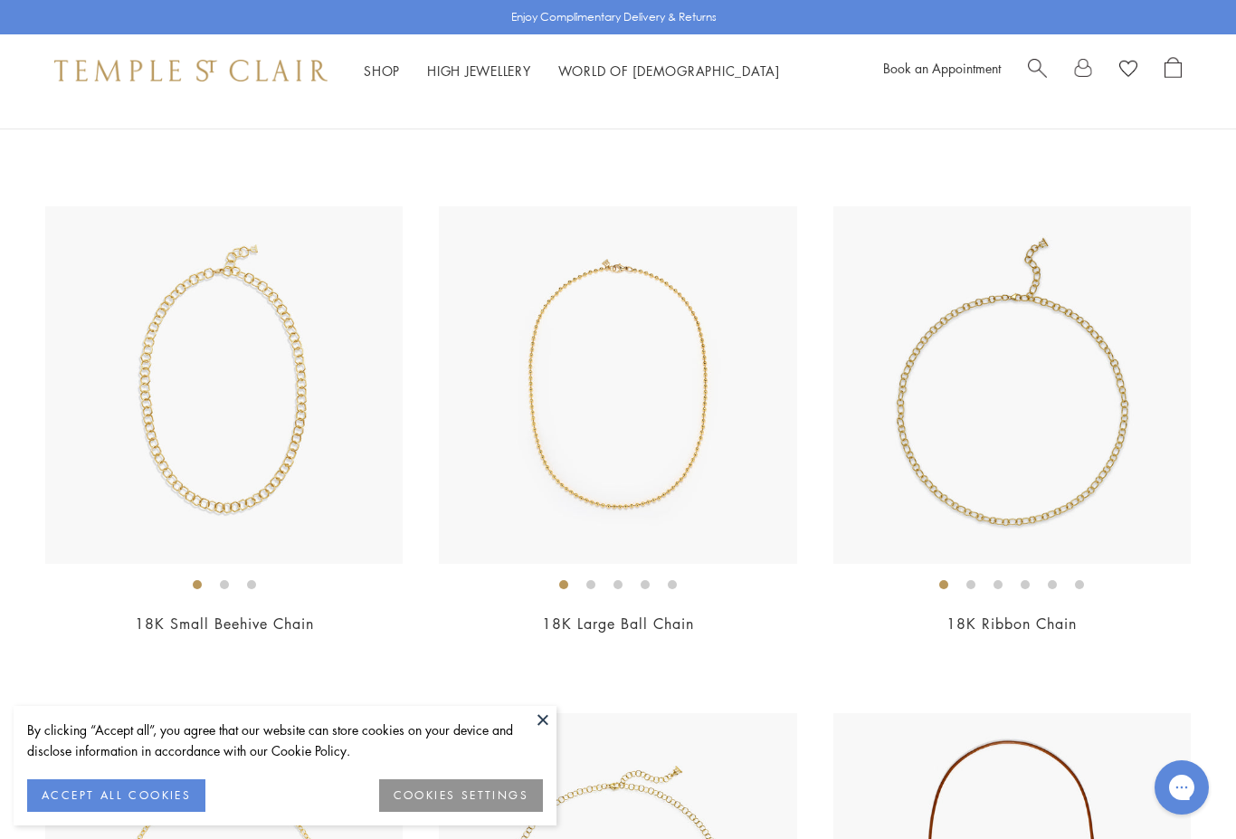
scroll to position [1622, 0]
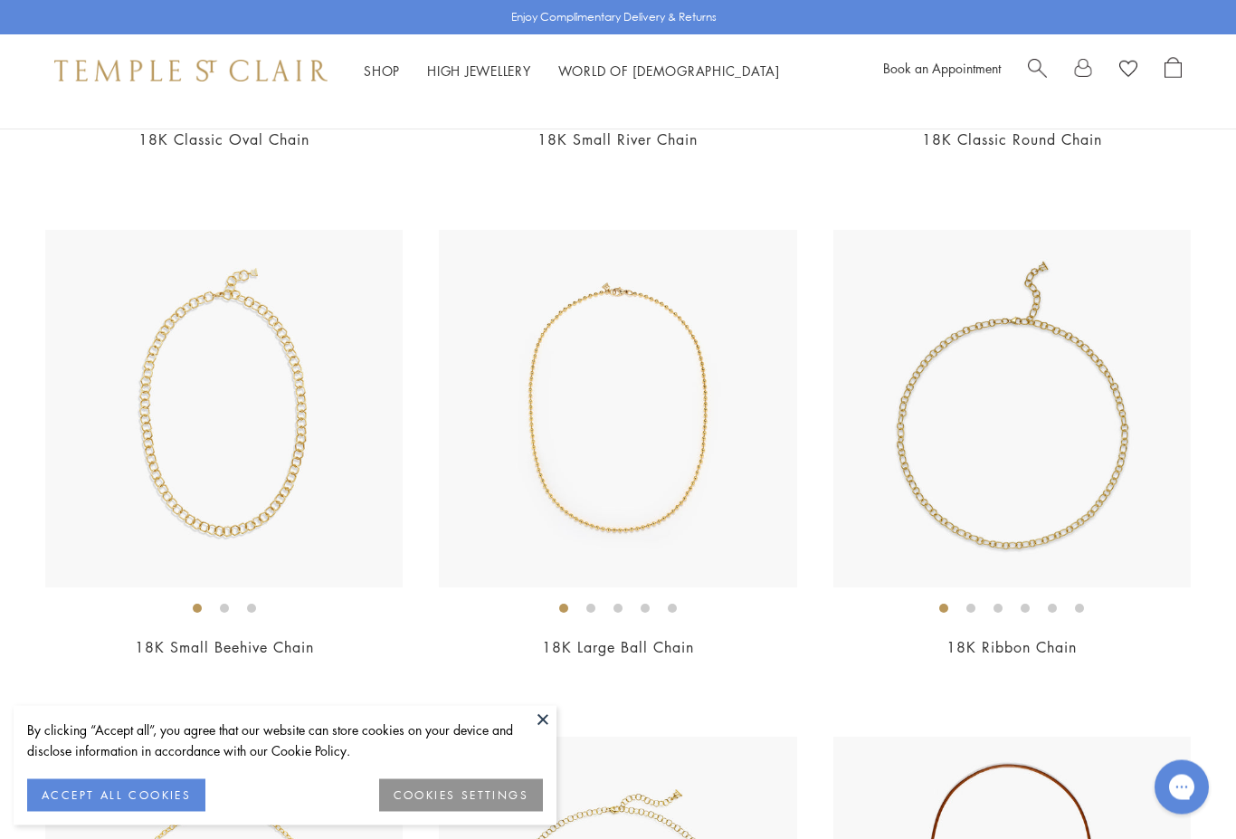
click at [243, 422] on img at bounding box center [223, 409] width 357 height 357
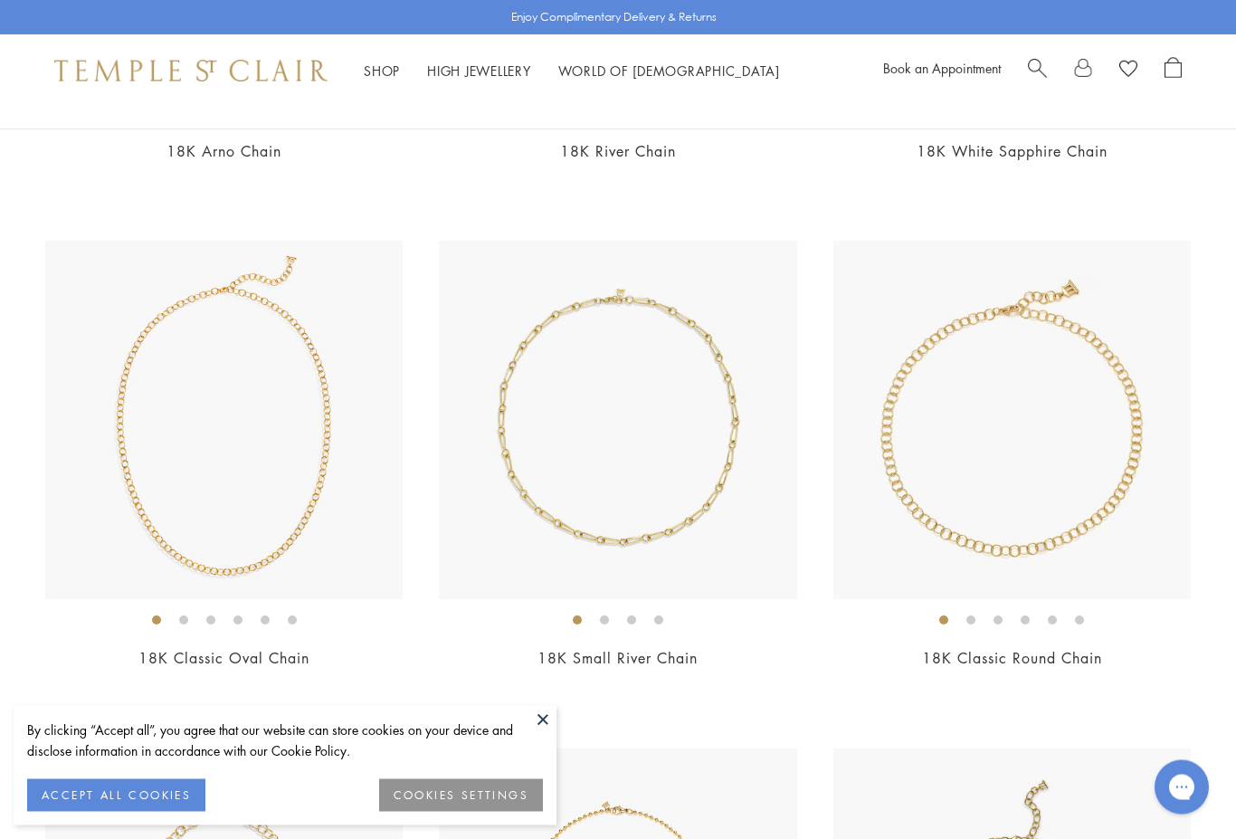
scroll to position [1091, 0]
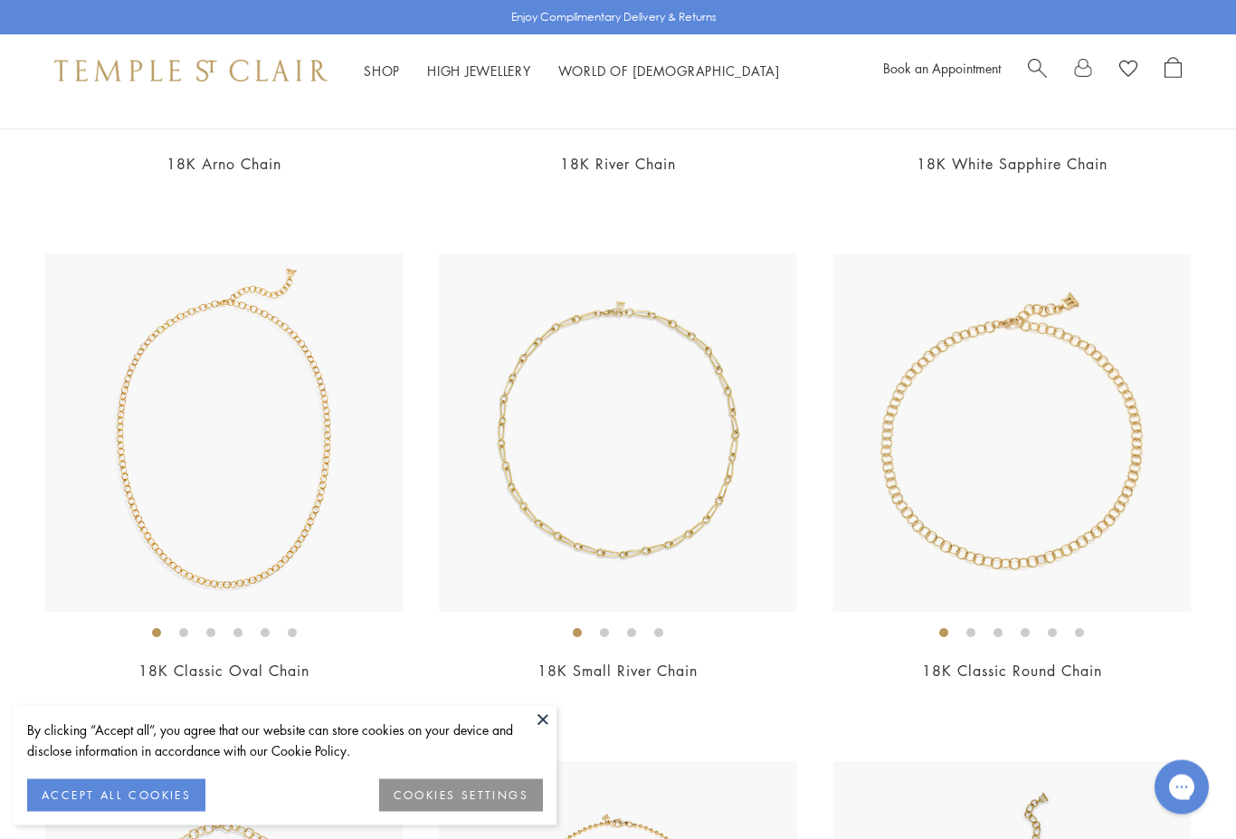
click at [1040, 327] on img at bounding box center [1011, 432] width 357 height 357
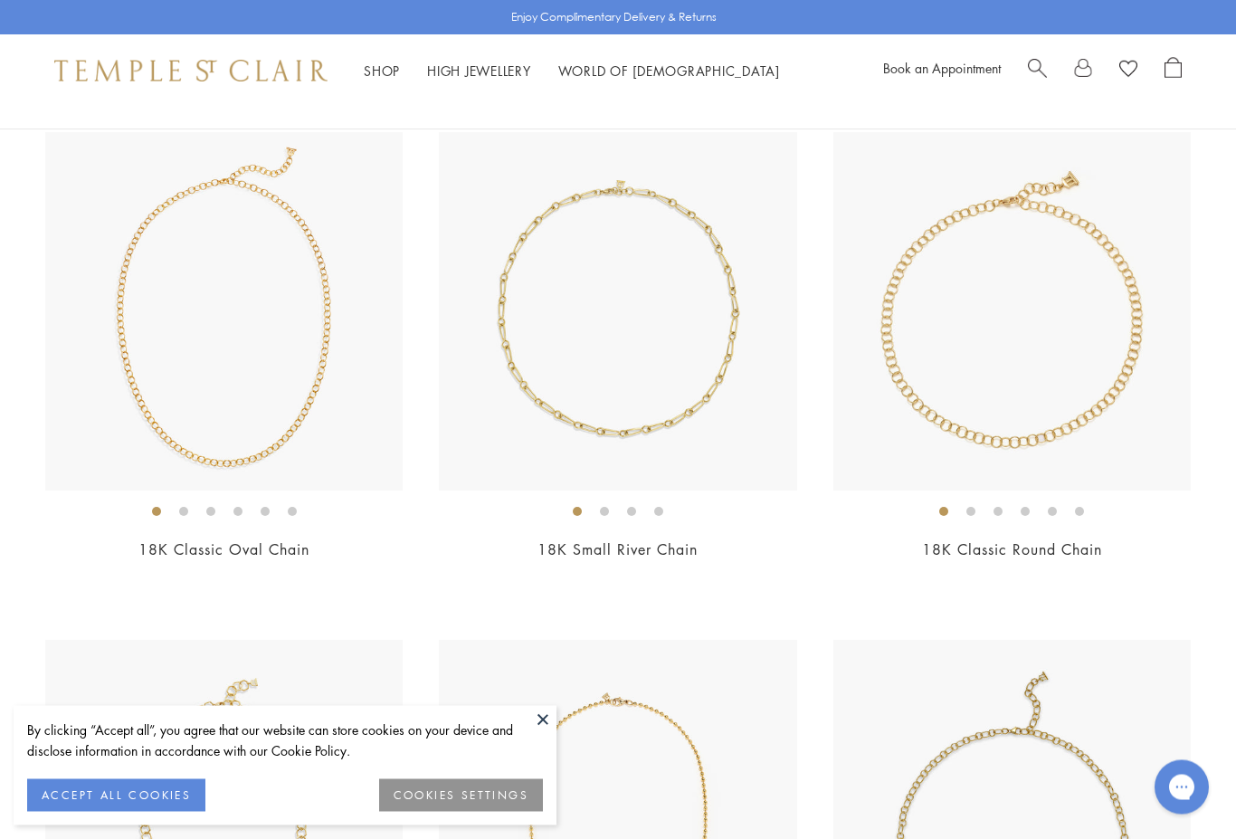
scroll to position [1251, 0]
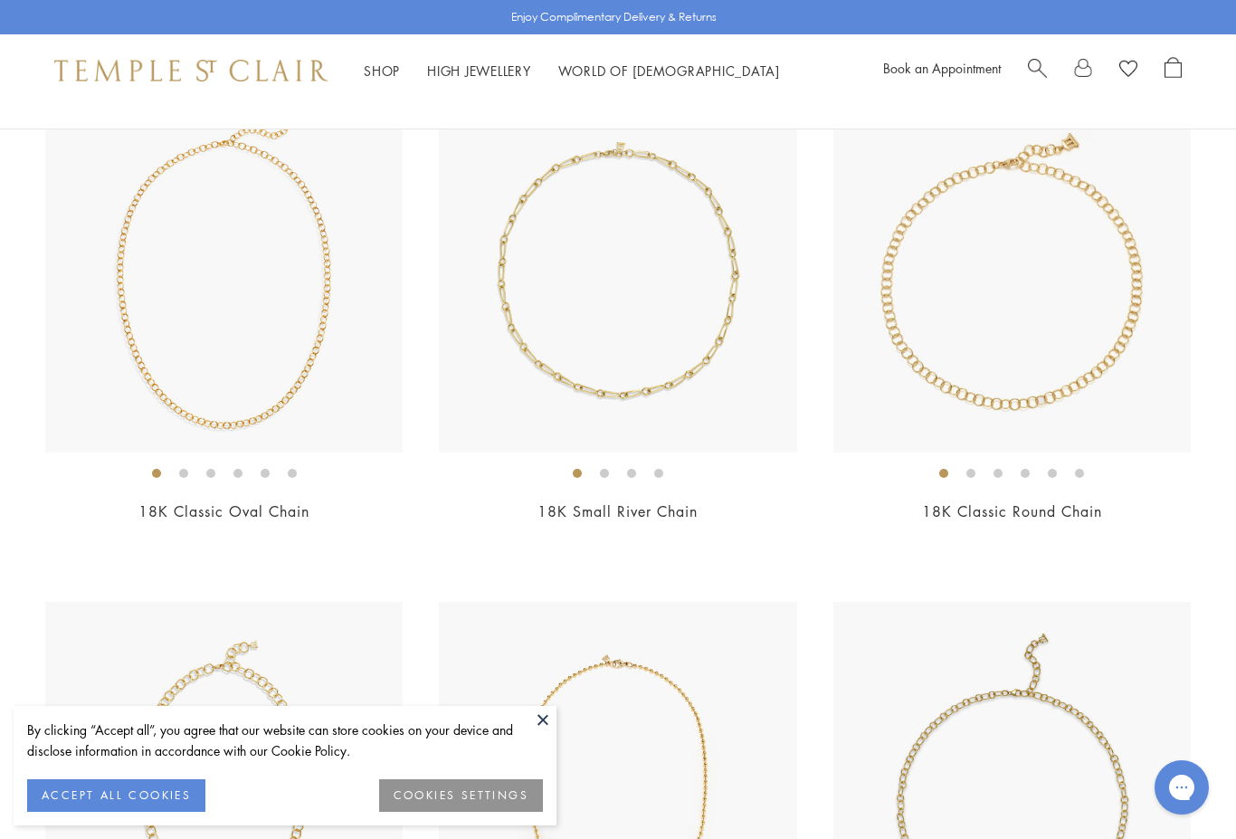
click at [313, 366] on img at bounding box center [223, 272] width 357 height 357
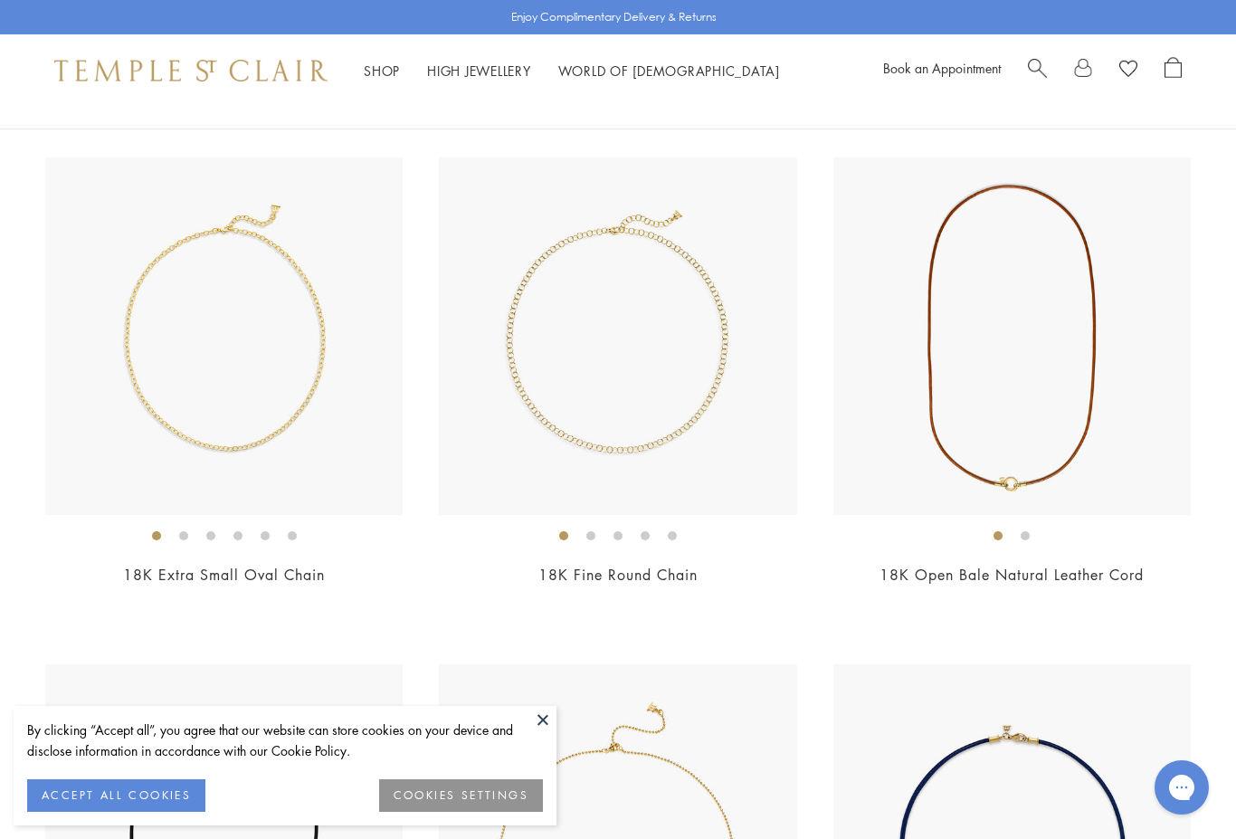
scroll to position [2176, 0]
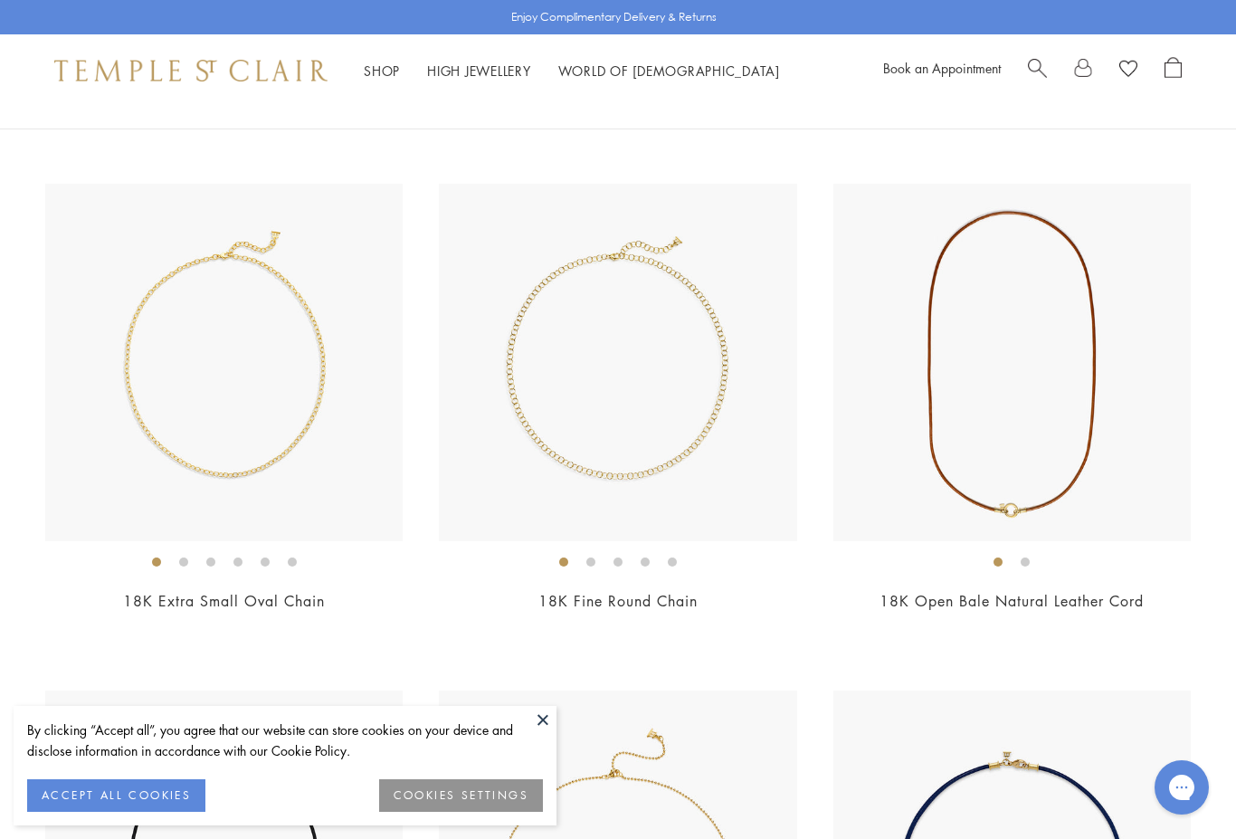
click at [669, 403] on img at bounding box center [617, 362] width 357 height 357
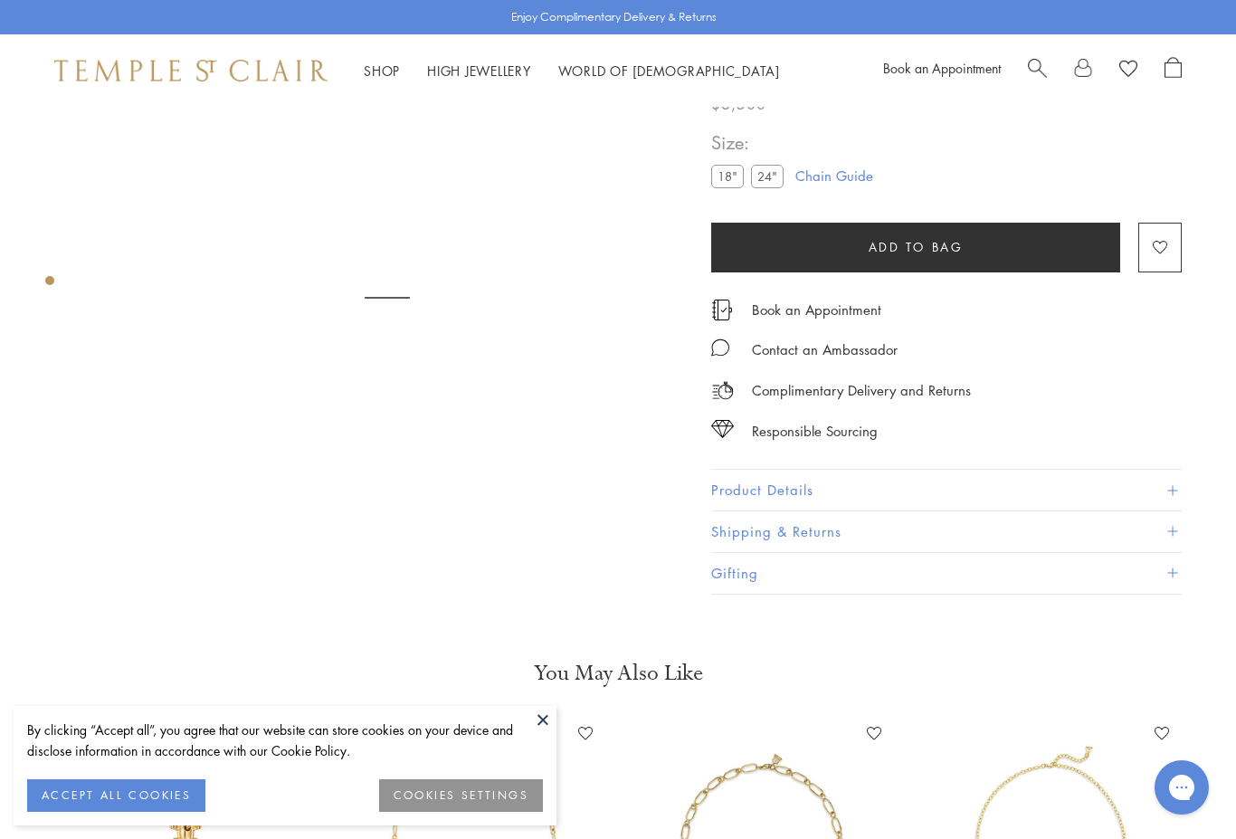
scroll to position [107, 0]
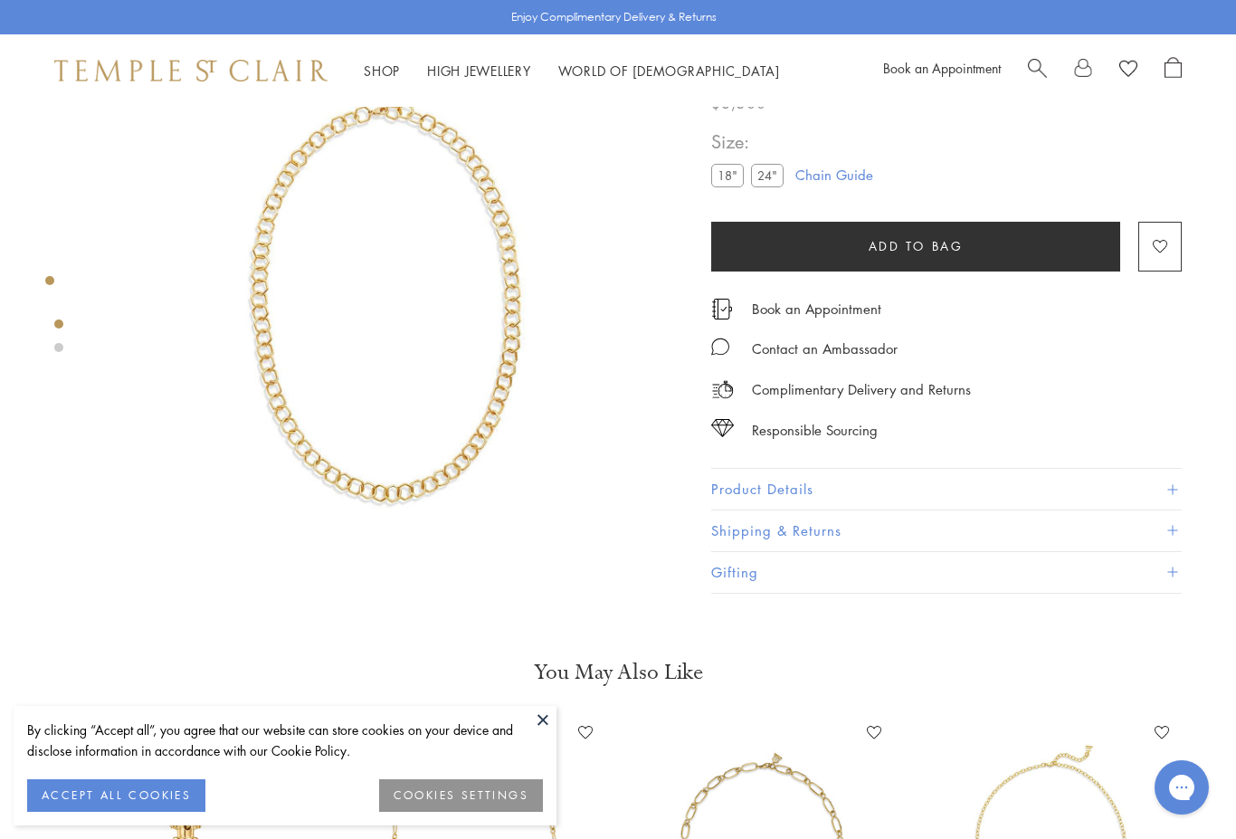
click at [481, 252] on img at bounding box center [387, 297] width 594 height 594
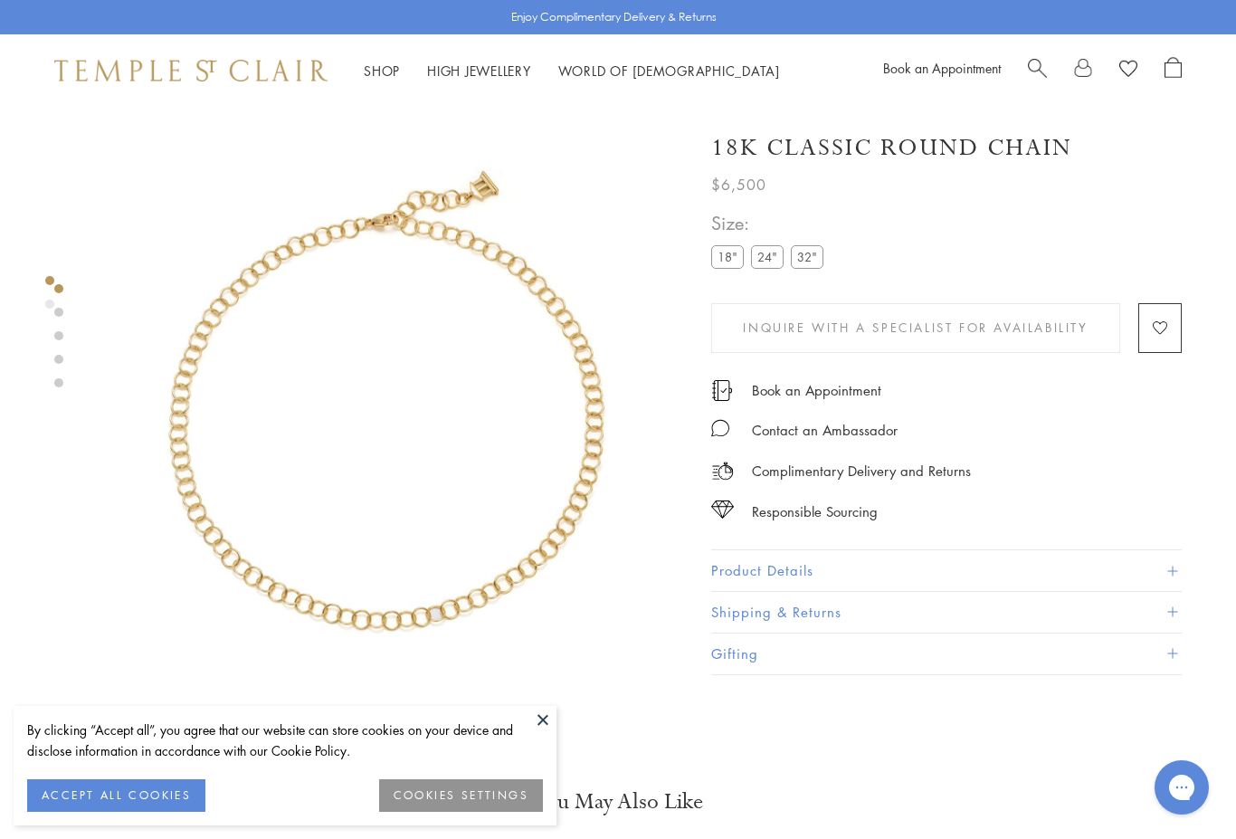
click at [775, 259] on label "24"" at bounding box center [767, 256] width 33 height 23
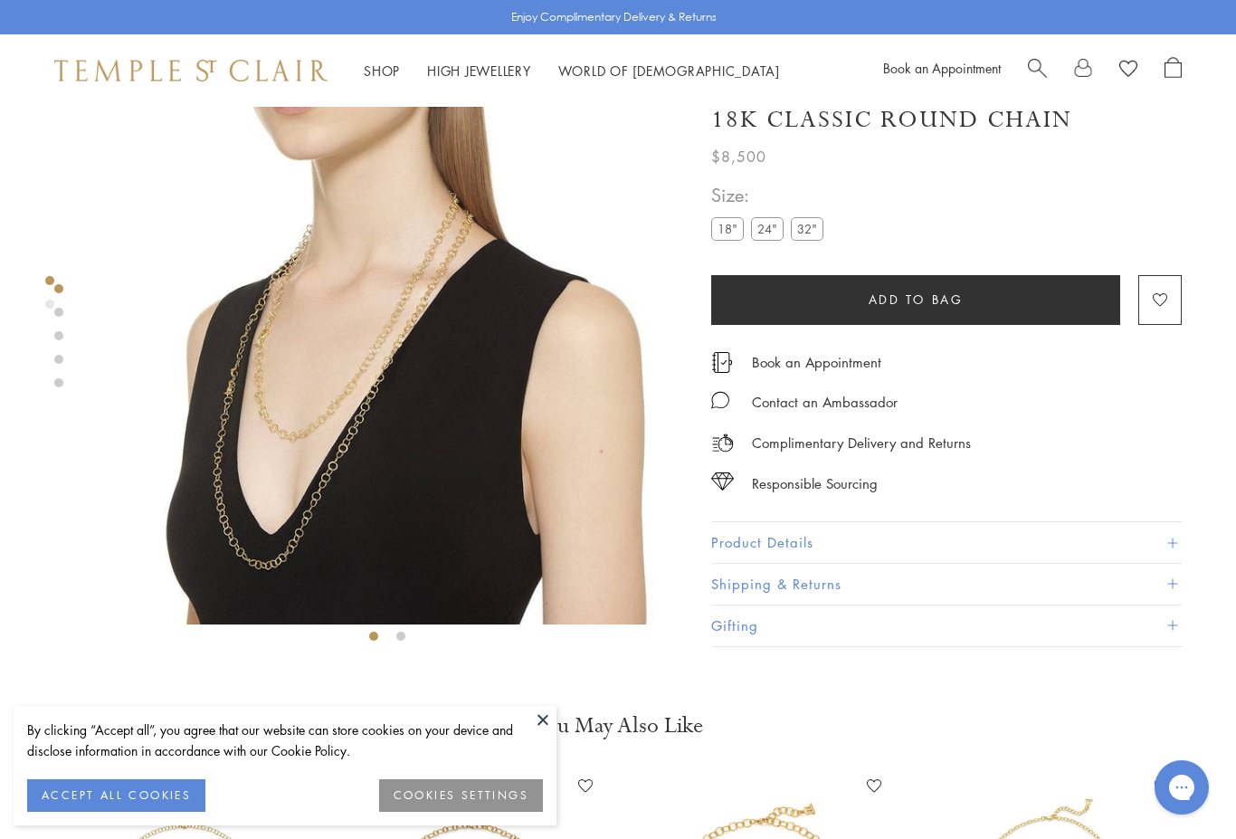
scroll to position [107, 0]
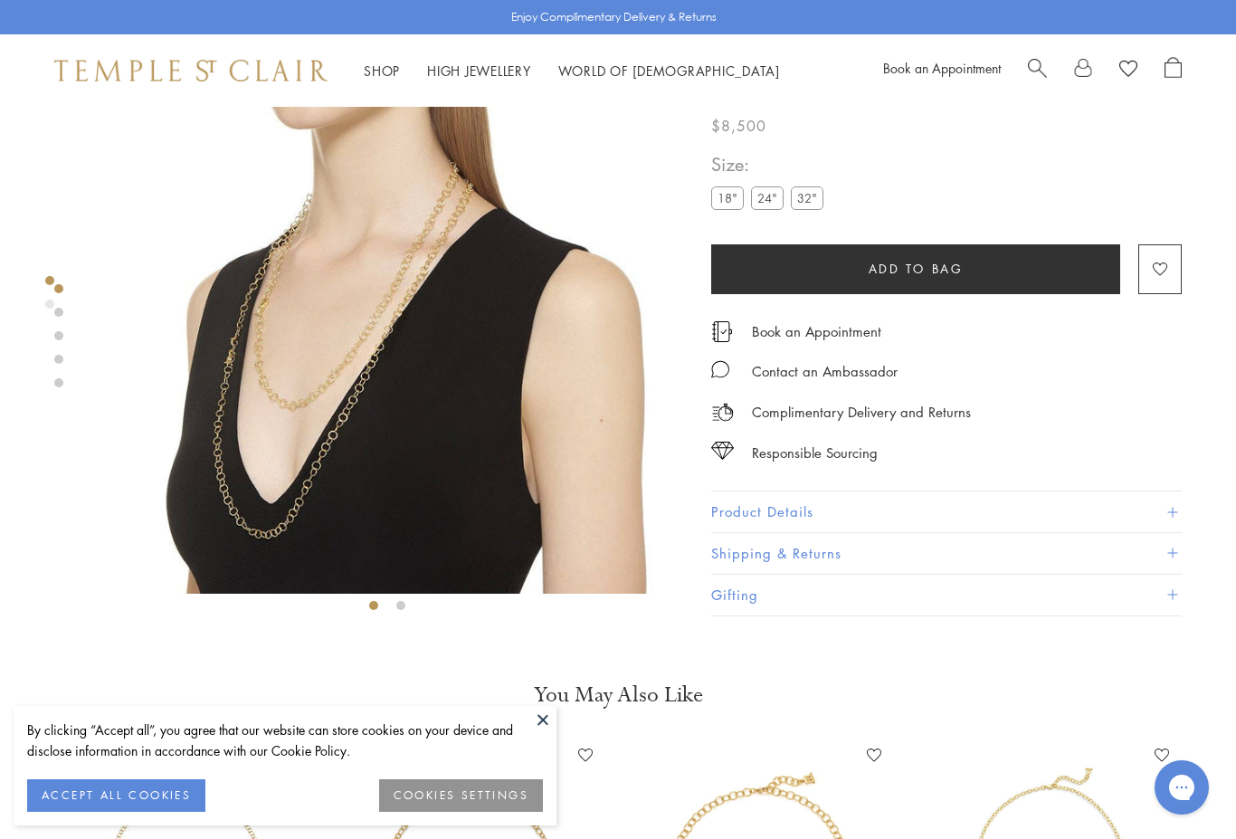
click at [816, 200] on label "32"" at bounding box center [807, 198] width 33 height 23
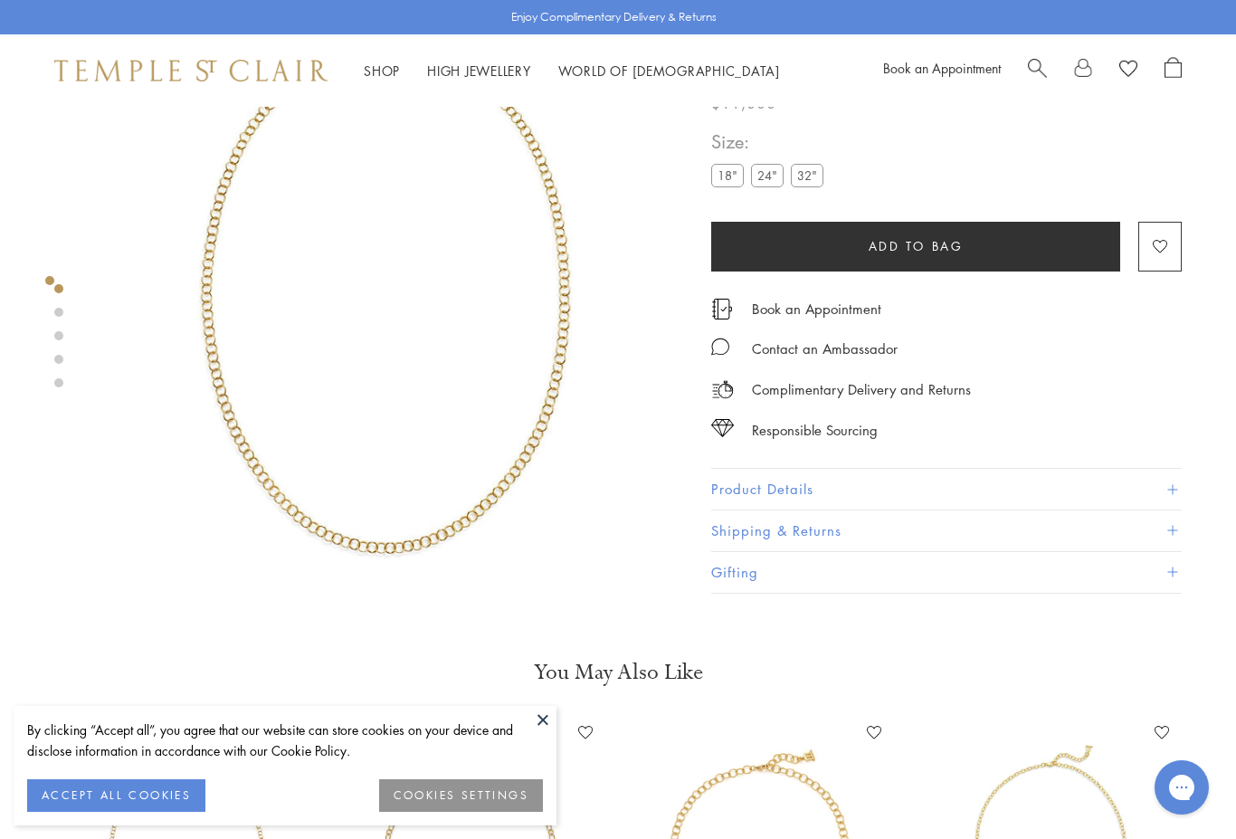
click at [771, 183] on label "24"" at bounding box center [767, 176] width 33 height 23
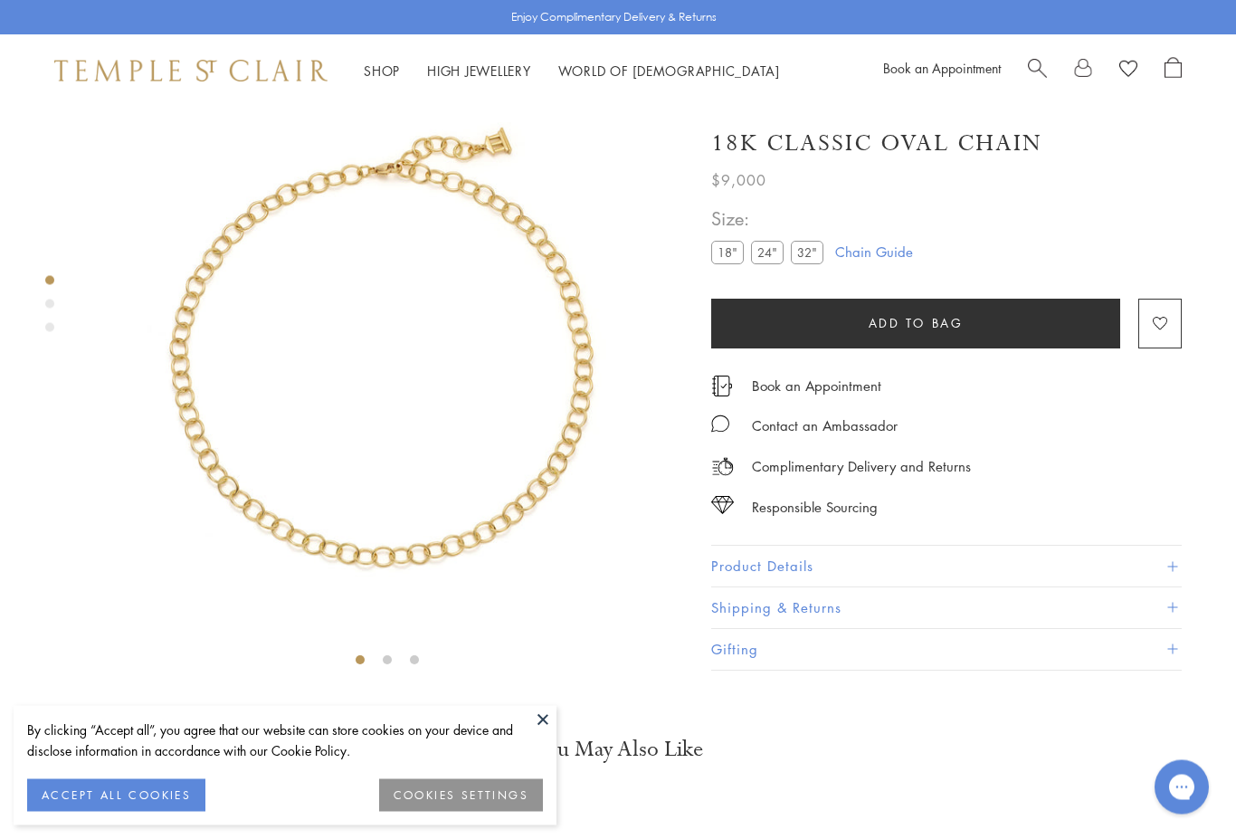
scroll to position [107, 0]
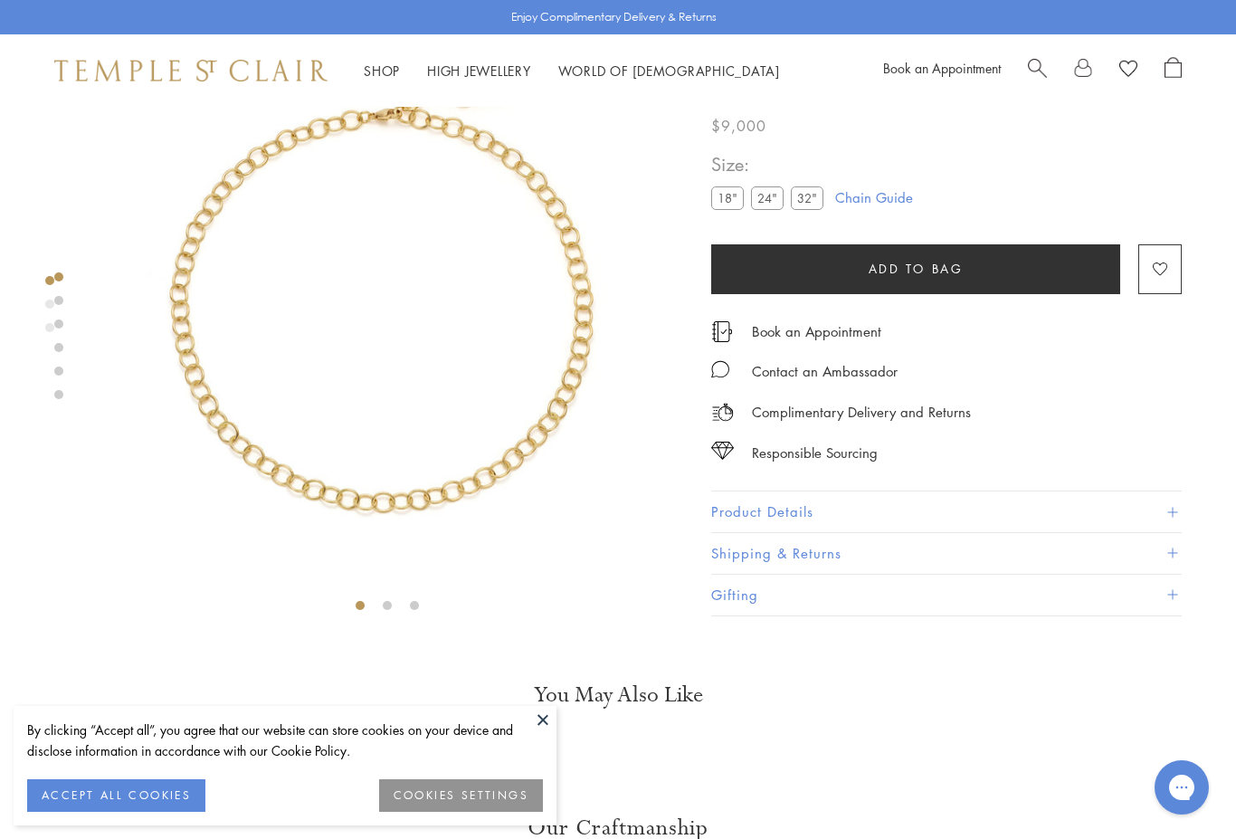
click at [768, 201] on label "24"" at bounding box center [767, 198] width 33 height 23
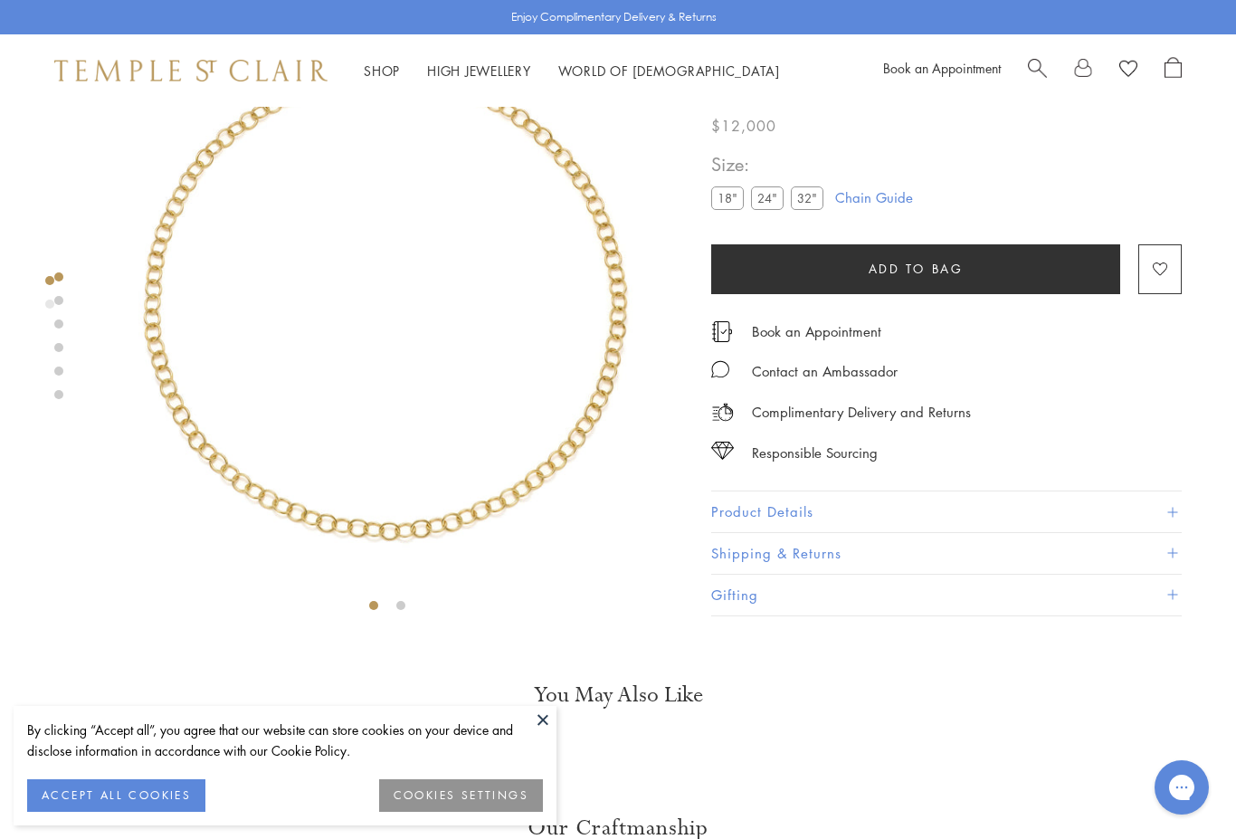
click at [734, 195] on label "18"" at bounding box center [727, 198] width 33 height 23
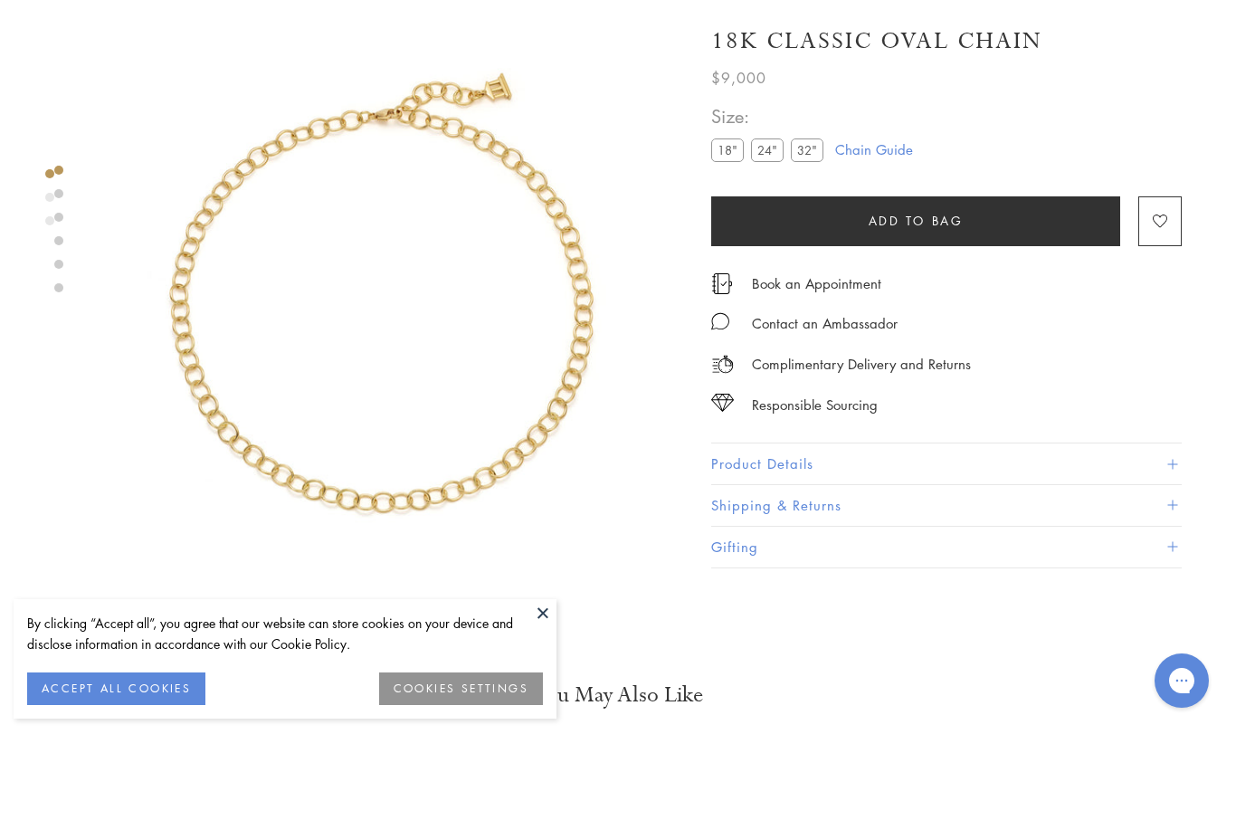
scroll to position [107, 0]
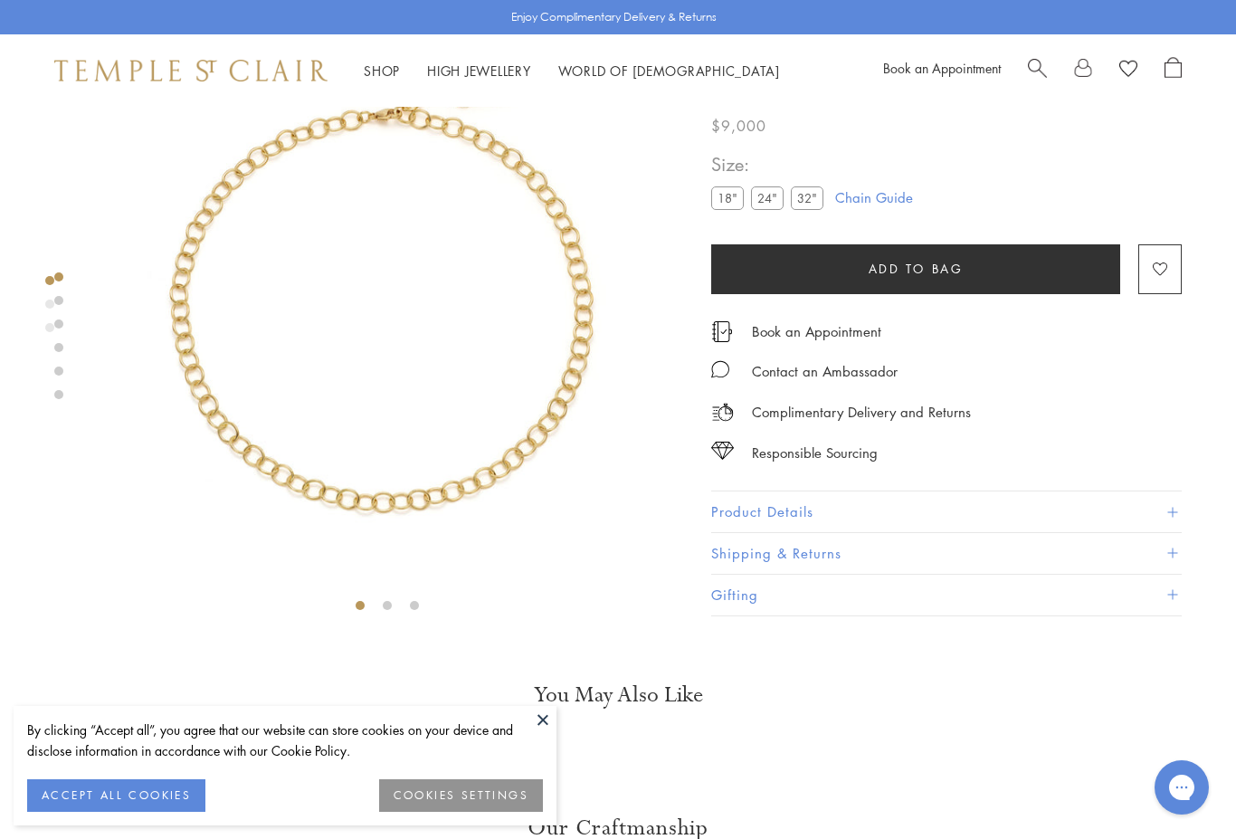
click at [543, 719] on button at bounding box center [542, 719] width 27 height 27
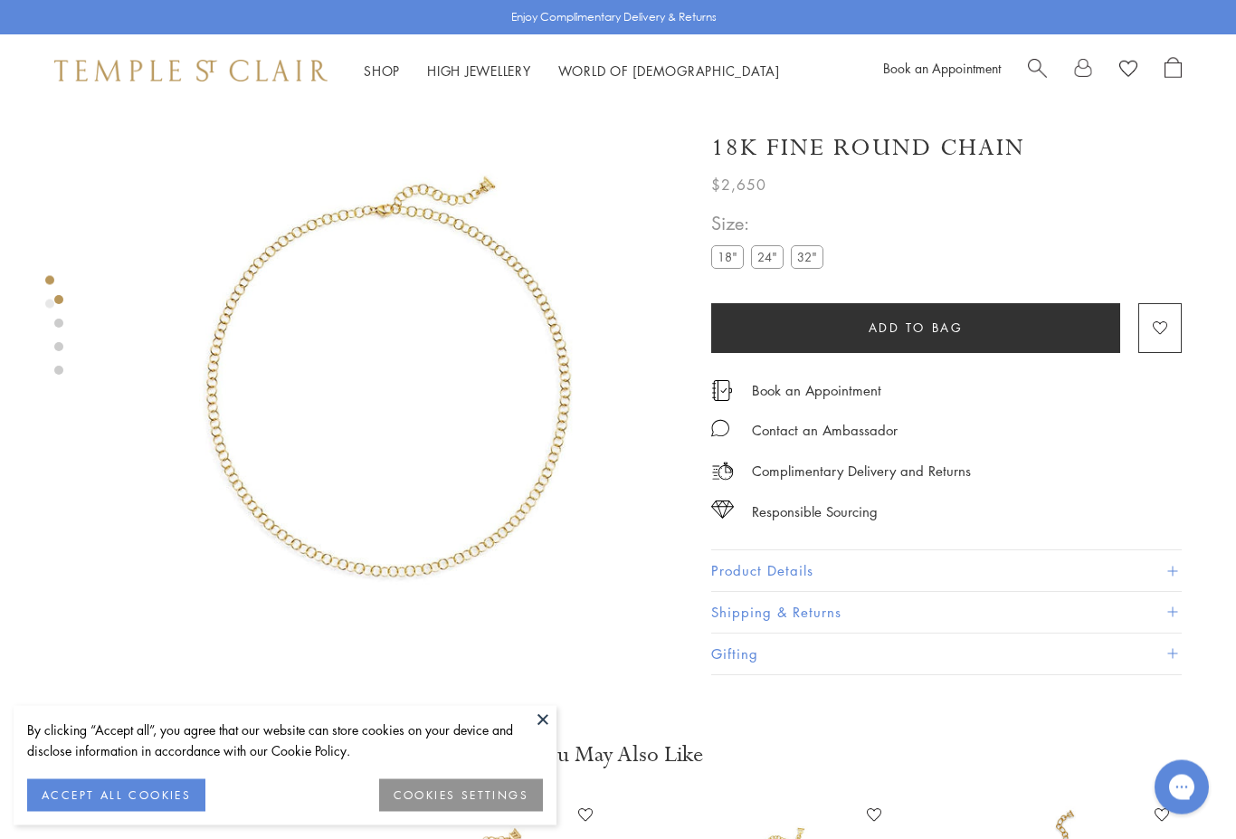
scroll to position [21, 0]
click at [768, 259] on label "24"" at bounding box center [767, 256] width 33 height 23
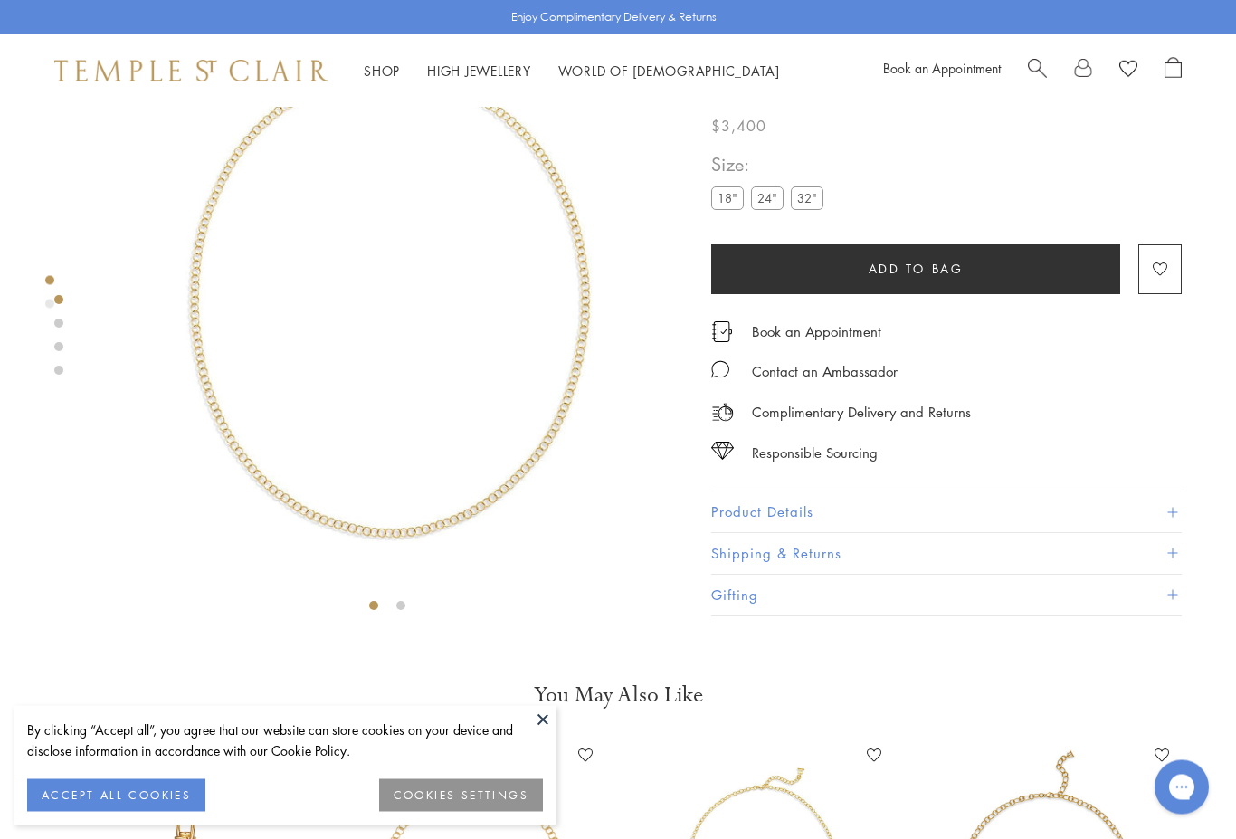
scroll to position [107, 0]
click at [809, 199] on label "32"" at bounding box center [807, 198] width 33 height 23
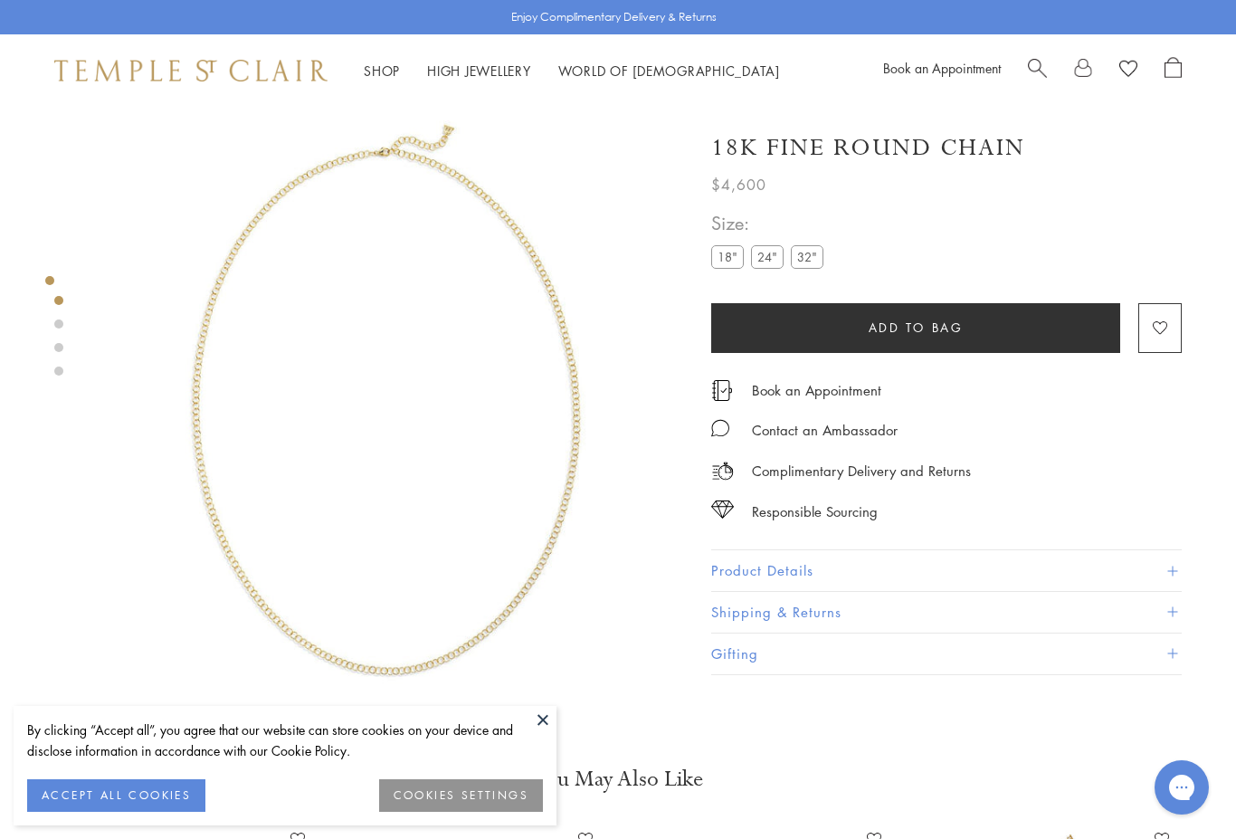
click at [769, 256] on label "24"" at bounding box center [767, 256] width 33 height 23
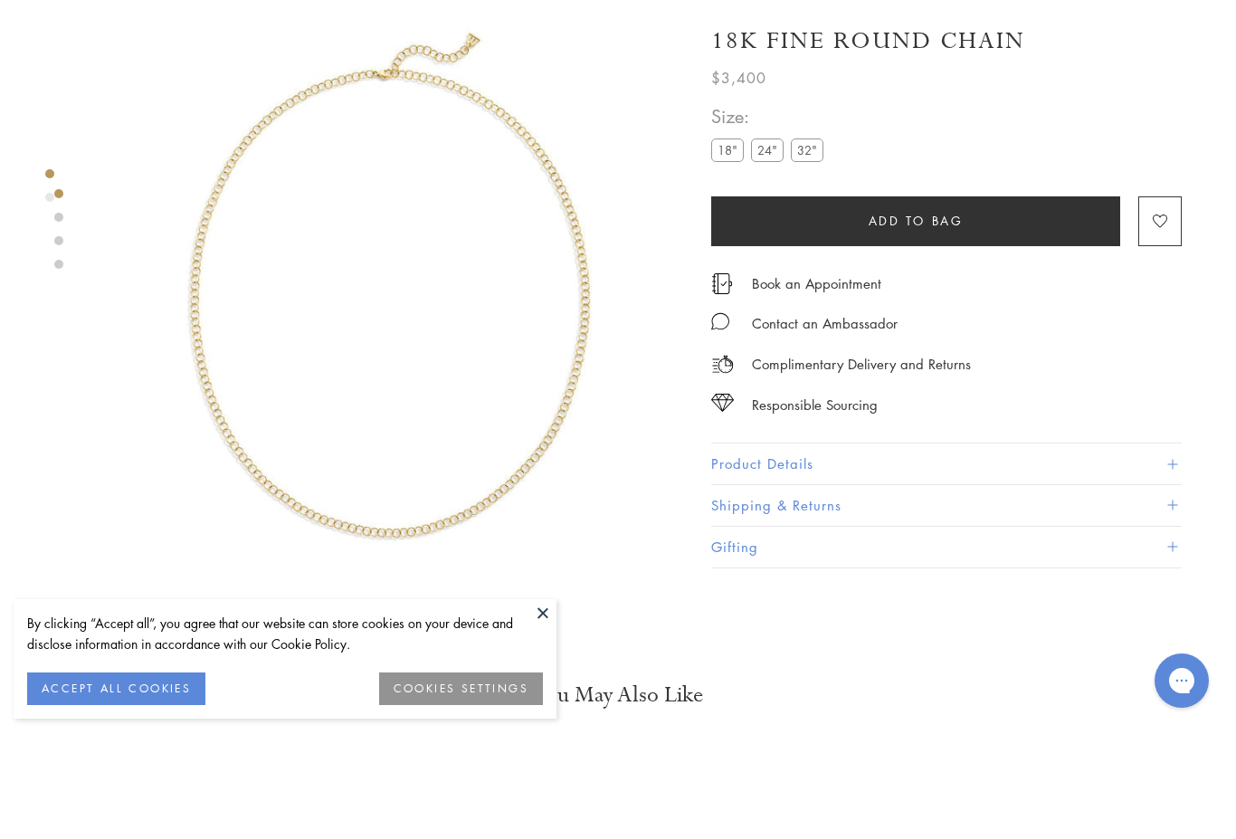
scroll to position [107, 0]
